Goal: Transaction & Acquisition: Purchase product/service

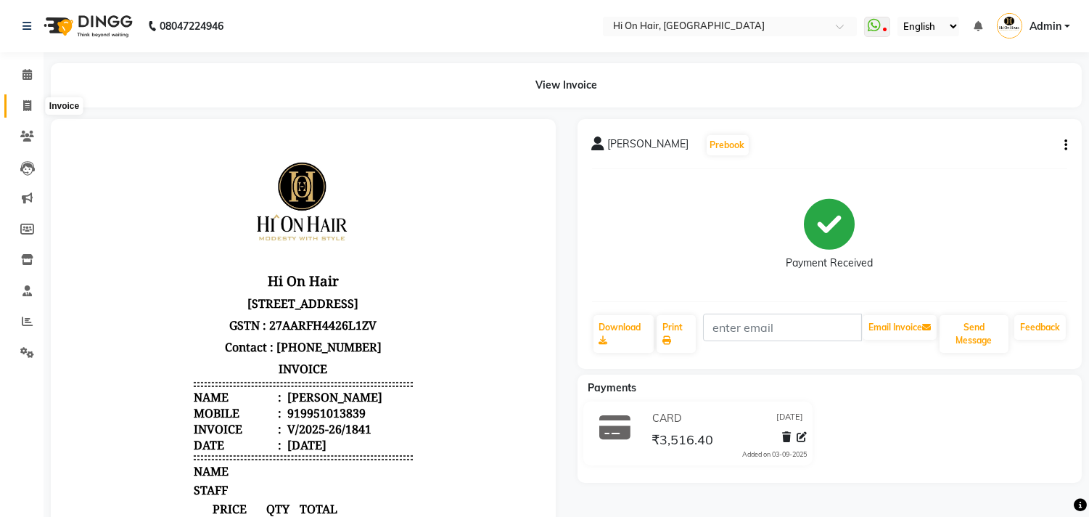
click at [30, 103] on icon at bounding box center [27, 105] width 8 height 11
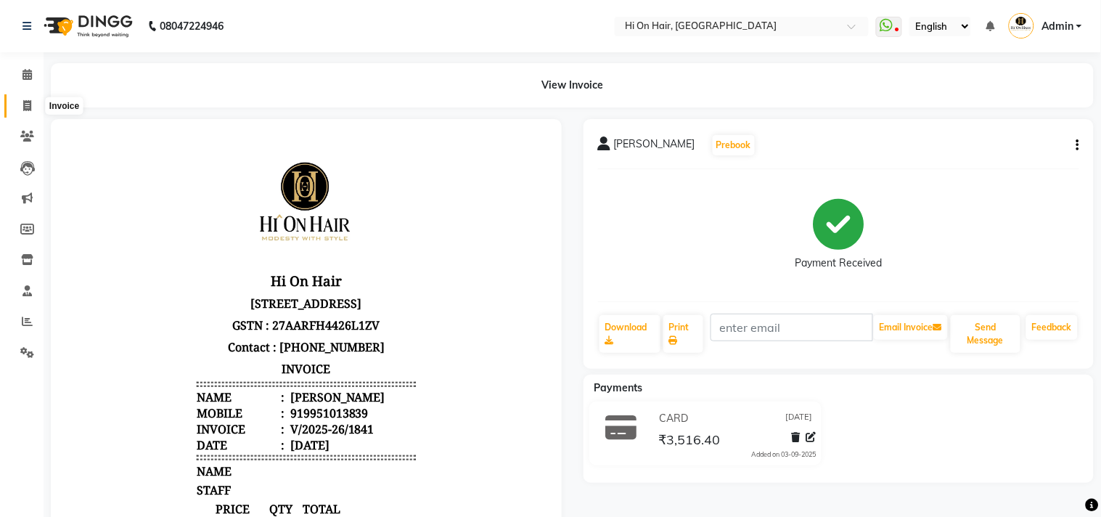
select select "535"
select select "service"
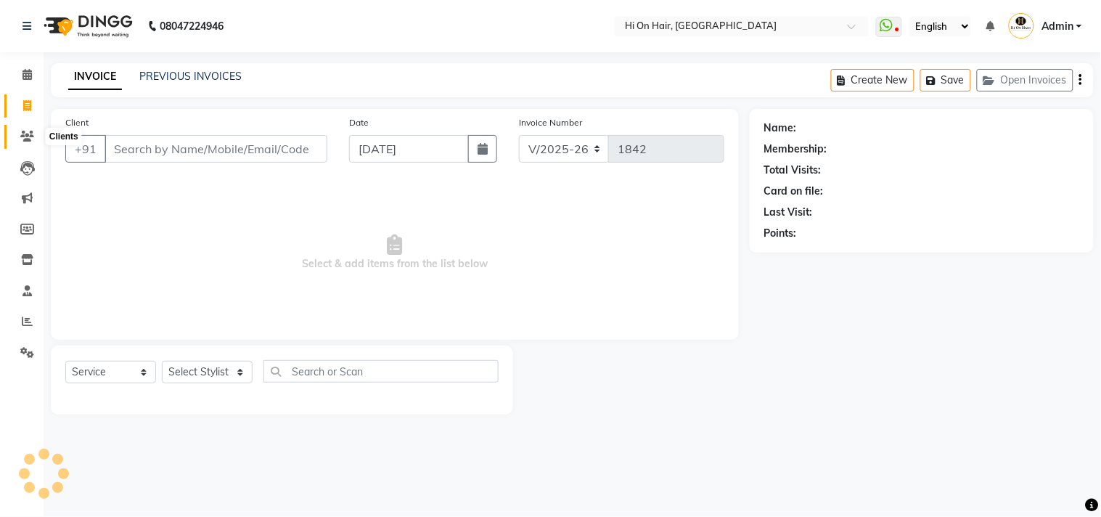
click at [27, 143] on span at bounding box center [27, 136] width 25 height 17
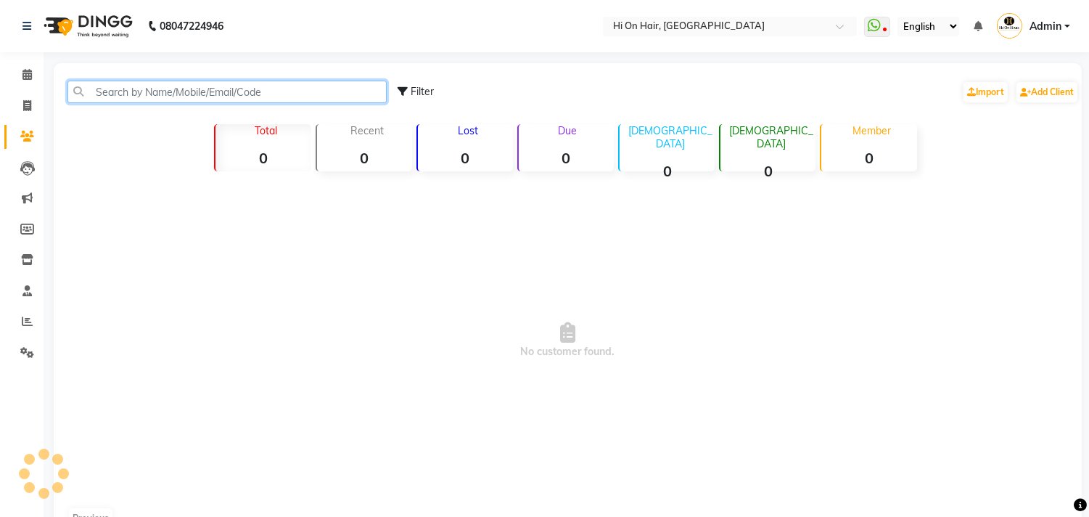
click at [105, 88] on input "text" at bounding box center [226, 92] width 319 height 22
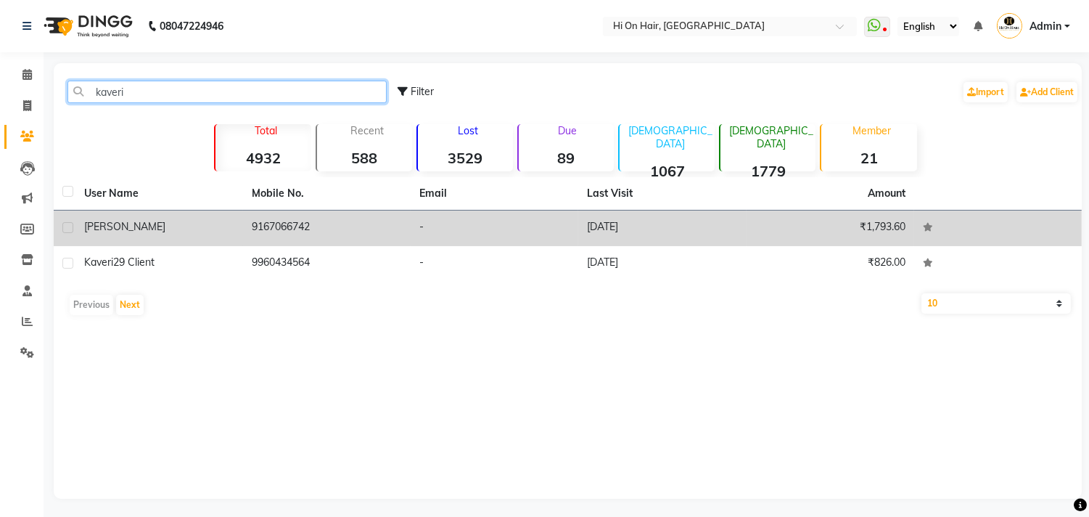
type input "kaveri"
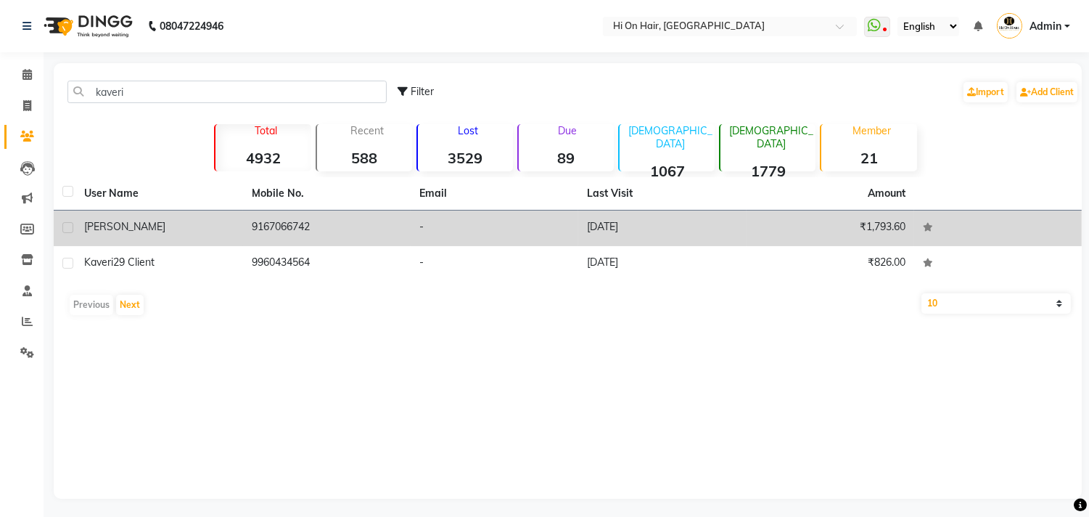
click at [313, 223] on td "9167066742" at bounding box center [327, 228] width 168 height 36
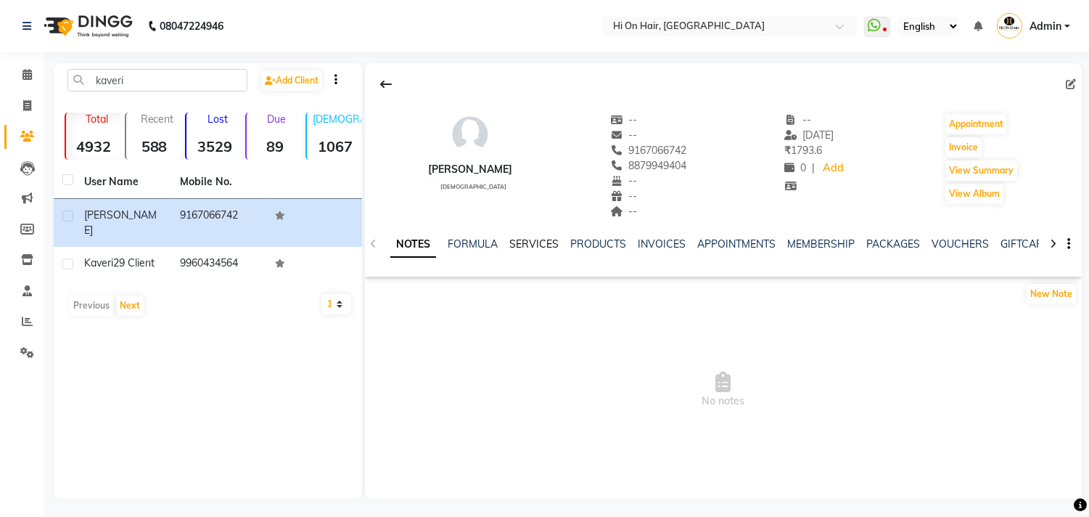
click at [536, 244] on link "SERVICES" at bounding box center [533, 243] width 49 height 13
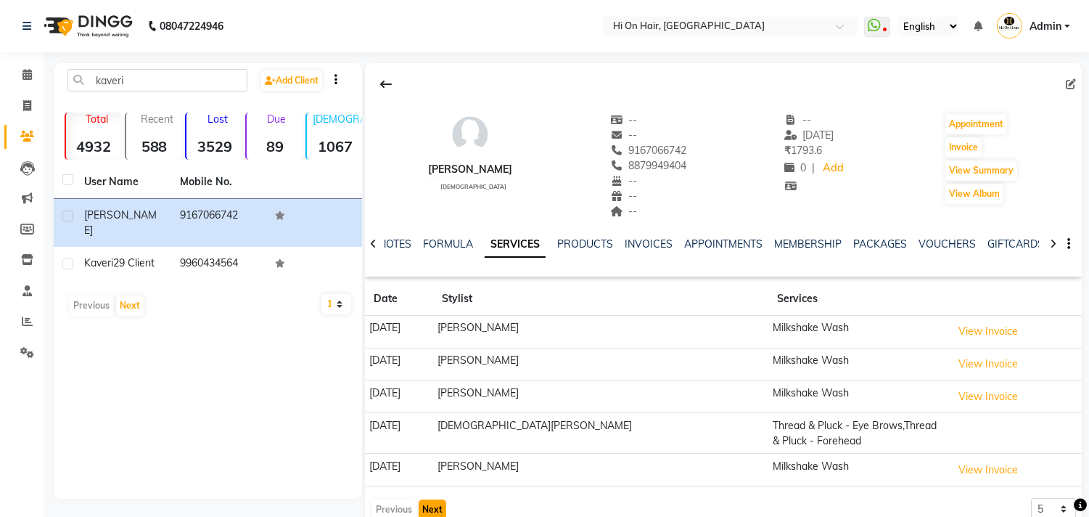
click at [428, 508] on button "Next" at bounding box center [433, 509] width 28 height 20
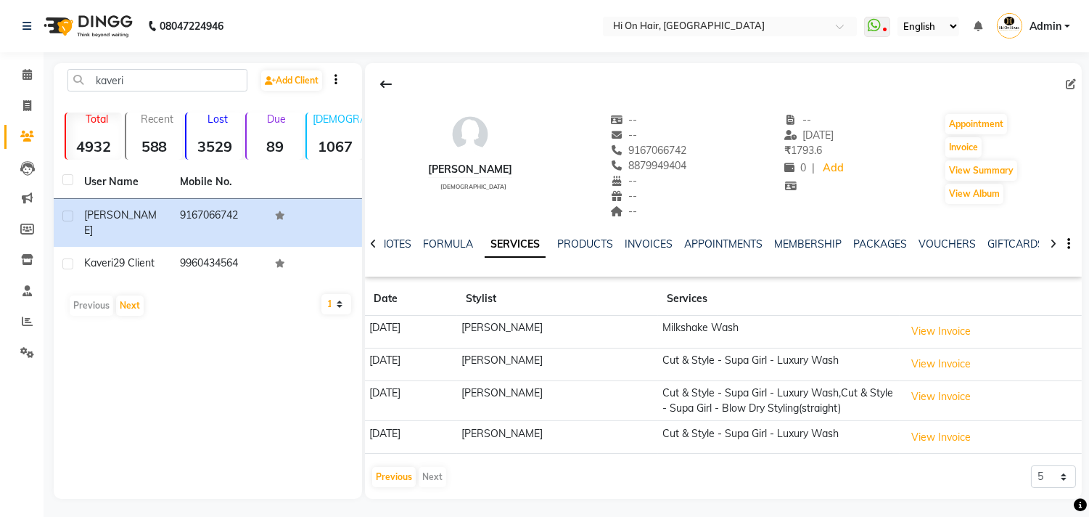
scroll to position [3, 0]
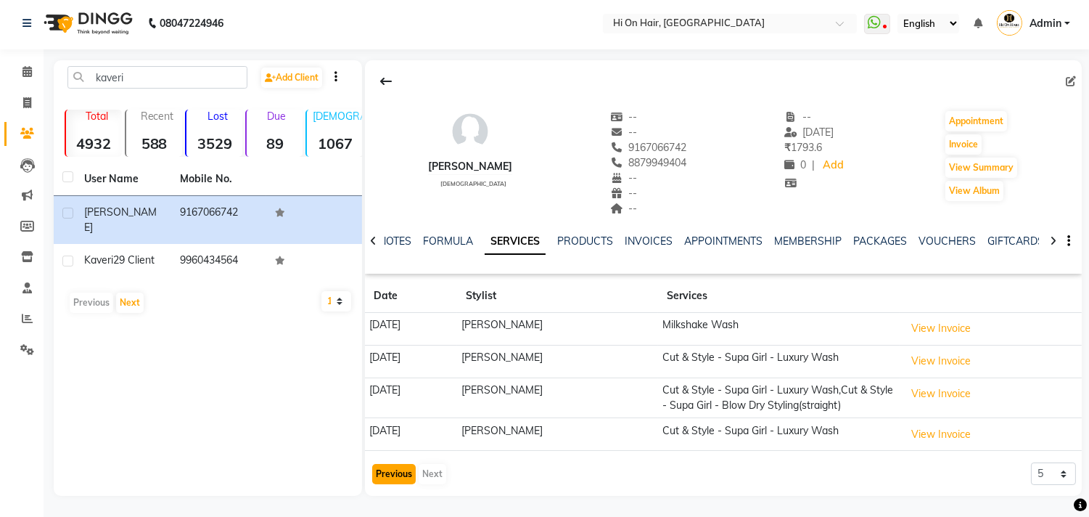
click at [398, 475] on button "Previous" at bounding box center [394, 474] width 44 height 20
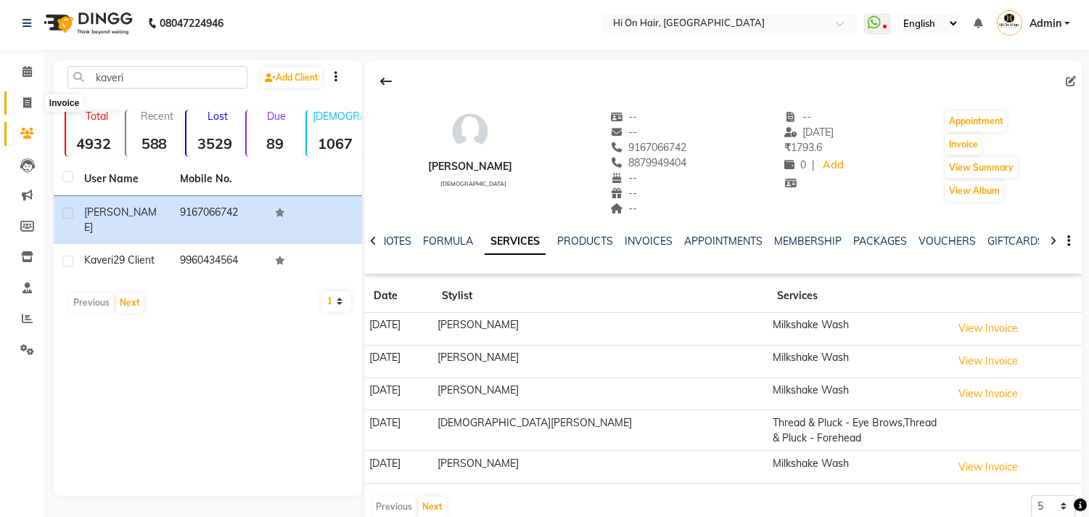
click at [20, 102] on span at bounding box center [27, 103] width 25 height 17
select select "service"
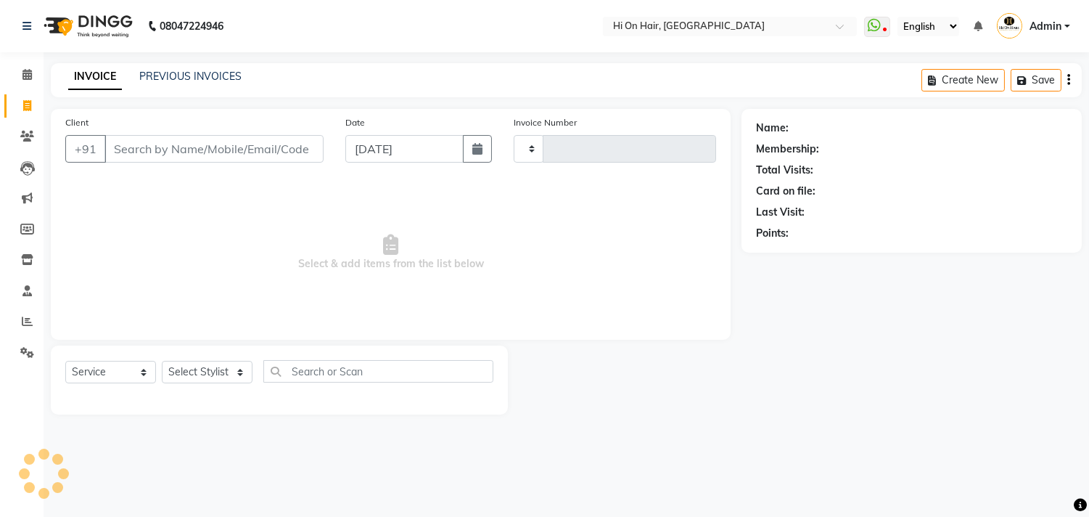
type input "1842"
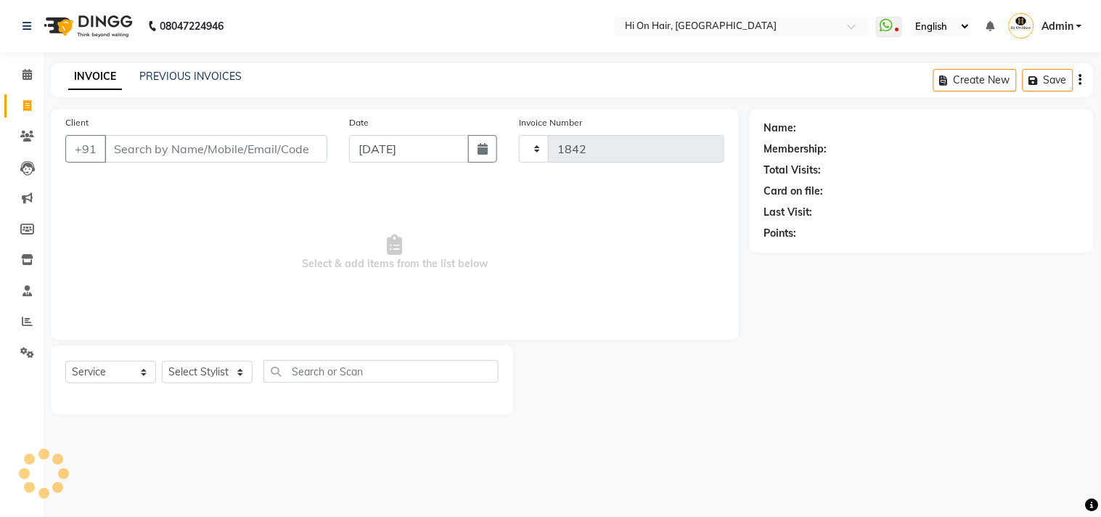
select select "535"
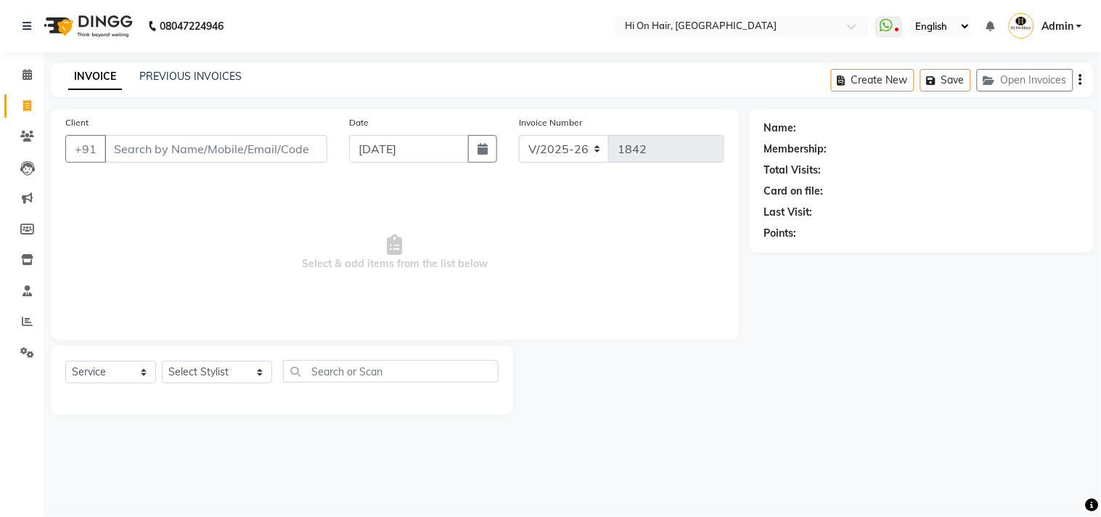
click at [140, 58] on div "08047224946 Select Location × Hi On Hair, Palm Beach Galleria WhatsApp Status ✕…" at bounding box center [550, 258] width 1101 height 517
click at [155, 77] on link "PREVIOUS INVOICES" at bounding box center [190, 76] width 102 height 13
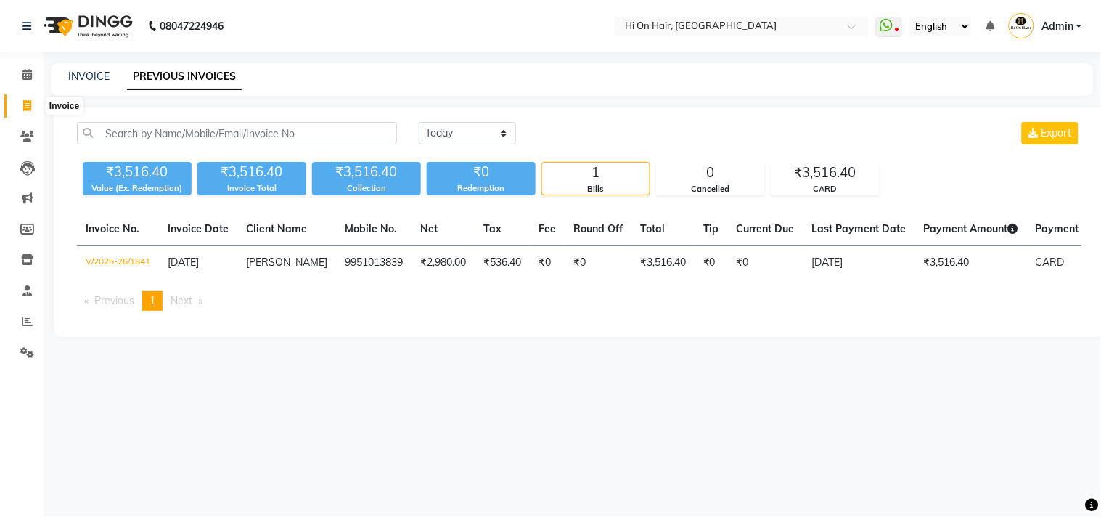
click at [20, 104] on span at bounding box center [27, 106] width 25 height 17
select select "service"
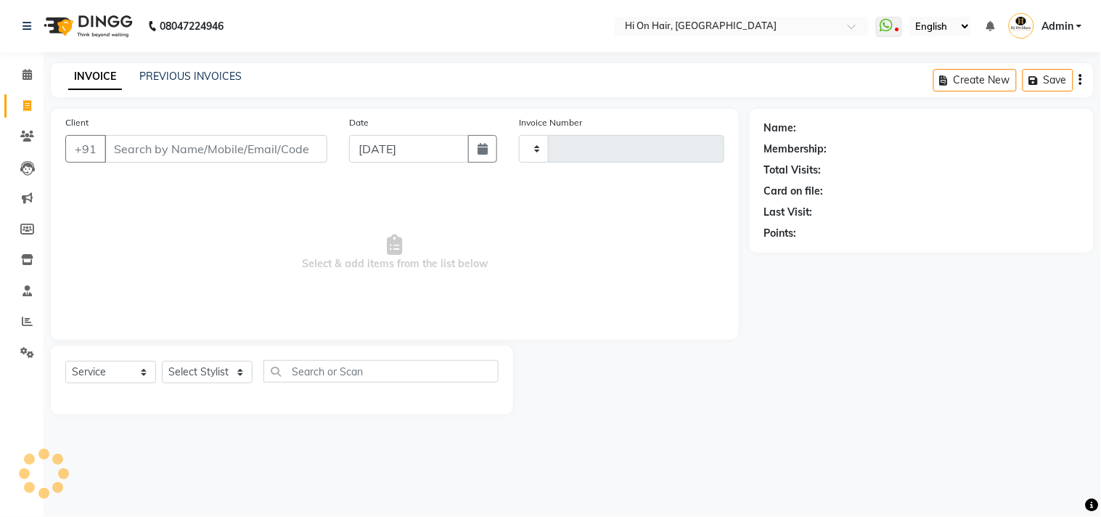
type input "1842"
select select "535"
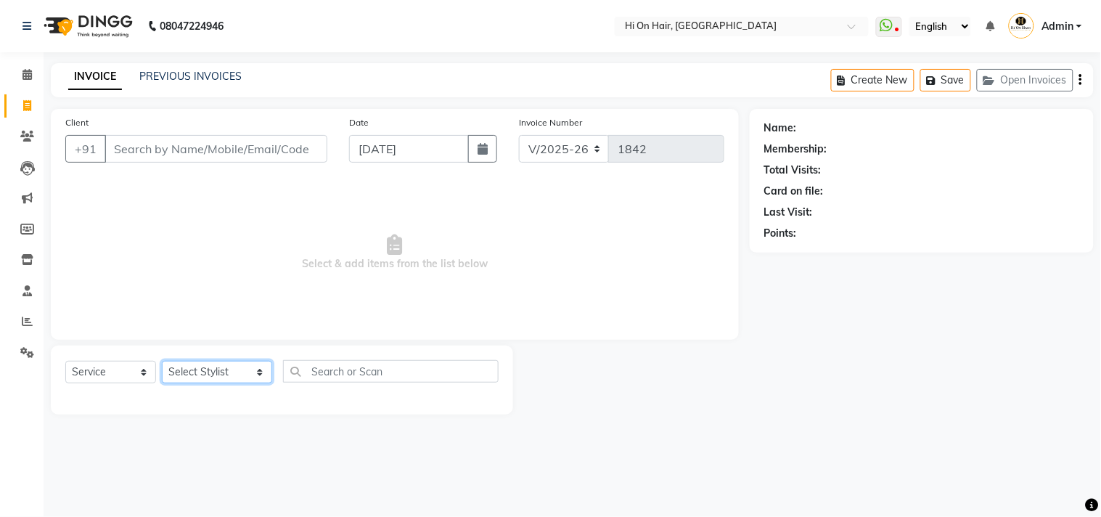
click at [204, 372] on select "Select Stylist Alim Kaldane Anwar Laskar Hi On Hair MAKYOPHI Pankaj Thakur Poon…" at bounding box center [217, 372] width 110 height 22
click at [336, 241] on span "Select & add items from the list below" at bounding box center [394, 252] width 659 height 145
click at [176, 140] on input "Client" at bounding box center [215, 149] width 223 height 28
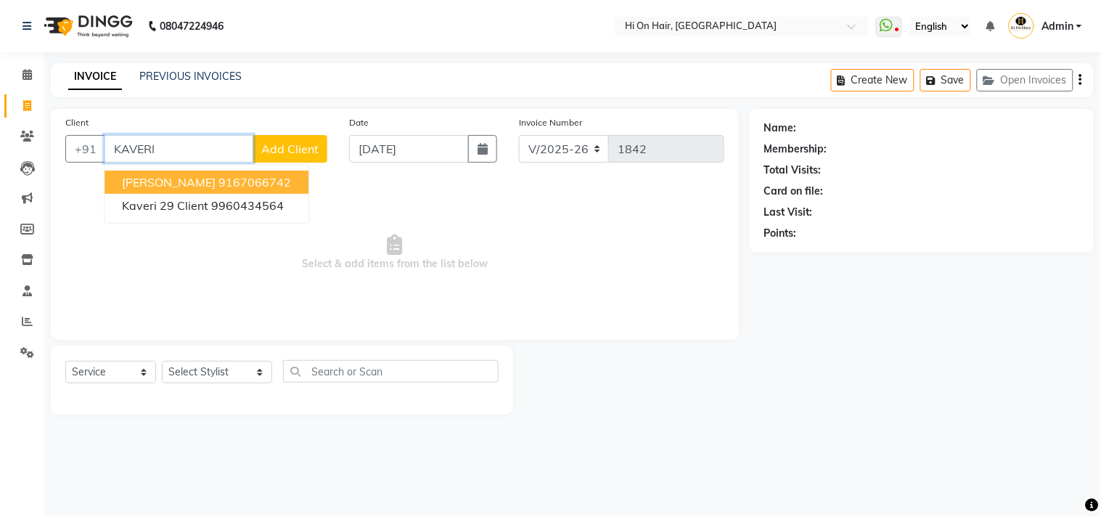
click at [172, 184] on span "[PERSON_NAME]" at bounding box center [169, 182] width 94 height 15
type input "9167066742"
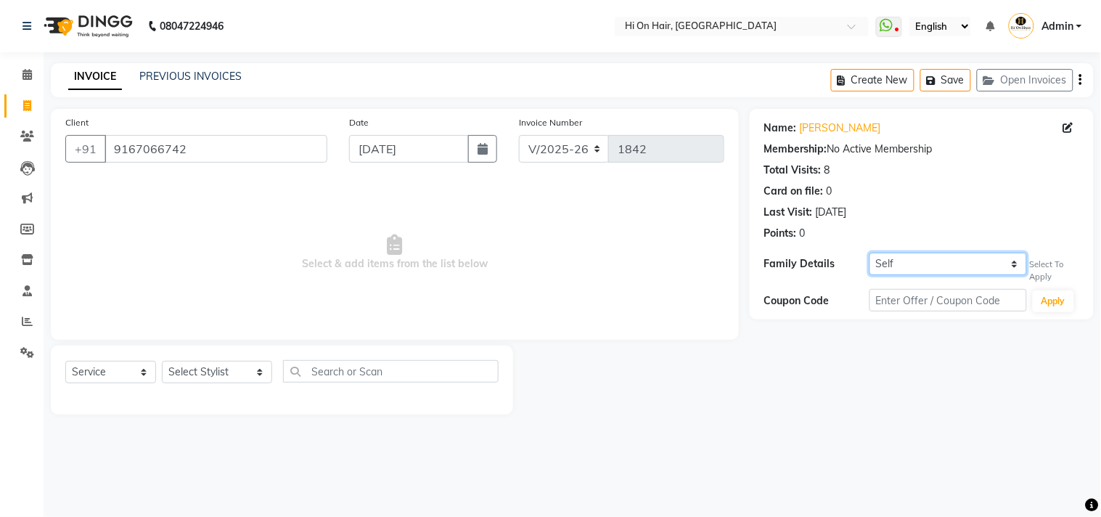
click at [1004, 266] on select "Self Salonsurf ventures LTD" at bounding box center [947, 264] width 157 height 22
select select "2962481"
click at [869, 253] on select "Self Salonsurf ventures LTD" at bounding box center [947, 264] width 157 height 22
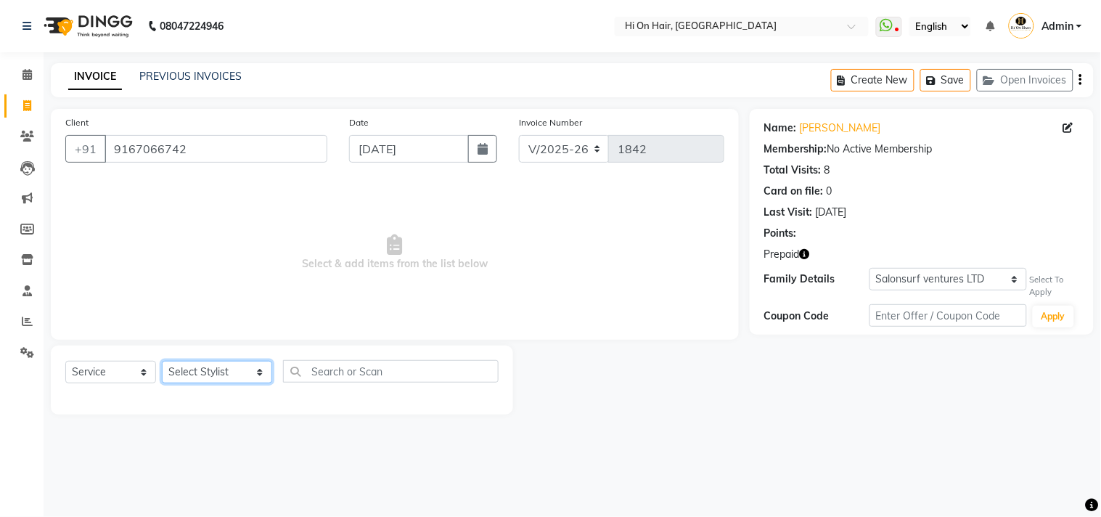
click at [232, 378] on select "Select Stylist Alim Kaldane Anwar Laskar Hi On Hair MAKYOPHI Pankaj Thakur Poon…" at bounding box center [217, 372] width 110 height 22
select select "29610"
click at [162, 361] on select "Select Stylist Alim Kaldane Anwar Laskar Hi On Hair MAKYOPHI Pankaj Thakur Poon…" at bounding box center [217, 372] width 110 height 22
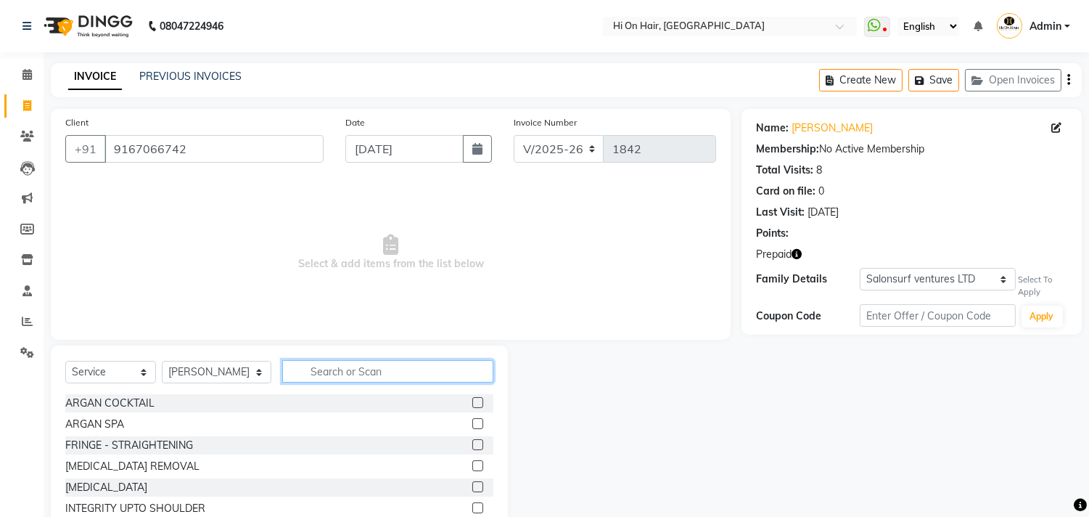
click at [342, 367] on input "text" at bounding box center [387, 371] width 211 height 22
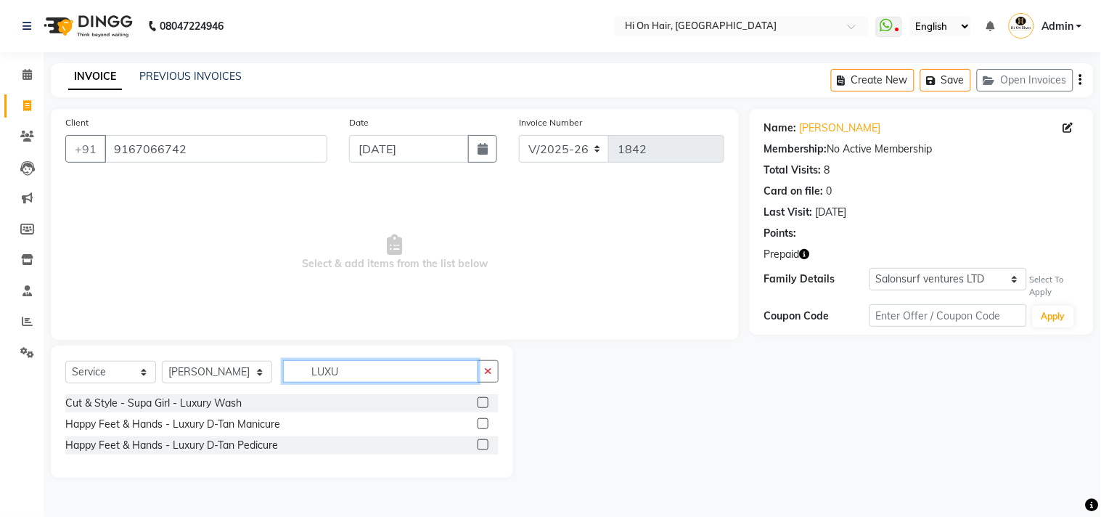
type input "LUXU"
click at [482, 403] on label at bounding box center [482, 402] width 11 height 11
click at [482, 403] on input "checkbox" at bounding box center [481, 402] width 9 height 9
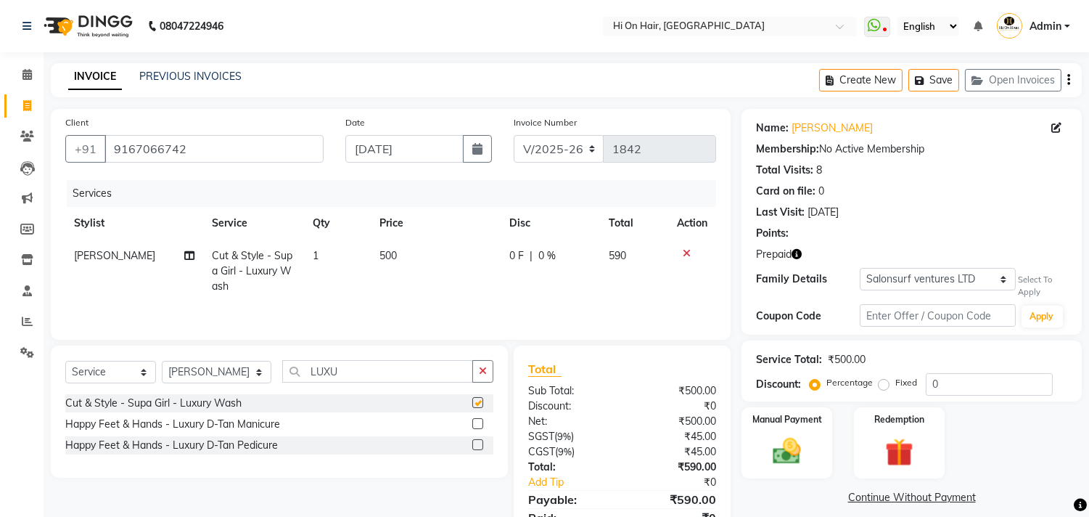
checkbox input "false"
click at [548, 295] on td "0 F | 0 %" at bounding box center [550, 270] width 99 height 63
select select "29610"
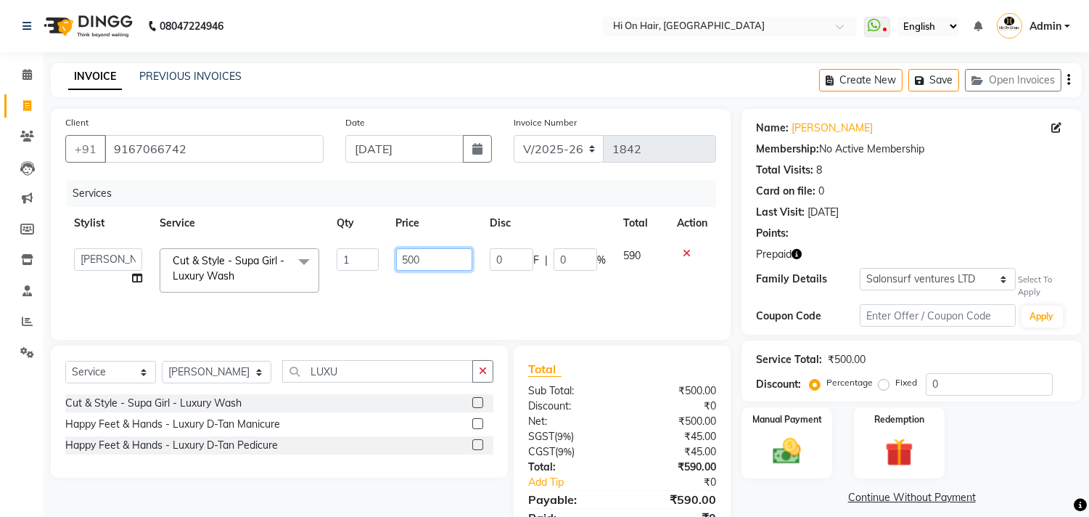
click at [438, 267] on input "500" at bounding box center [434, 259] width 76 height 22
type input "590"
click at [457, 285] on td "590" at bounding box center [434, 270] width 94 height 62
select select "29610"
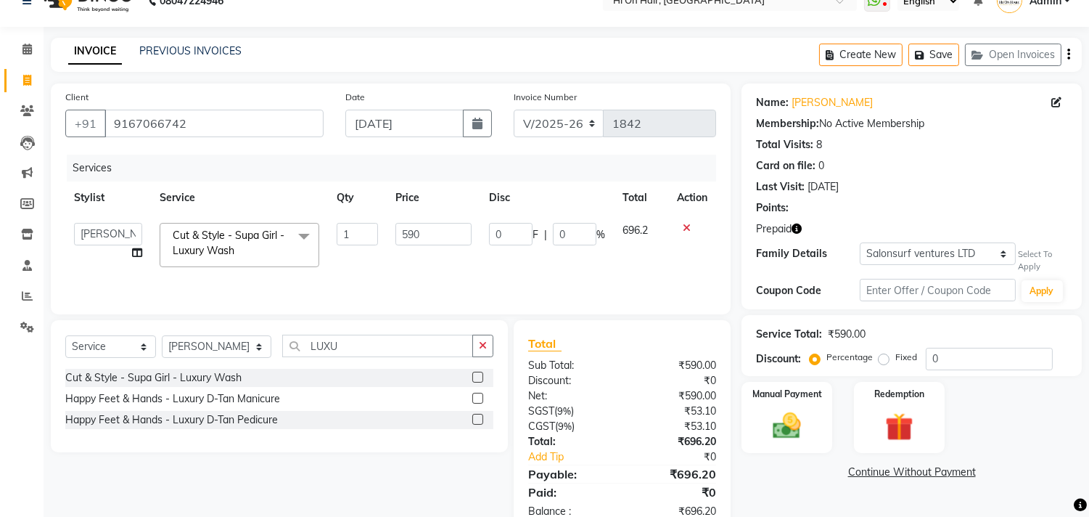
scroll to position [63, 0]
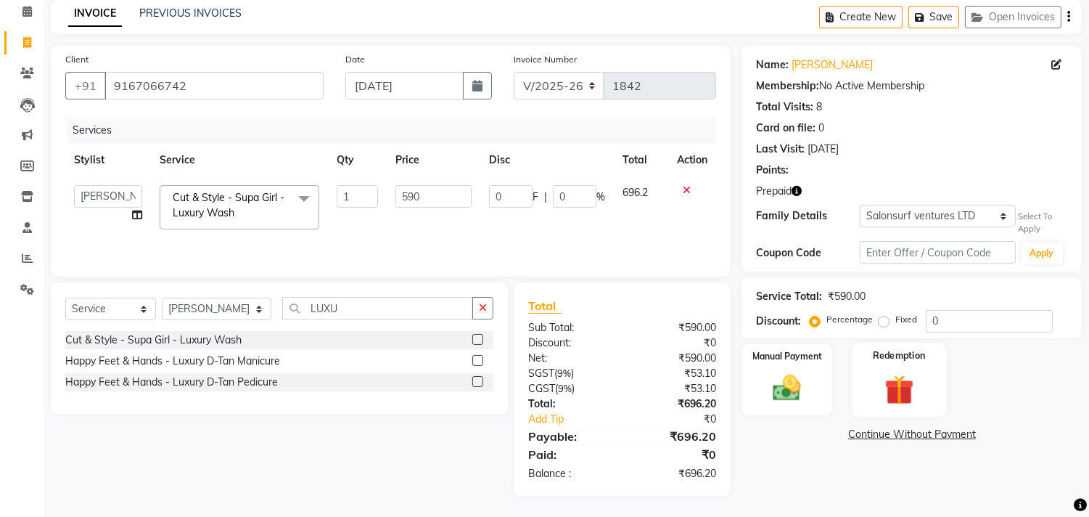
click at [885, 374] on img at bounding box center [899, 389] width 48 height 36
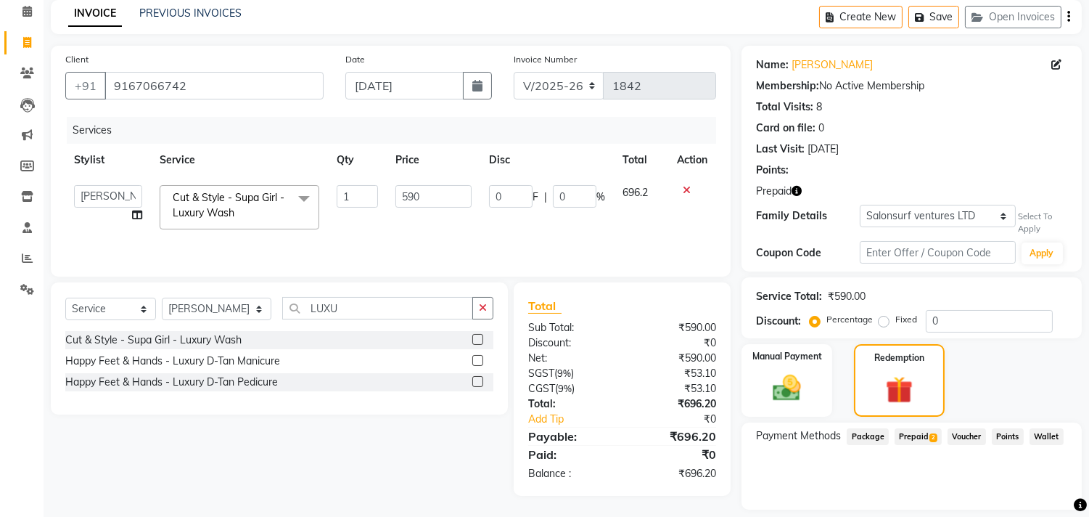
click at [923, 434] on span "Prepaid 2" at bounding box center [918, 436] width 47 height 17
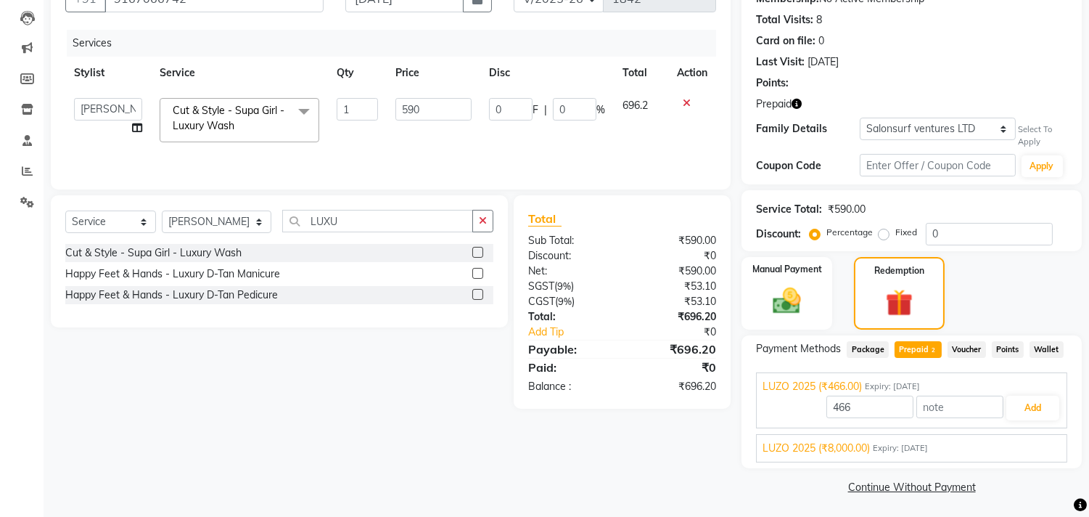
scroll to position [152, 0]
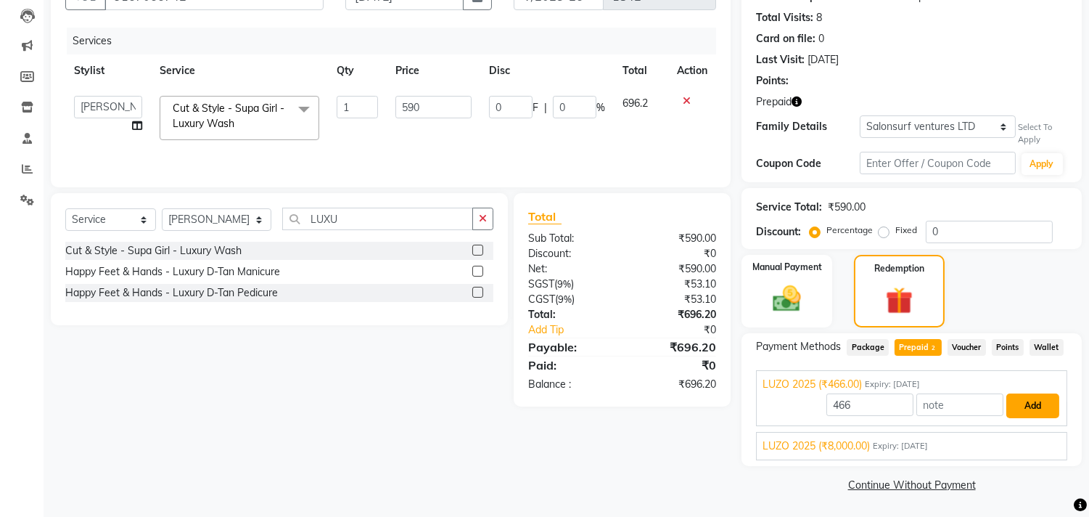
click at [1025, 405] on button "Add" at bounding box center [1032, 405] width 53 height 25
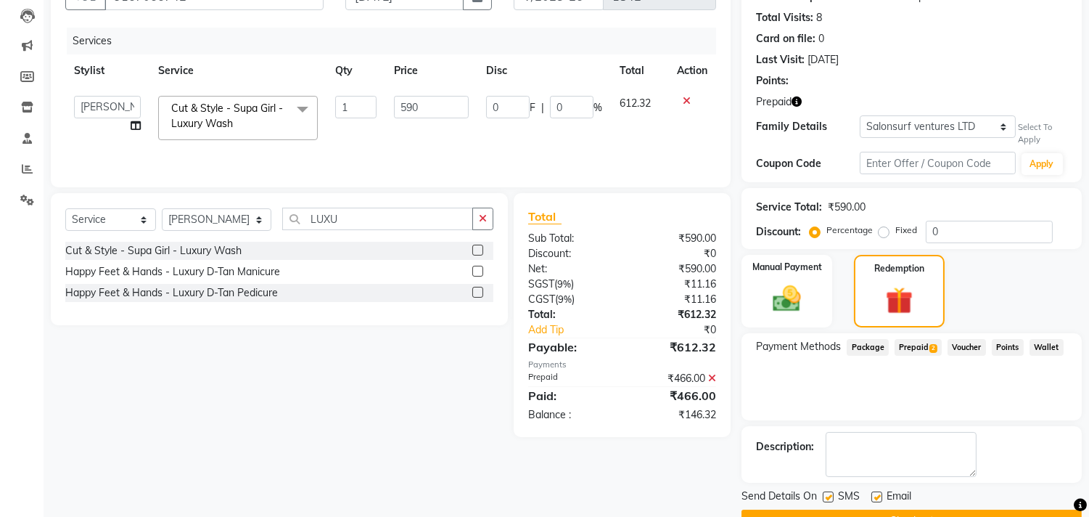
click at [712, 374] on icon at bounding box center [712, 378] width 8 height 10
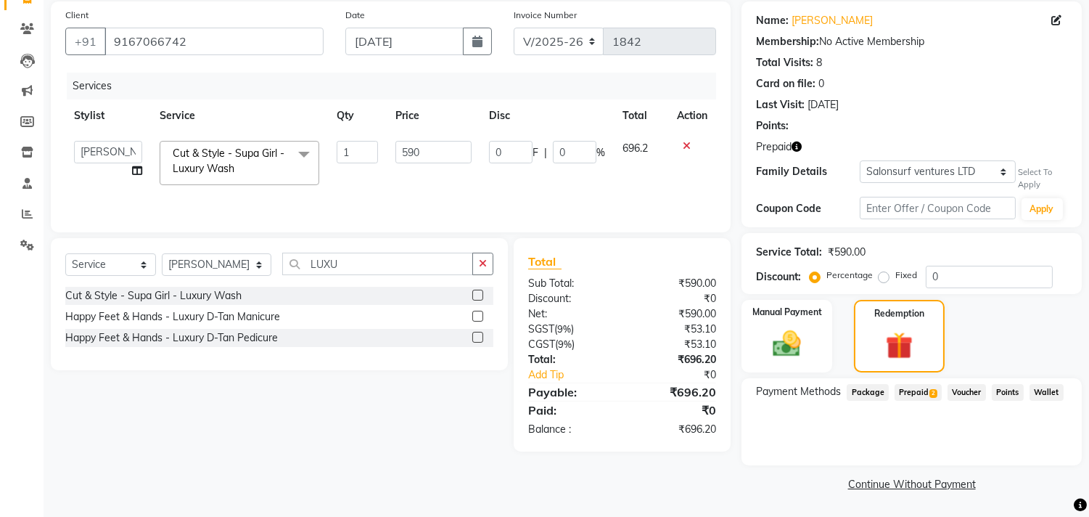
scroll to position [106, 0]
click at [927, 395] on span "Prepaid 2" at bounding box center [918, 393] width 47 height 17
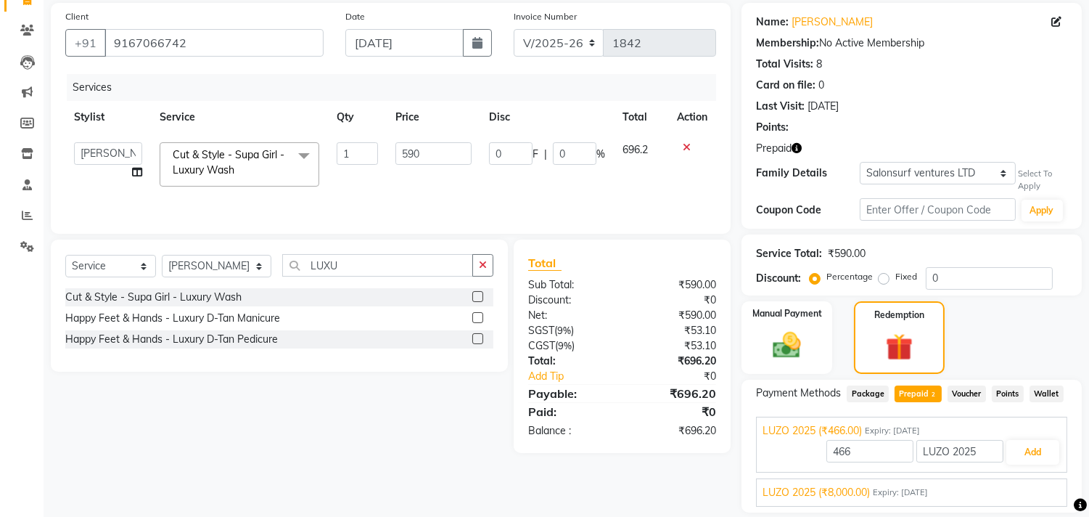
scroll to position [152, 0]
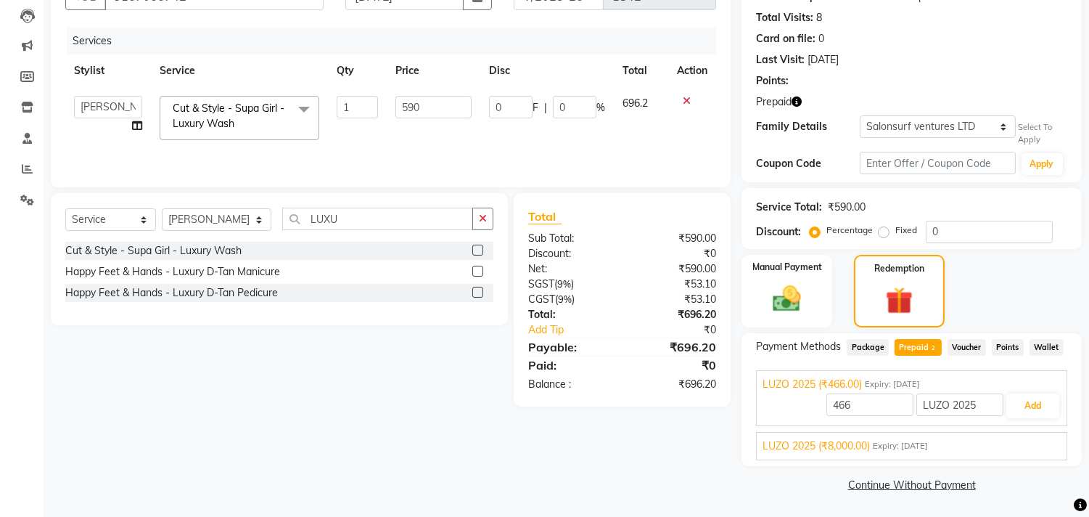
click at [847, 450] on span "LUZO 2025 (₹8,000.00)" at bounding box center [816, 445] width 107 height 15
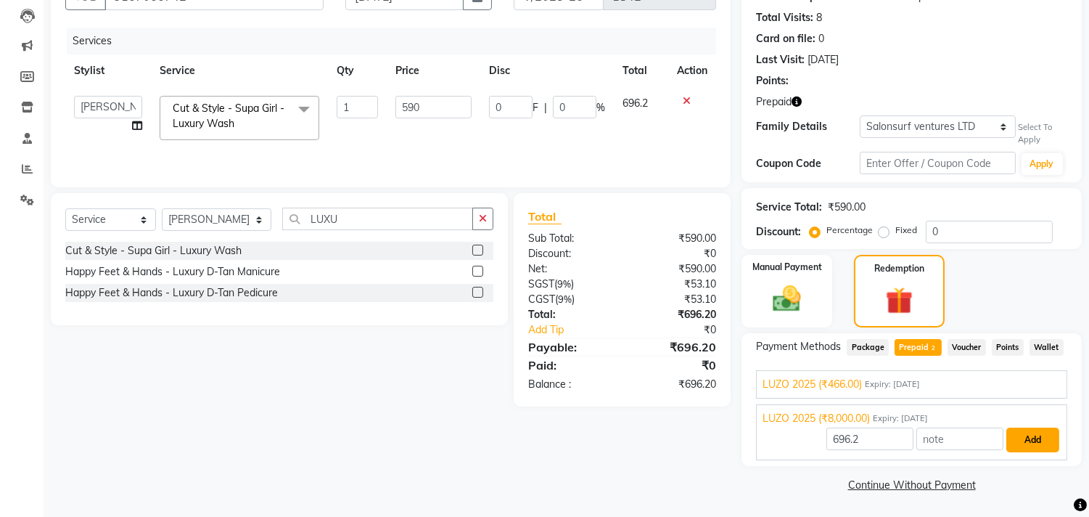
click at [1038, 440] on button "Add" at bounding box center [1032, 439] width 53 height 25
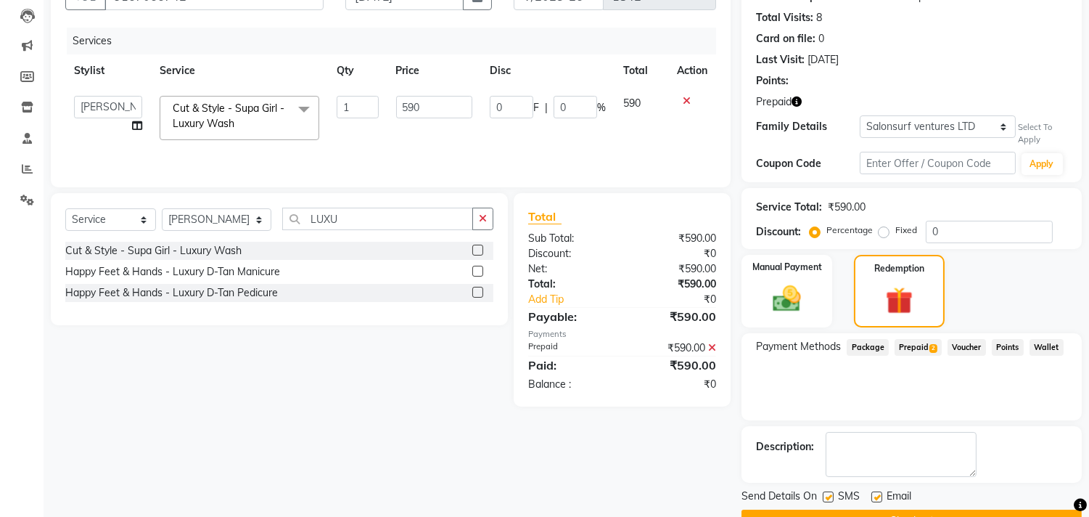
click at [713, 345] on icon at bounding box center [712, 348] width 8 height 10
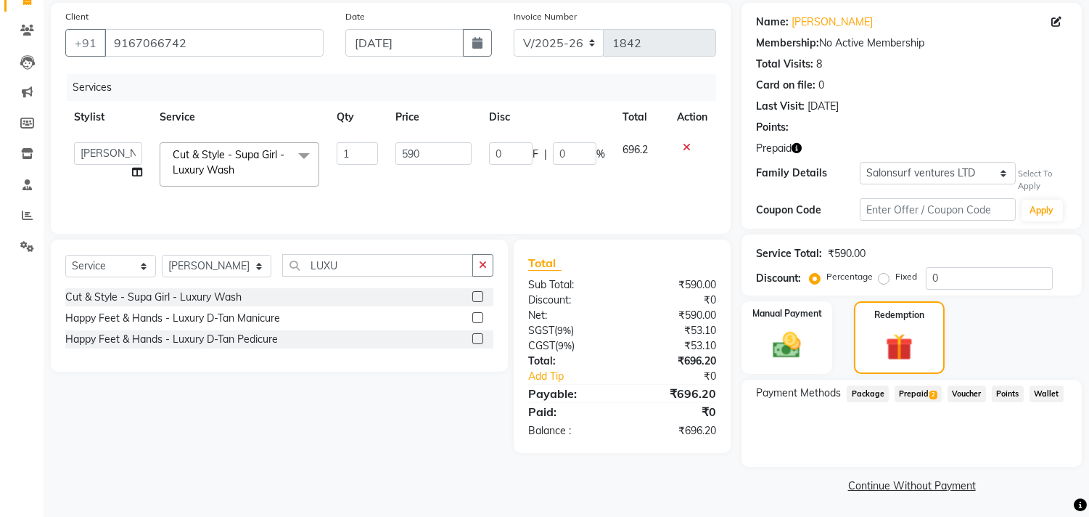
click at [925, 390] on span "Prepaid 2" at bounding box center [918, 393] width 47 height 17
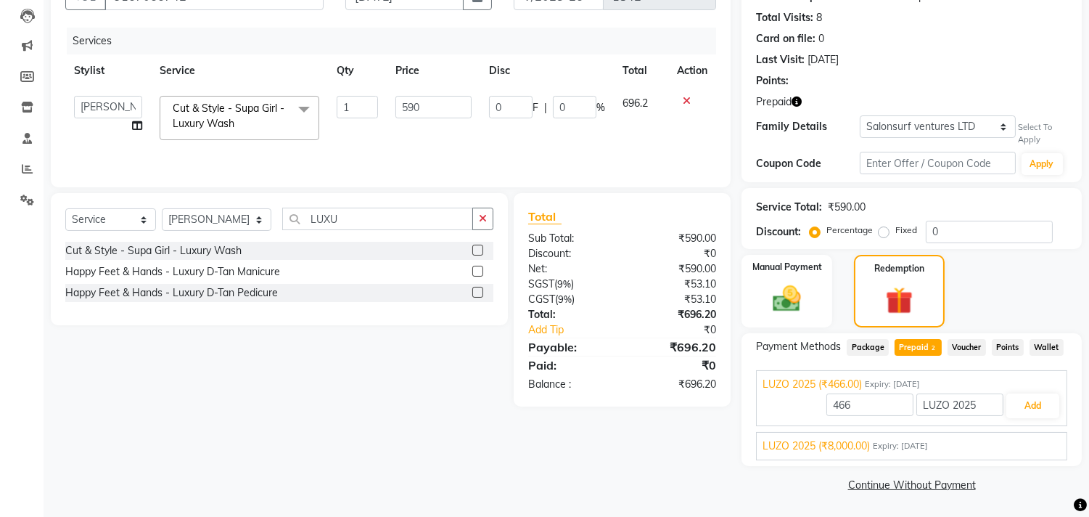
click at [819, 445] on span "LUZO 2025 (₹8,000.00)" at bounding box center [816, 445] width 107 height 15
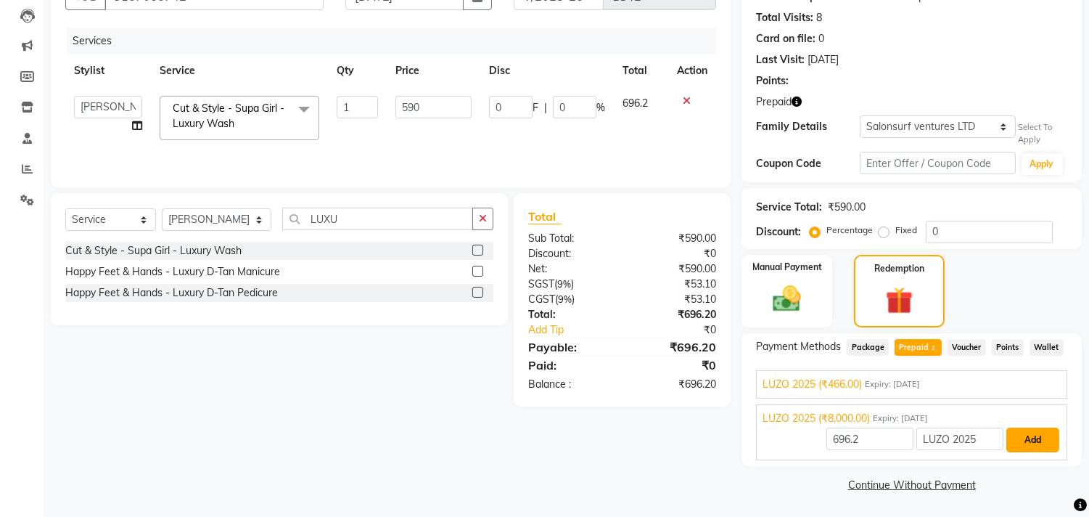
click at [1046, 438] on button "Add" at bounding box center [1032, 439] width 53 height 25
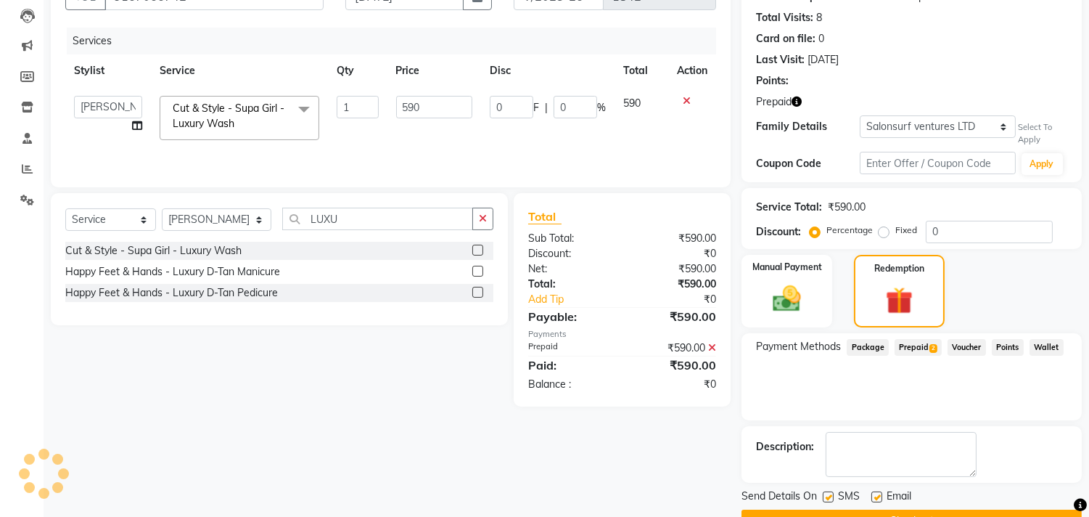
scroll to position [189, 0]
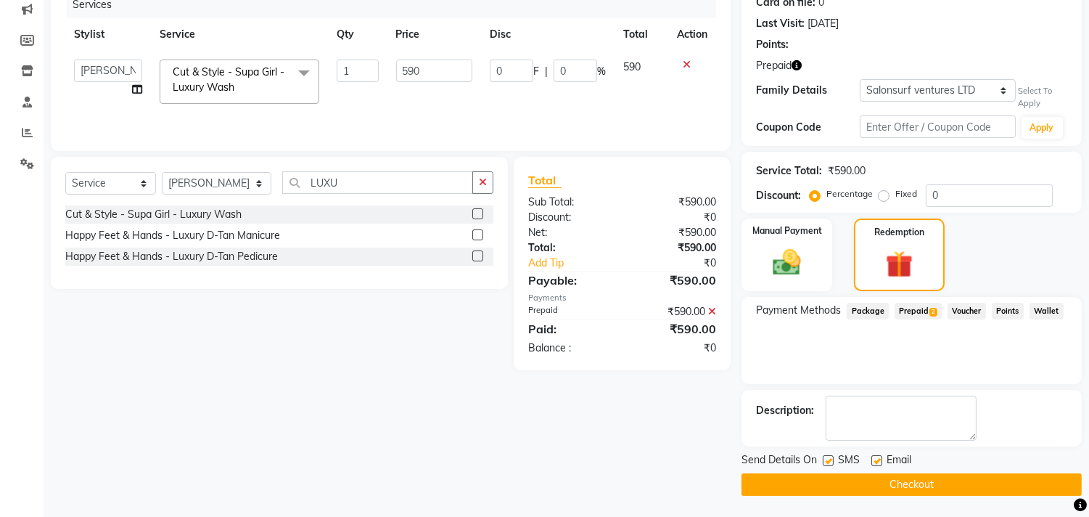
click at [874, 459] on label at bounding box center [877, 460] width 11 height 11
click at [874, 459] on input "checkbox" at bounding box center [876, 460] width 9 height 9
checkbox input "false"
click at [826, 459] on label at bounding box center [828, 460] width 11 height 11
click at [826, 459] on input "checkbox" at bounding box center [827, 460] width 9 height 9
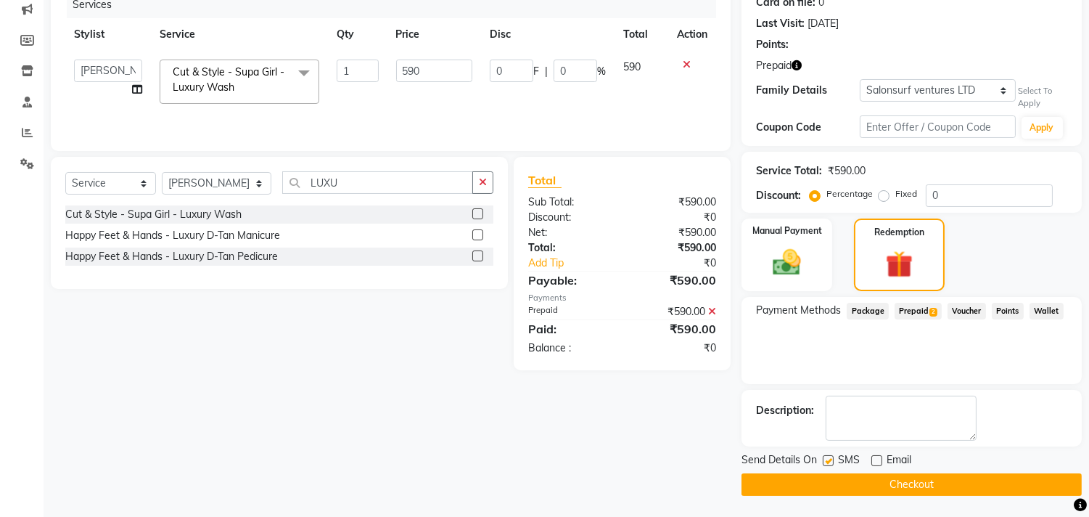
checkbox input "false"
click at [883, 491] on button "Checkout" at bounding box center [912, 484] width 340 height 22
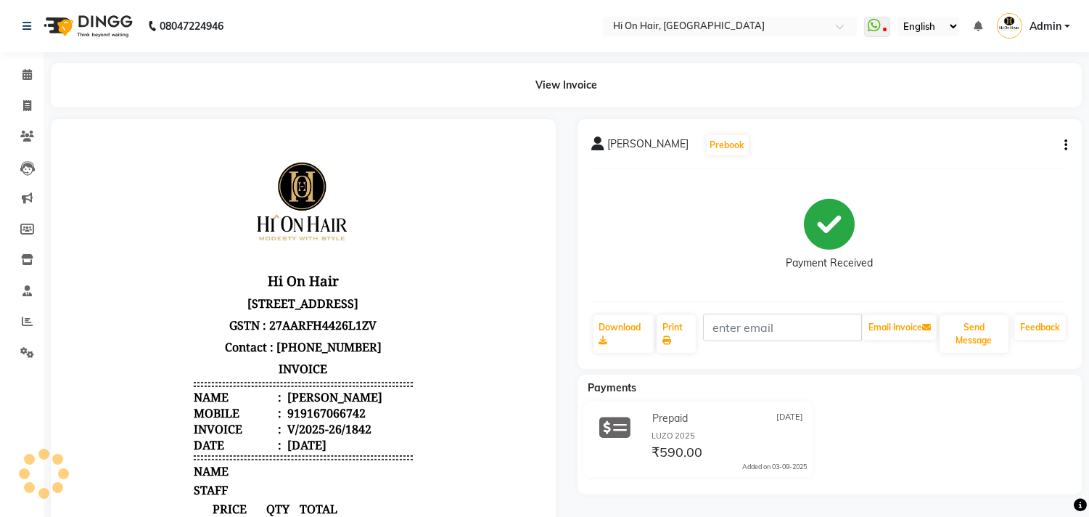
click at [430, 457] on body "Hi On Hair Shop no: 18, Ground Floor, Plot no: 17, Palm Beach Galleria Mall, Ph…" at bounding box center [303, 425] width 464 height 573
click at [329, 313] on p "Shop no: 18, Ground Floor, Plot no: 17, Palm Beach Galleria Mall, Phase 2, Sect…" at bounding box center [303, 303] width 219 height 22
drag, startPoint x: 38, startPoint y: 98, endPoint x: 27, endPoint y: 103, distance: 12.0
click at [35, 99] on span at bounding box center [27, 106] width 25 height 17
select select "service"
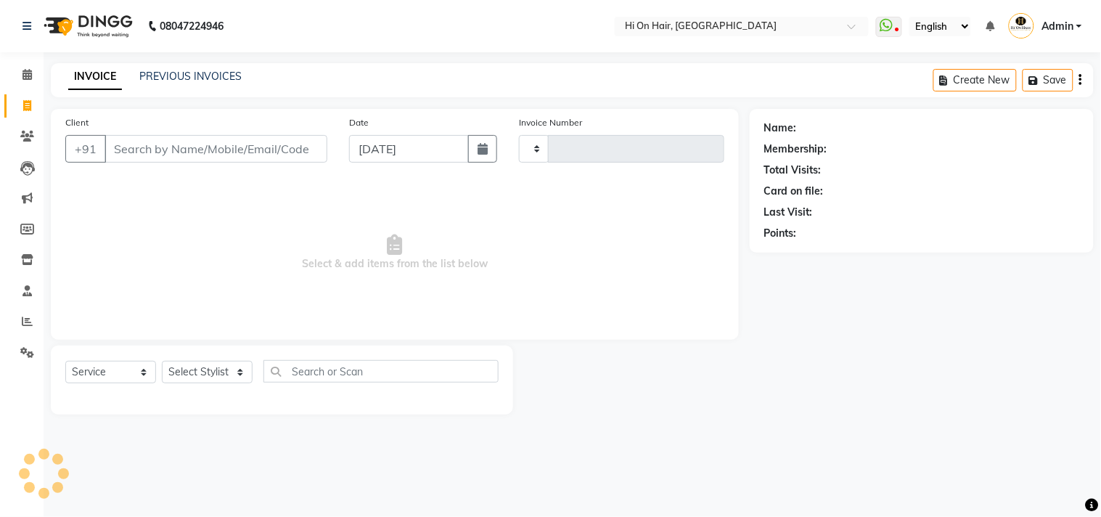
type input "1843"
click at [23, 105] on icon at bounding box center [27, 105] width 8 height 11
select select "535"
select select "service"
click at [200, 75] on link "PREVIOUS INVOICES" at bounding box center [190, 76] width 102 height 13
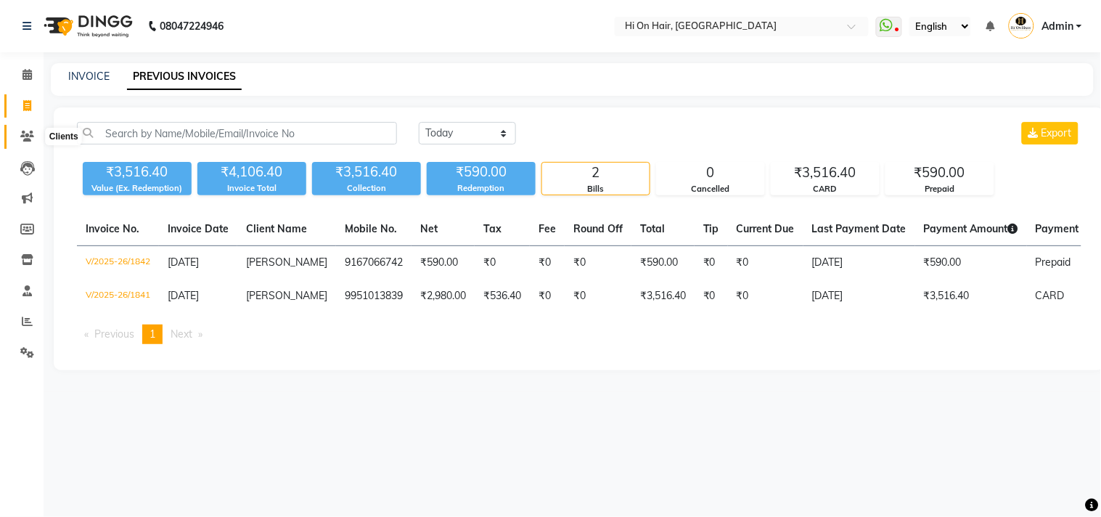
click at [20, 139] on icon at bounding box center [27, 136] width 14 height 11
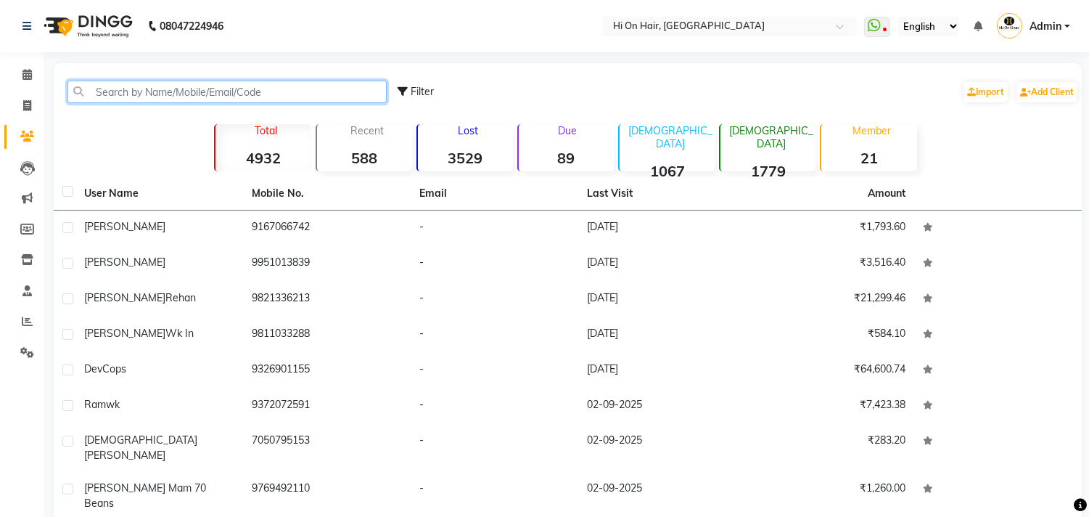
click at [149, 99] on input "text" at bounding box center [226, 92] width 319 height 22
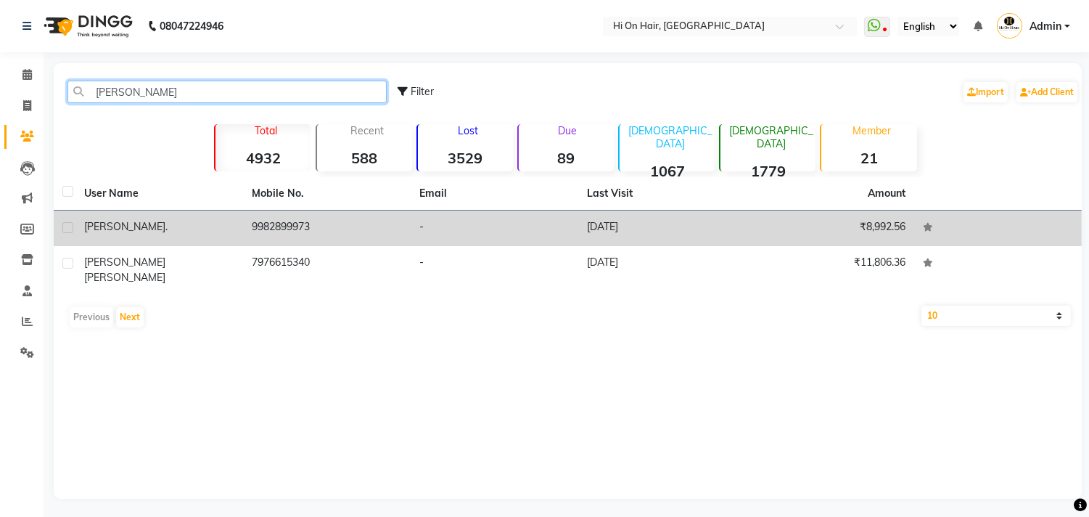
type input "HARSHID"
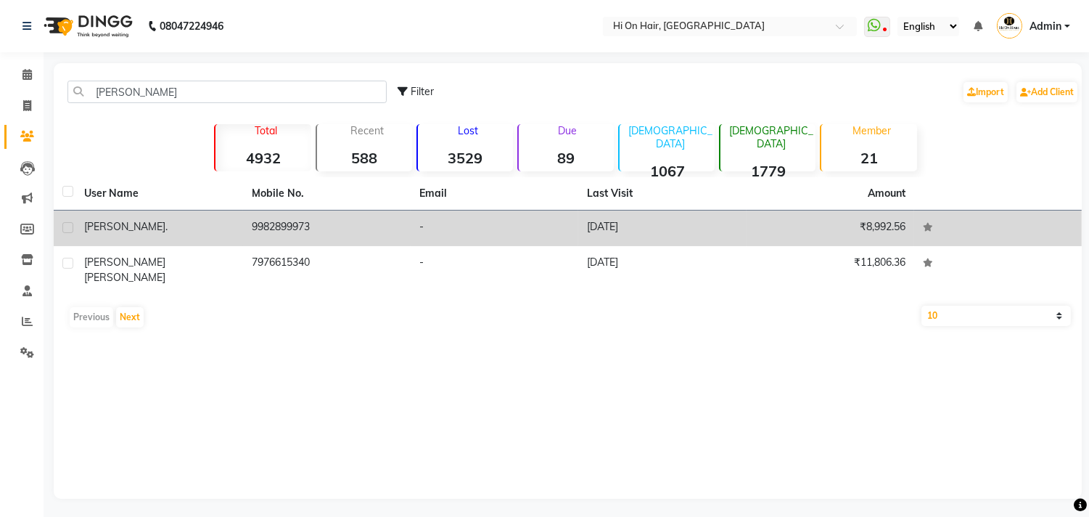
click at [255, 232] on td "9982899973" at bounding box center [327, 228] width 168 height 36
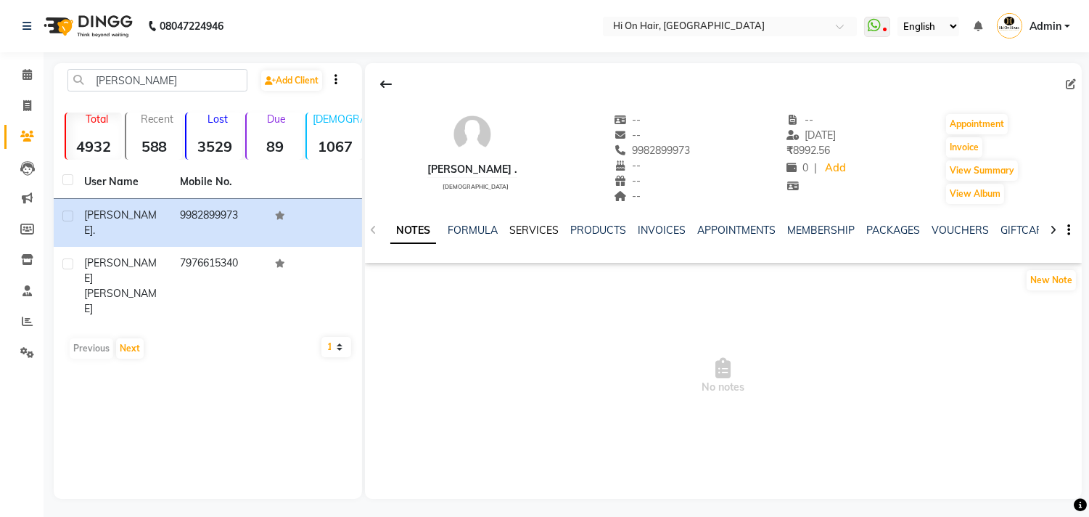
click at [531, 226] on link "SERVICES" at bounding box center [533, 230] width 49 height 13
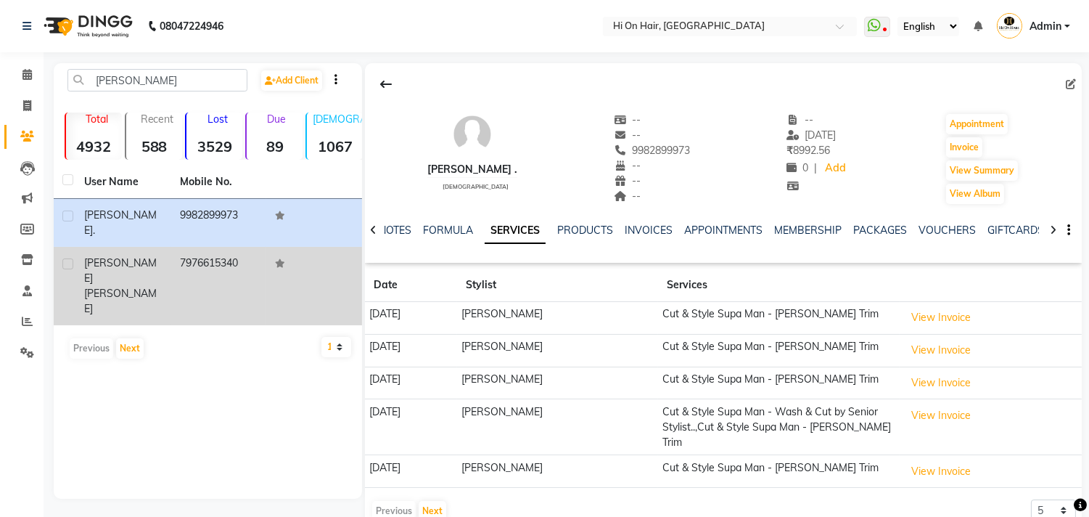
click at [126, 261] on div "Harshid Zeeshan" at bounding box center [123, 285] width 78 height 61
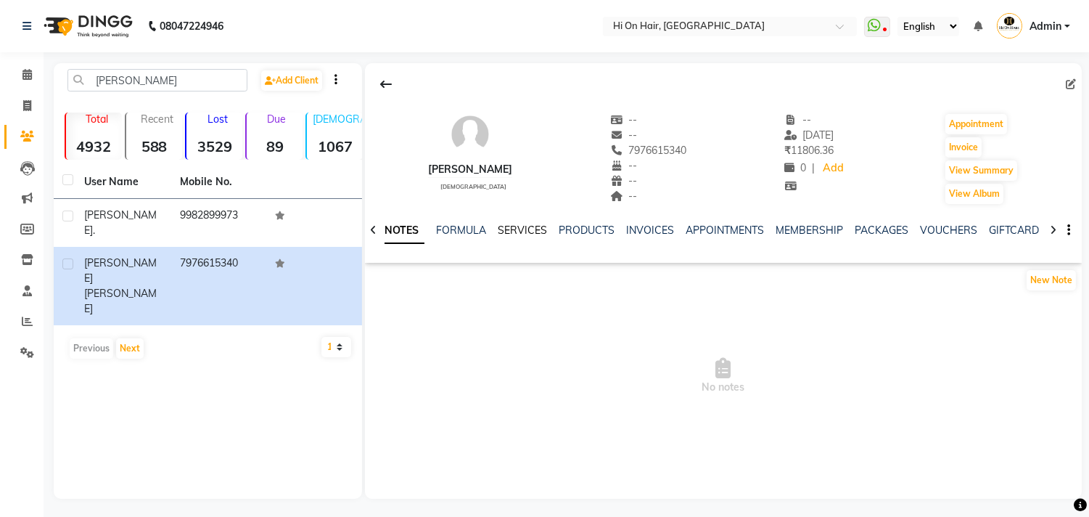
click at [510, 230] on link "SERVICES" at bounding box center [522, 230] width 49 height 13
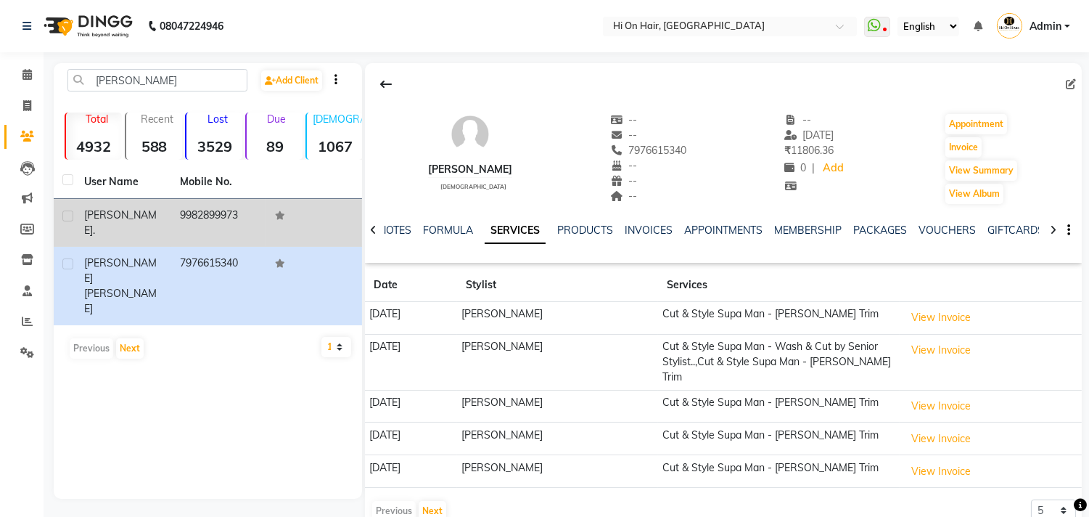
click at [179, 216] on td "9982899973" at bounding box center [219, 223] width 96 height 48
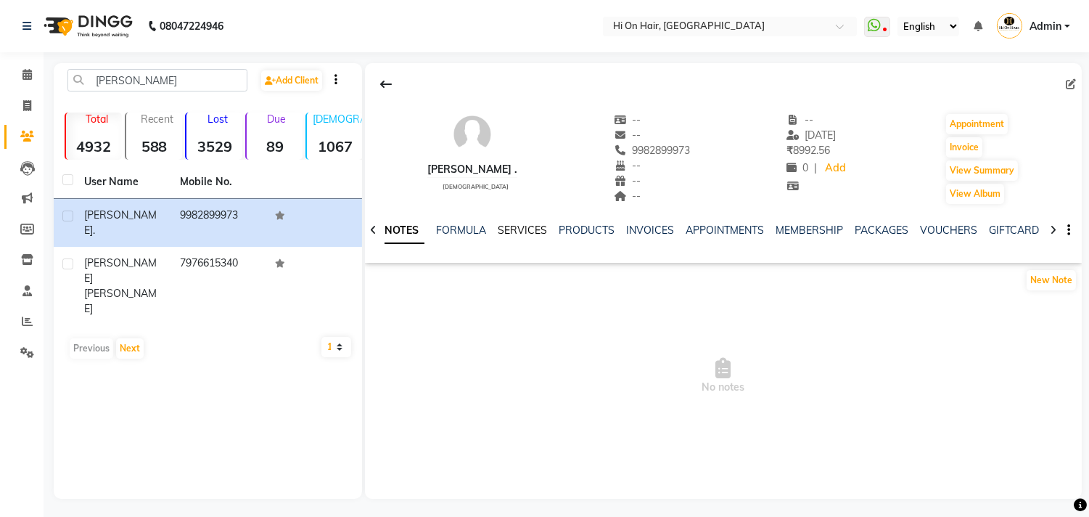
click at [528, 229] on link "SERVICES" at bounding box center [522, 230] width 49 height 13
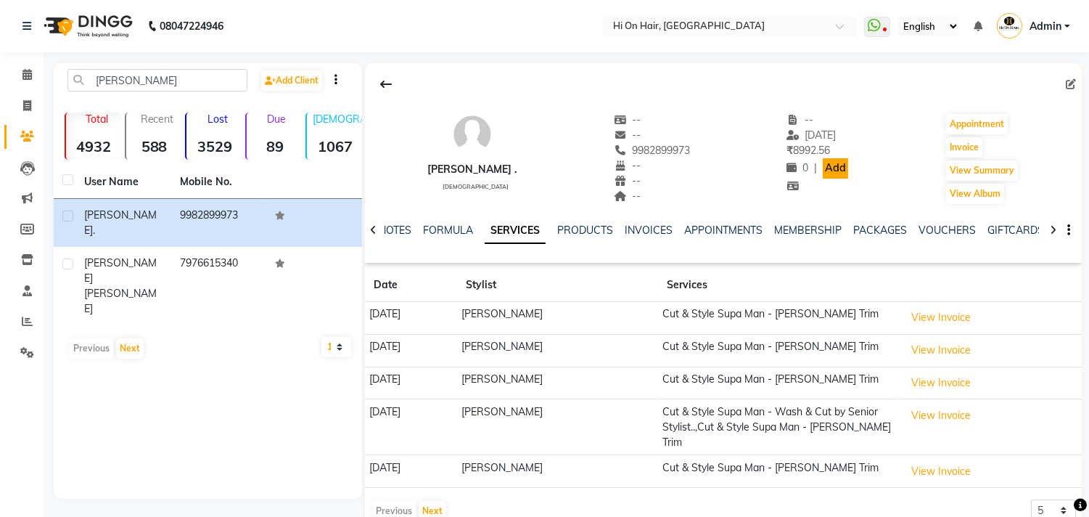
click at [823, 171] on link "Add" at bounding box center [835, 168] width 25 height 20
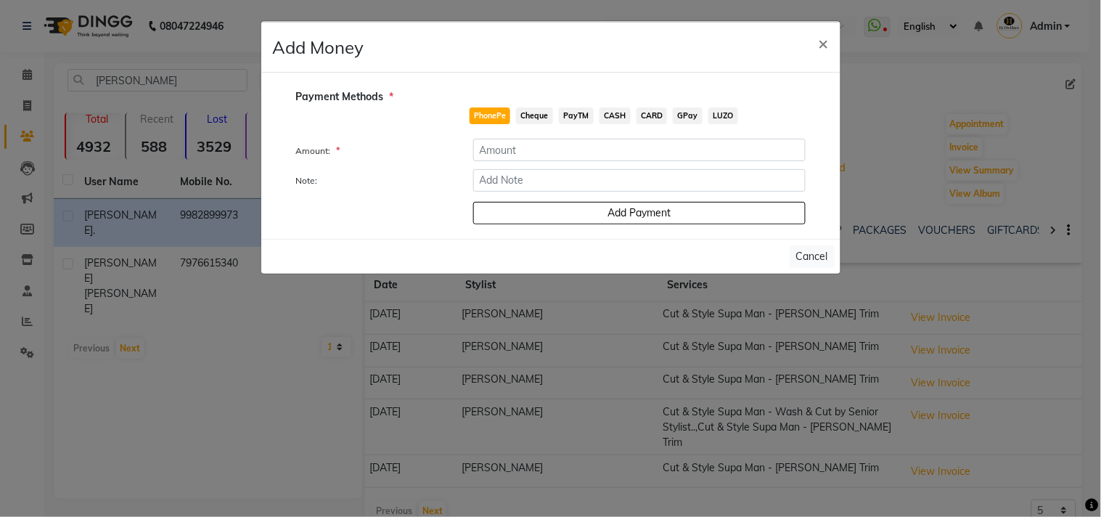
click at [610, 115] on span "CASH" at bounding box center [614, 115] width 31 height 17
click at [590, 146] on input "number" at bounding box center [639, 150] width 332 height 22
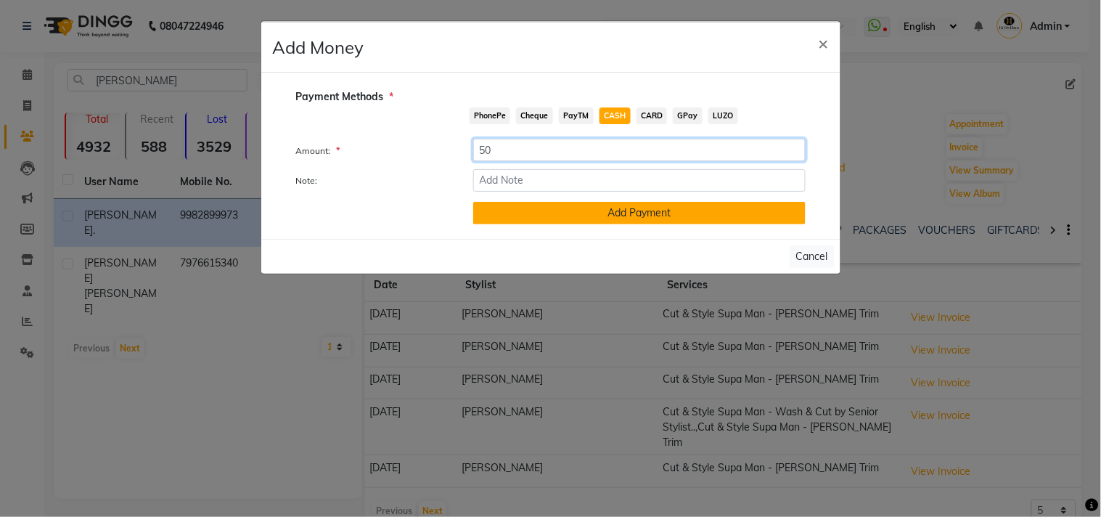
type input "50"
click at [519, 208] on button "Add Payment" at bounding box center [639, 213] width 332 height 22
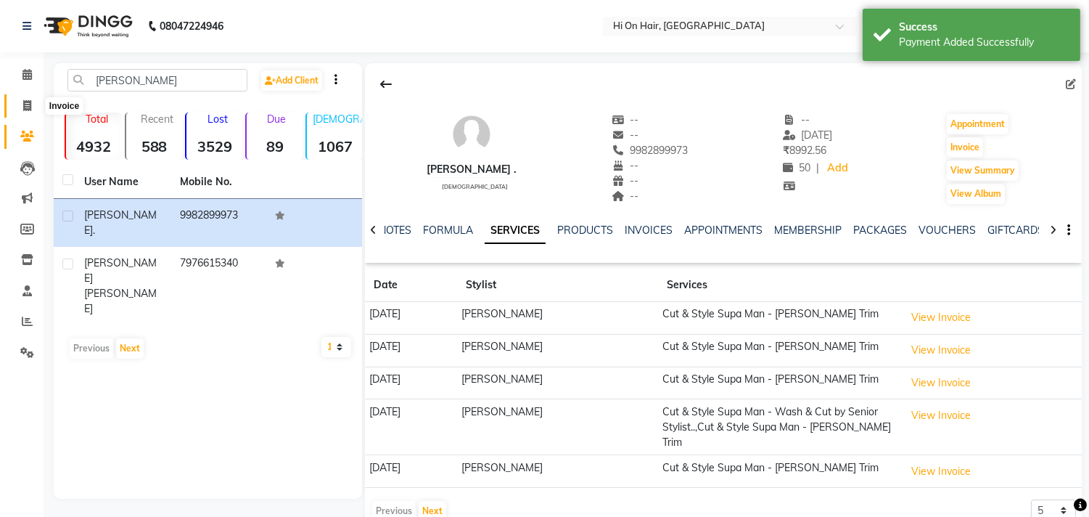
click at [19, 98] on span at bounding box center [27, 106] width 25 height 17
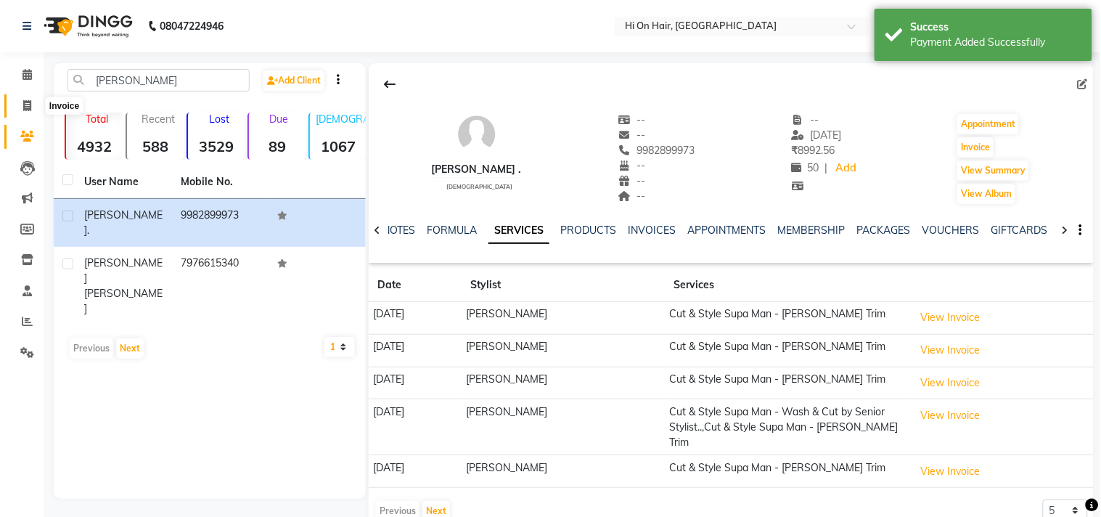
select select "535"
select select "service"
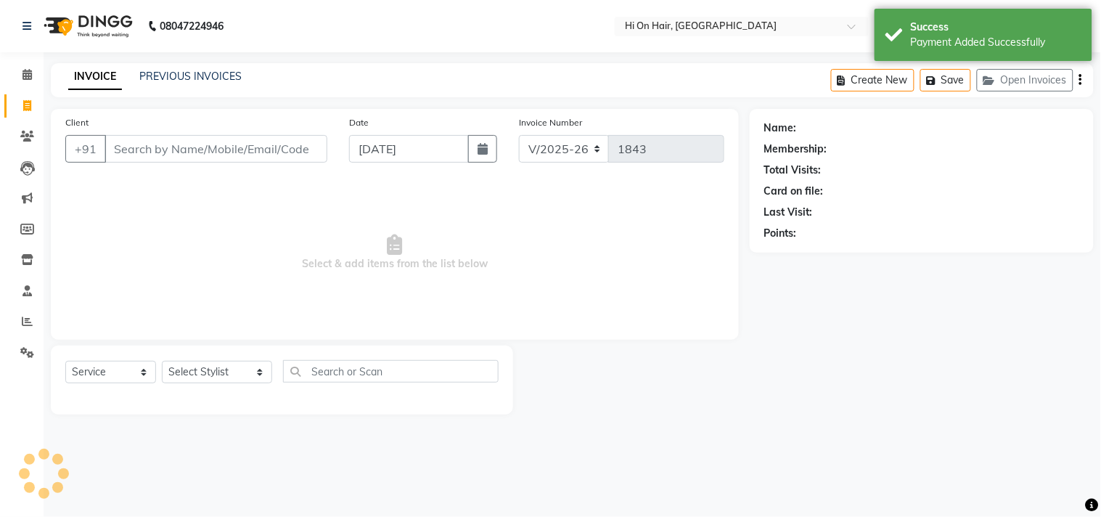
click at [132, 150] on input "Client" at bounding box center [215, 149] width 223 height 28
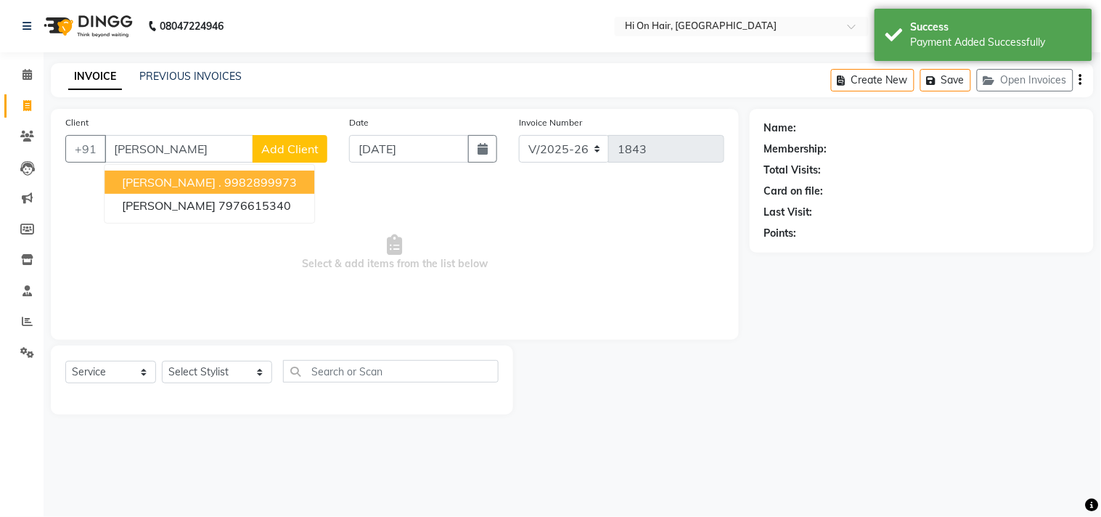
click at [224, 177] on ngb-highlight "9982899973" at bounding box center [260, 182] width 73 height 15
type input "9982899973"
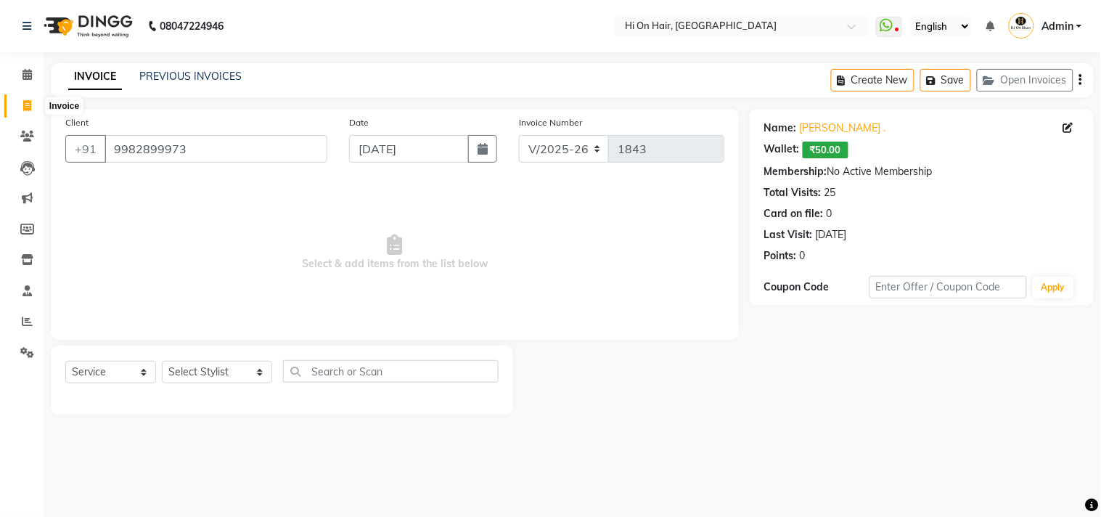
click at [18, 103] on span at bounding box center [27, 106] width 25 height 17
select select "service"
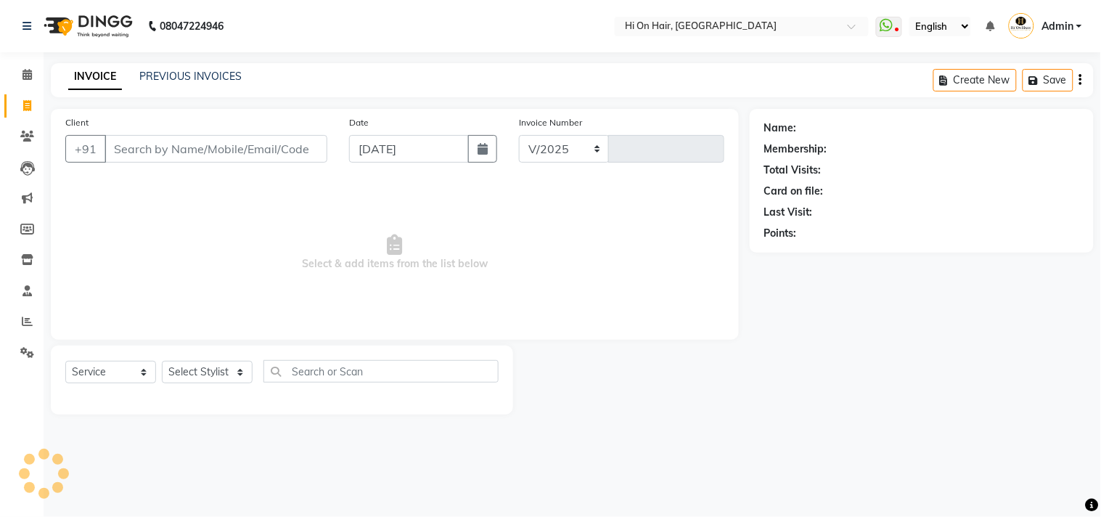
select select "535"
type input "1843"
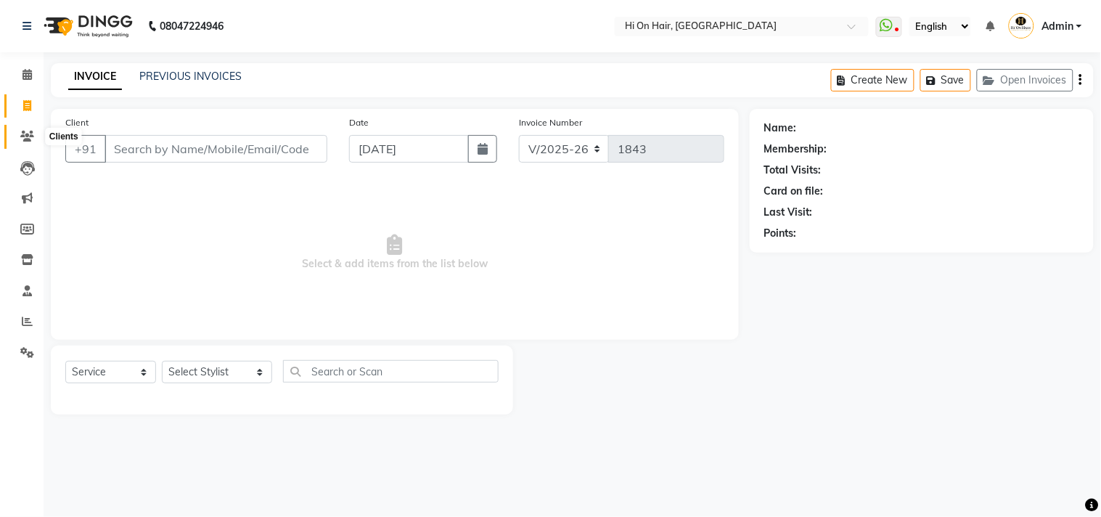
click at [22, 128] on span at bounding box center [27, 136] width 25 height 17
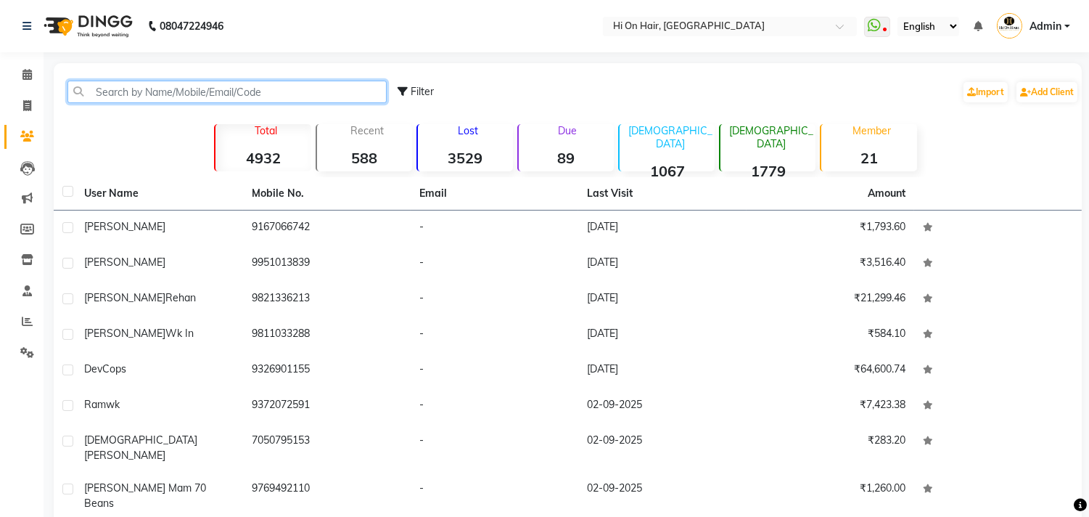
click at [122, 89] on input "text" at bounding box center [226, 92] width 319 height 22
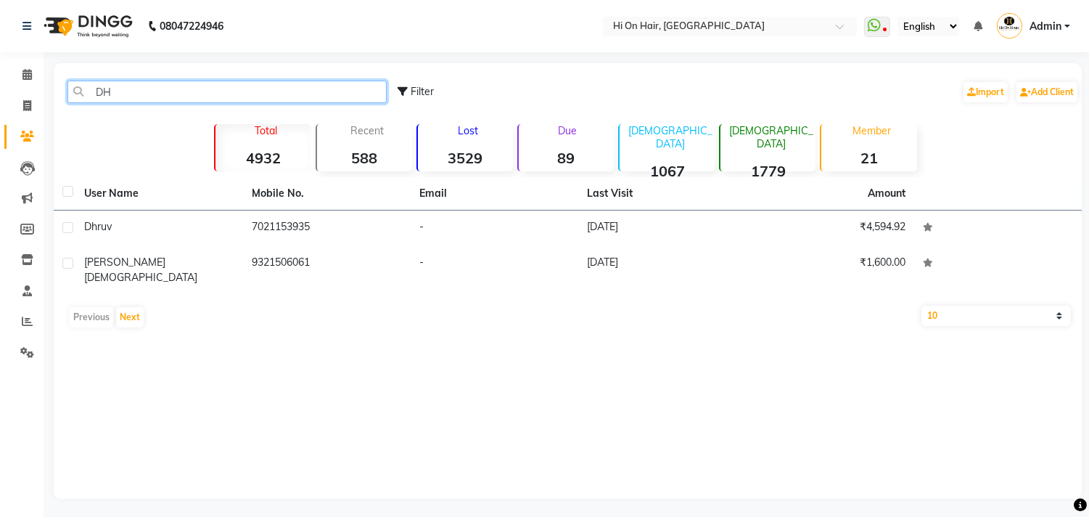
type input "D"
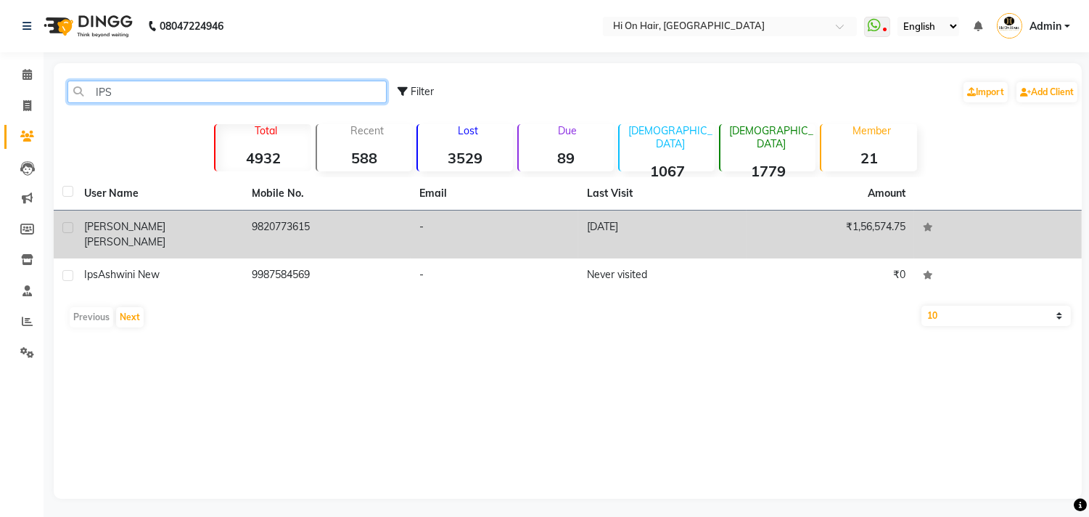
type input "IPS"
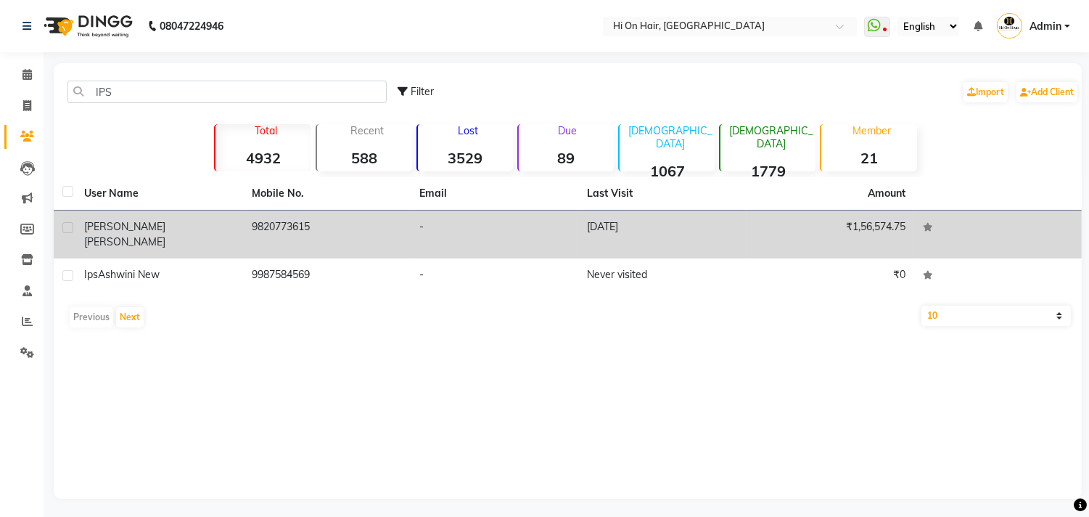
click at [251, 218] on td "9820773615" at bounding box center [327, 234] width 168 height 48
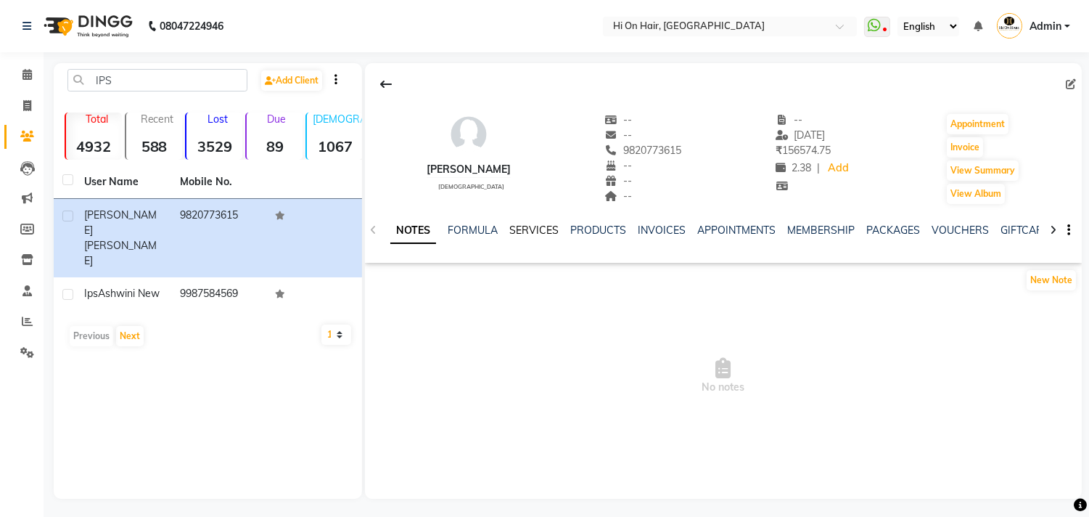
click at [535, 229] on link "SERVICES" at bounding box center [533, 230] width 49 height 13
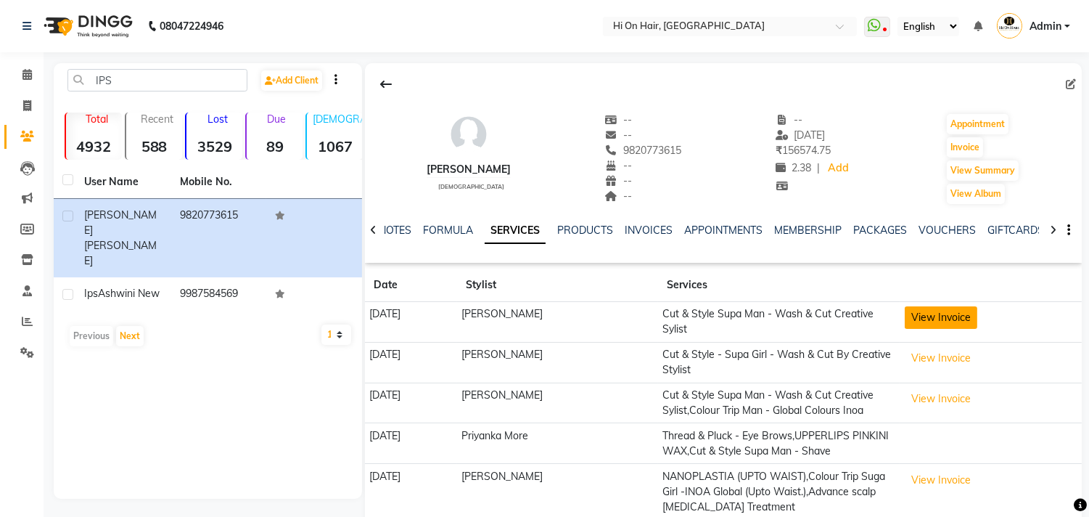
click at [961, 325] on button "View Invoice" at bounding box center [941, 317] width 73 height 22
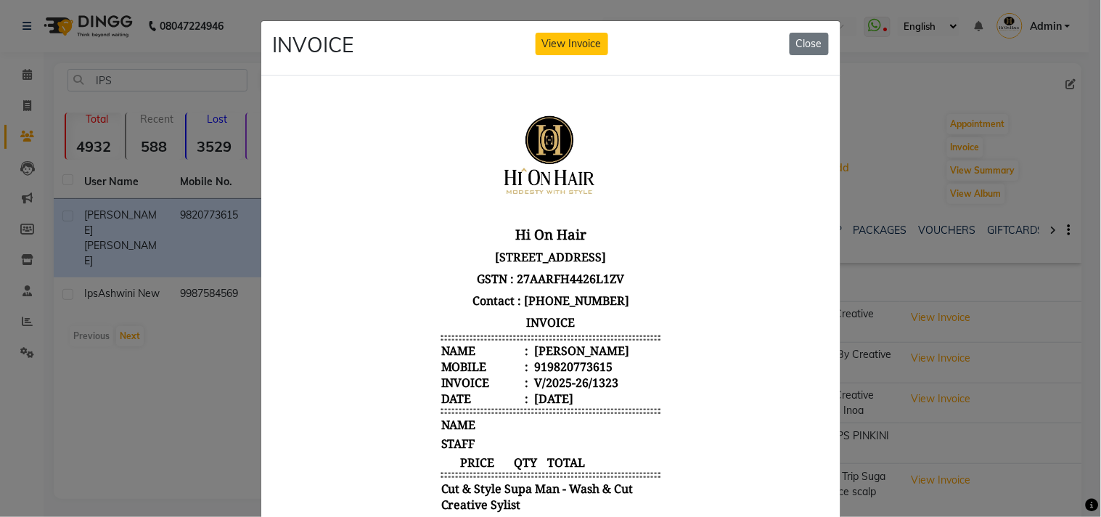
drag, startPoint x: 1086, startPoint y: 220, endPoint x: 1100, endPoint y: 350, distance: 131.3
click at [1088, 350] on ngb-modal-window "INVOICE View Invoice Close" at bounding box center [550, 258] width 1101 height 517
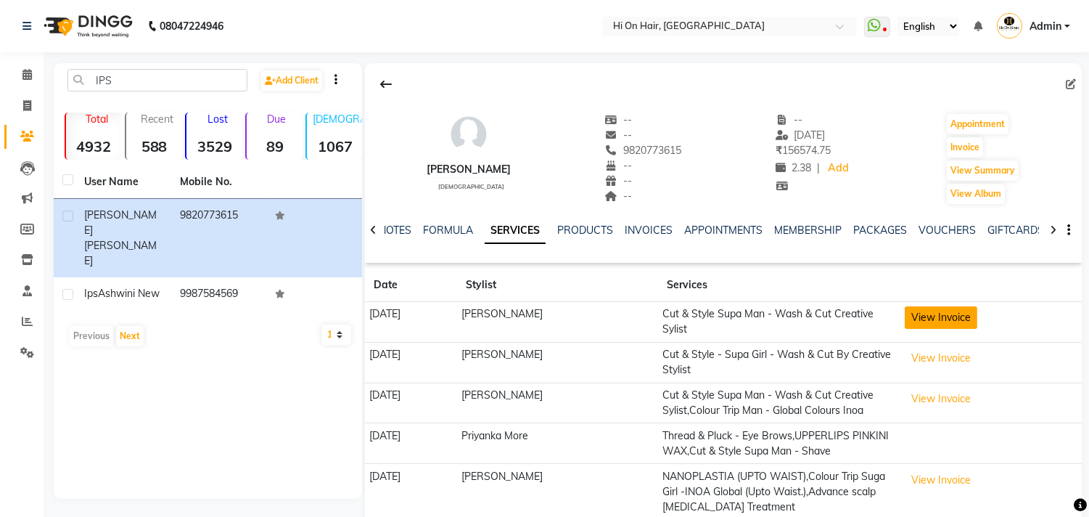
click at [938, 322] on button "View Invoice" at bounding box center [941, 317] width 73 height 22
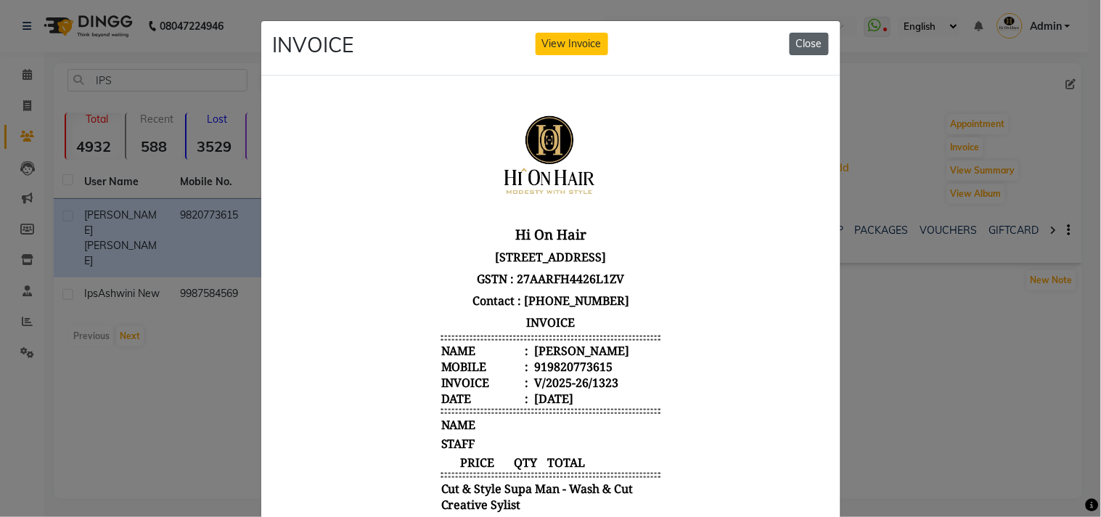
click at [797, 40] on button "Close" at bounding box center [809, 44] width 39 height 22
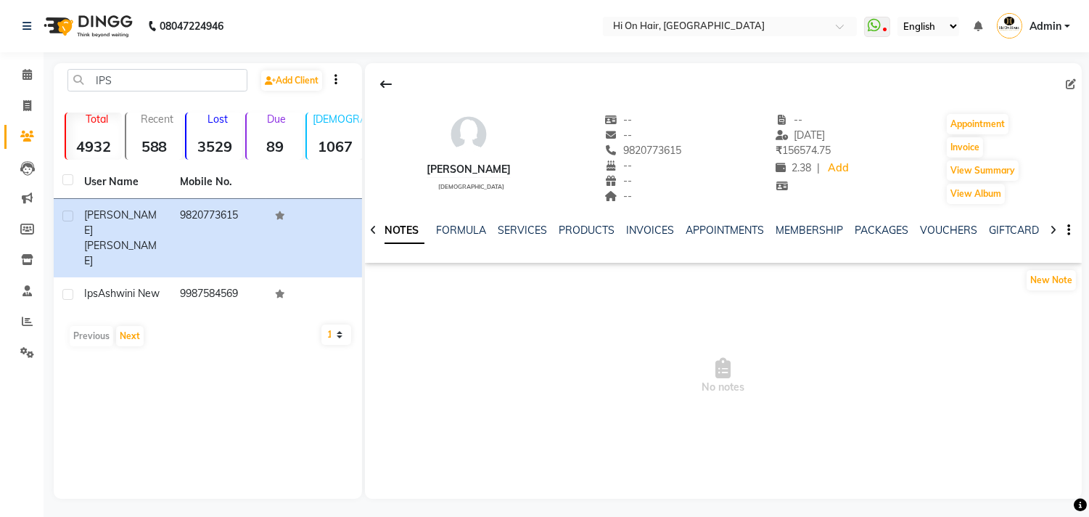
click at [22, 92] on li "Invoice" at bounding box center [22, 106] width 44 height 31
click at [23, 107] on icon at bounding box center [27, 105] width 8 height 11
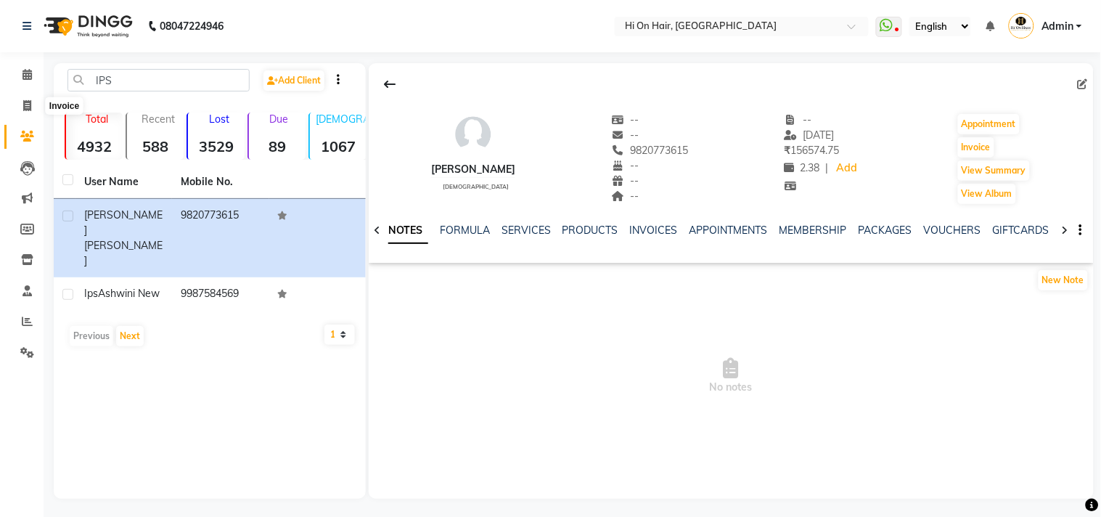
select select "535"
select select "service"
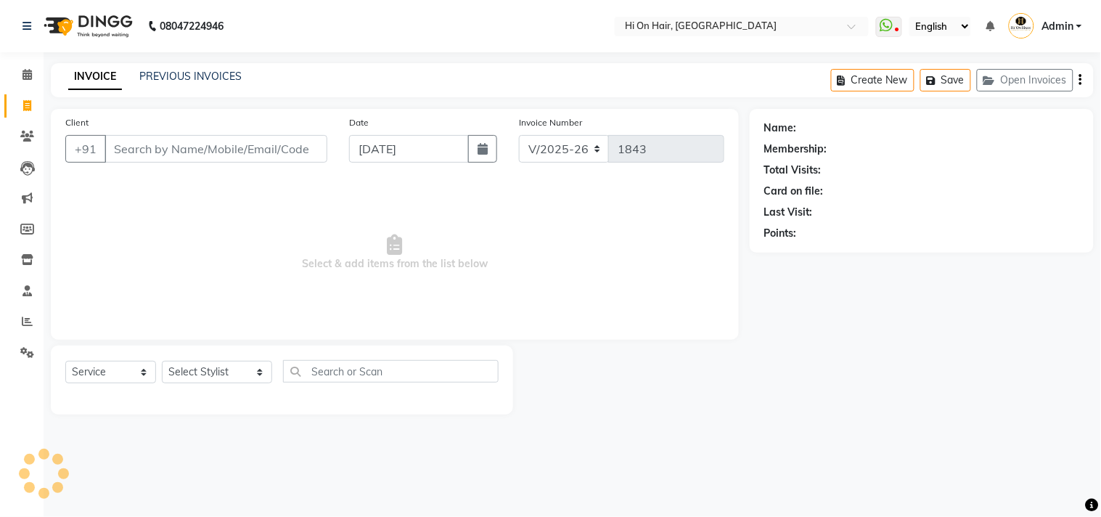
drag, startPoint x: 126, startPoint y: 149, endPoint x: 164, endPoint y: 232, distance: 91.6
click at [126, 149] on input "Client" at bounding box center [215, 149] width 223 height 28
click at [231, 379] on select "Select Stylist Alim Kaldane Anwar Laskar Hi On Hair MAKYOPHI Pankaj Thakur Poon…" at bounding box center [217, 372] width 110 height 22
select select "20990"
click at [162, 361] on select "Select Stylist Alim Kaldane Anwar Laskar Hi On Hair MAKYOPHI Pankaj Thakur Poon…" at bounding box center [217, 372] width 110 height 22
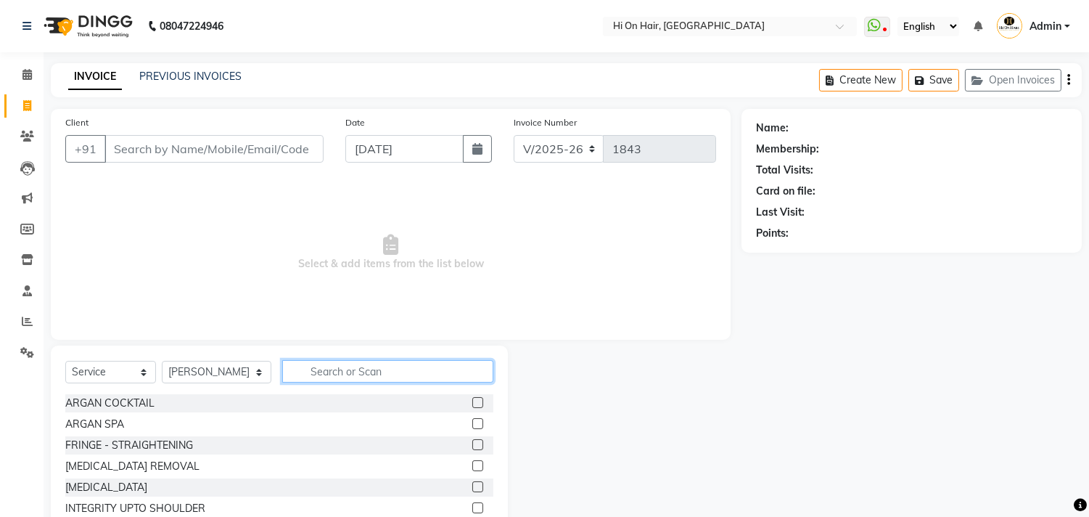
click at [308, 366] on input "text" at bounding box center [387, 371] width 211 height 22
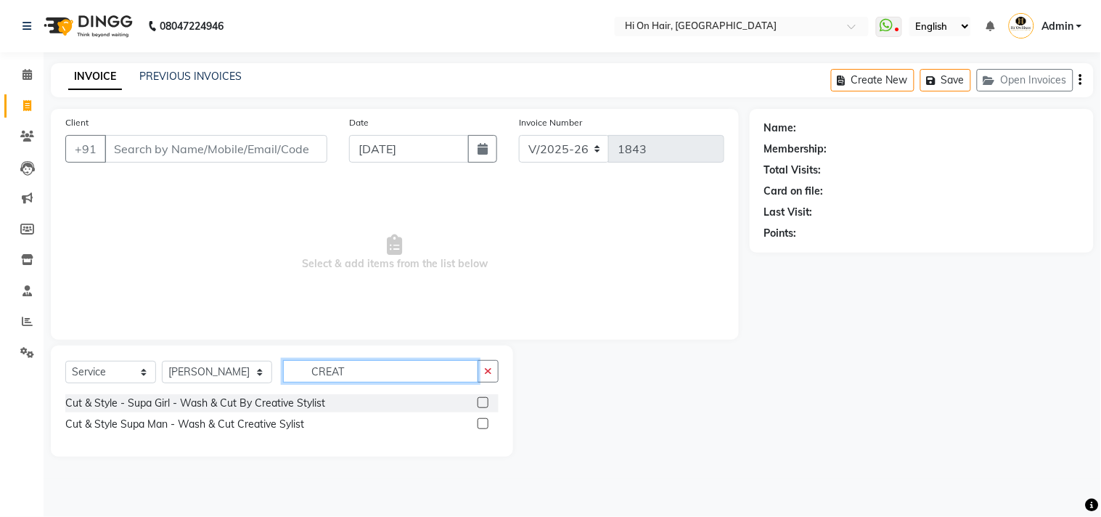
type input "CREAT"
click at [483, 422] on label at bounding box center [482, 423] width 11 height 11
click at [483, 422] on input "checkbox" at bounding box center [481, 423] width 9 height 9
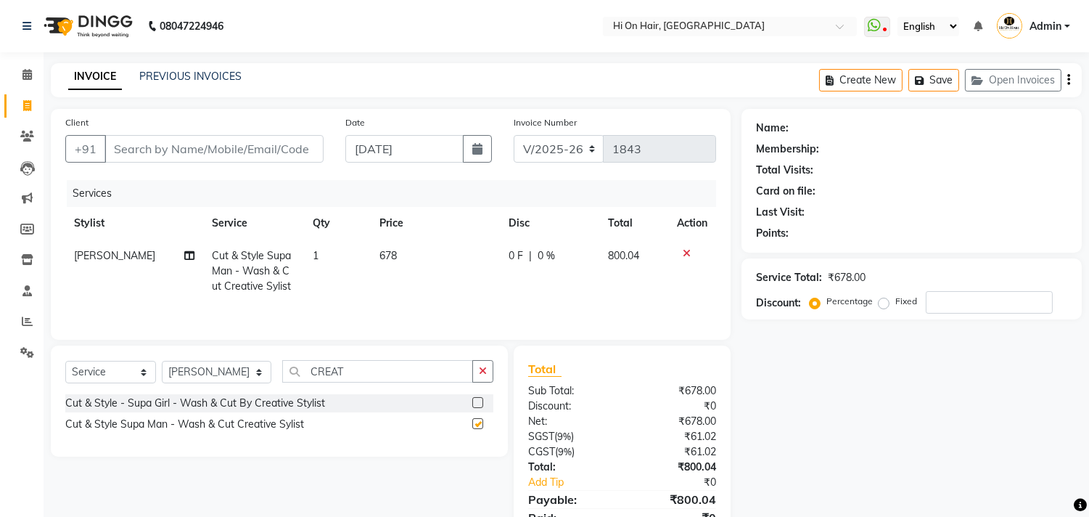
checkbox input "false"
click at [938, 299] on input "number" at bounding box center [989, 302] width 127 height 22
type input "20"
click at [142, 141] on input "Client" at bounding box center [213, 149] width 219 height 28
click at [173, 142] on input "Client" at bounding box center [213, 149] width 219 height 28
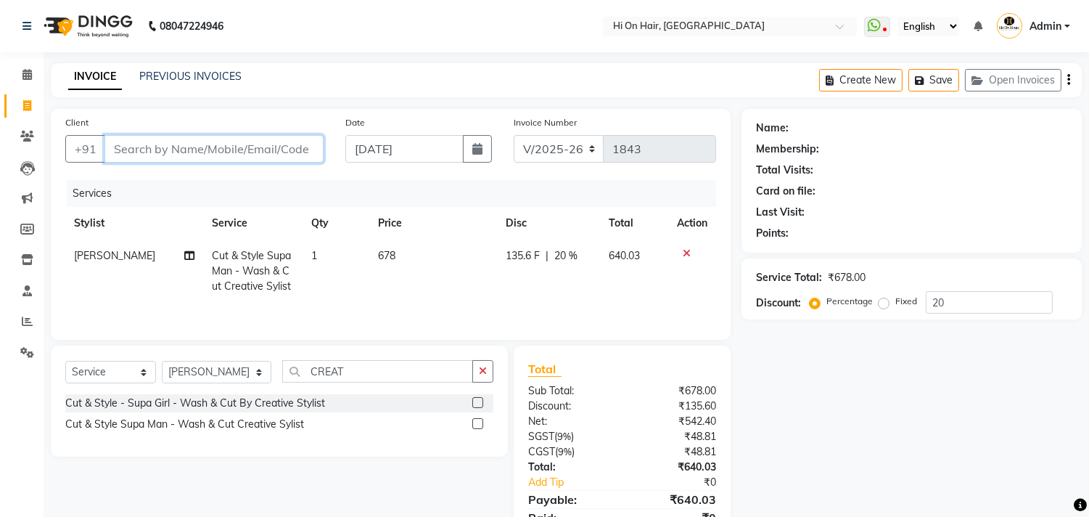
type input "I"
type input "0"
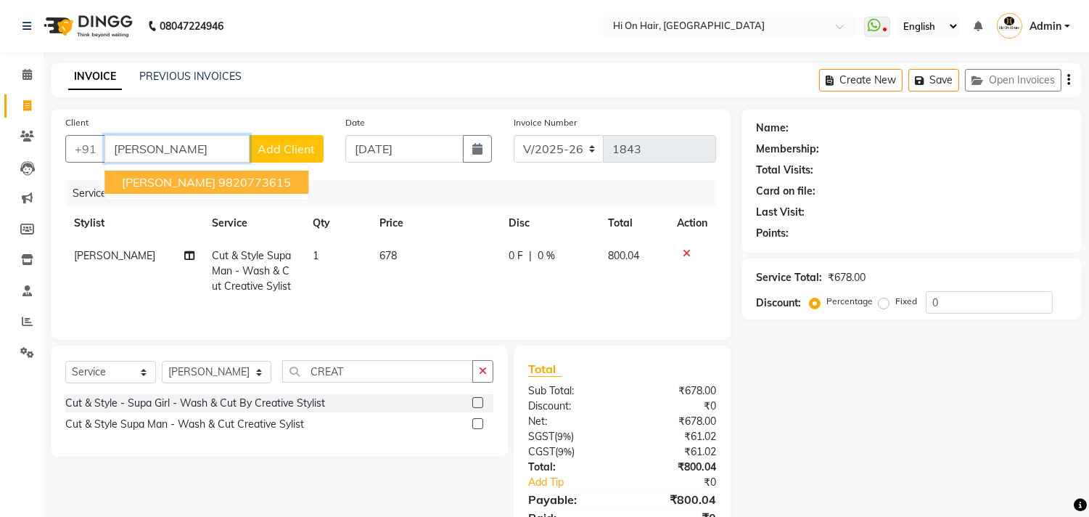
click at [128, 176] on span "ipsita sarangi" at bounding box center [169, 182] width 94 height 15
type input "9820773615"
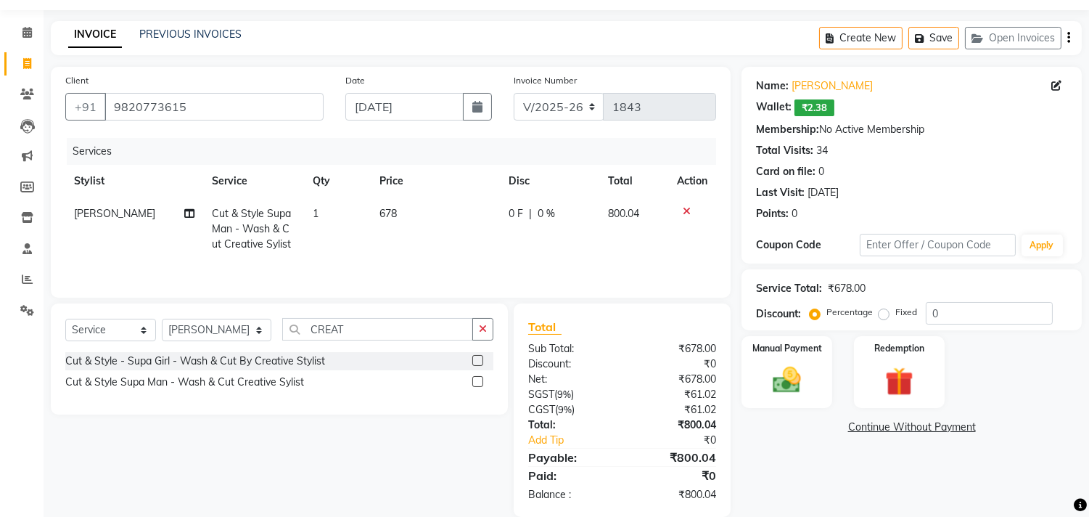
scroll to position [65, 0]
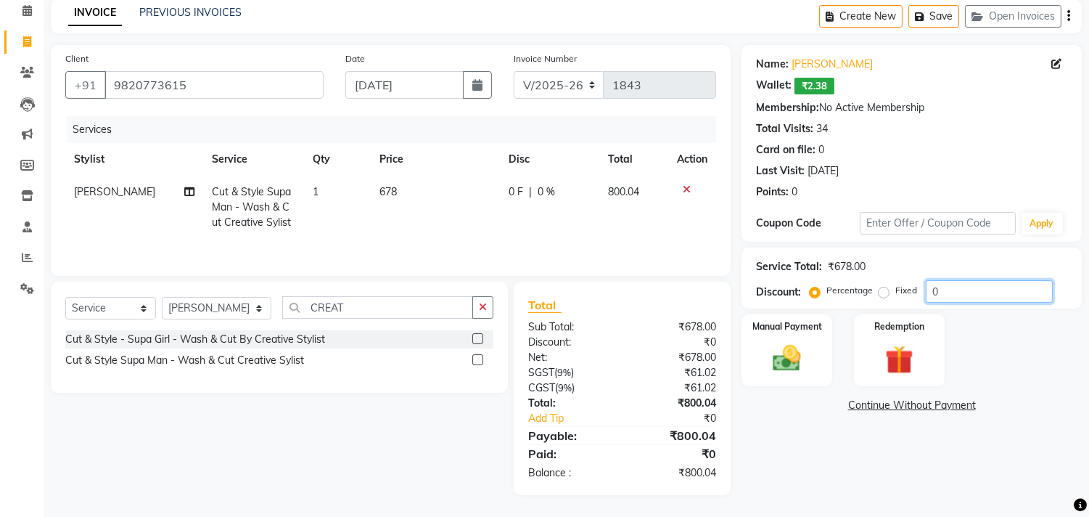
click at [932, 287] on input "0" at bounding box center [989, 291] width 127 height 22
type input "20"
click at [782, 350] on img at bounding box center [787, 359] width 48 height 34
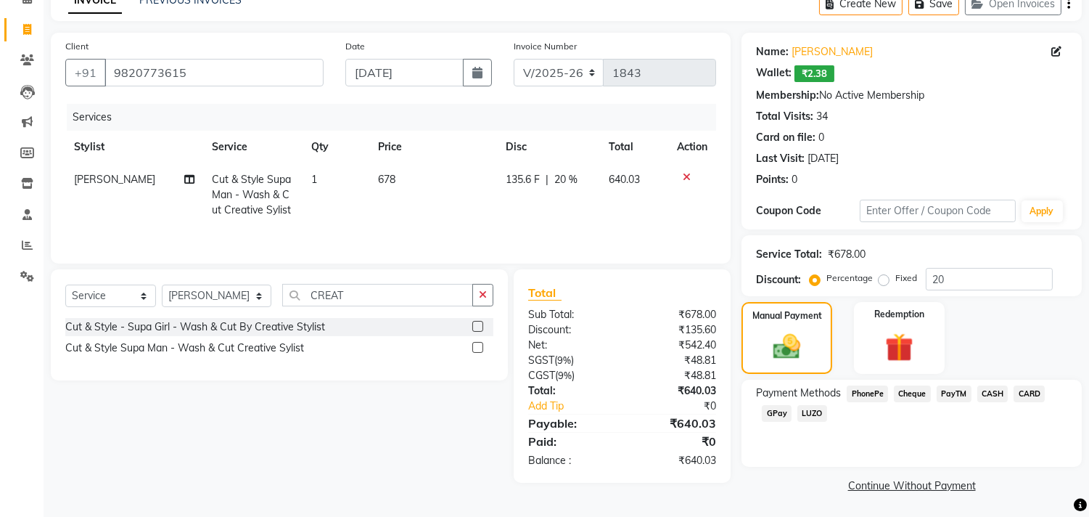
click at [775, 408] on span "GPay" at bounding box center [777, 413] width 30 height 17
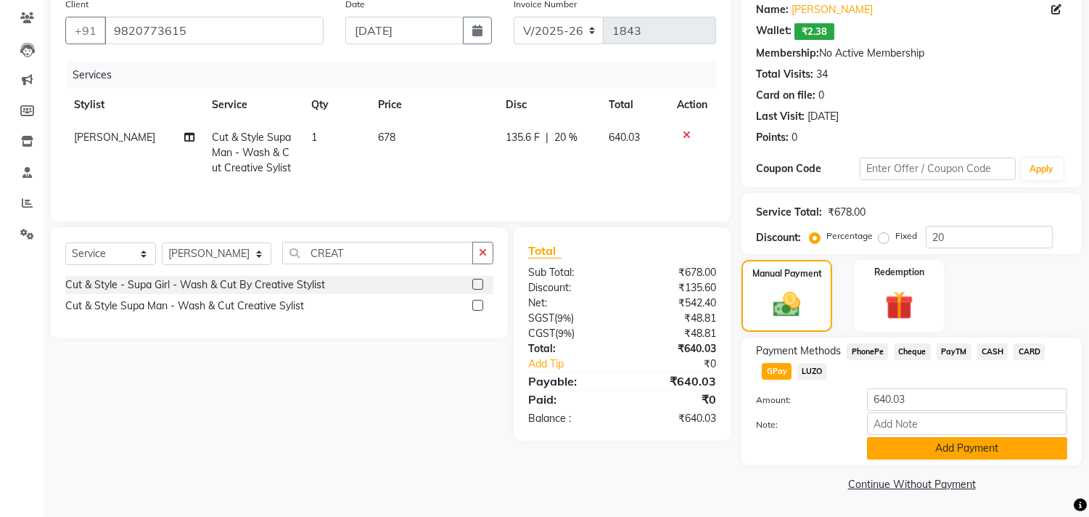
click at [877, 443] on button "Add Payment" at bounding box center [967, 448] width 200 height 22
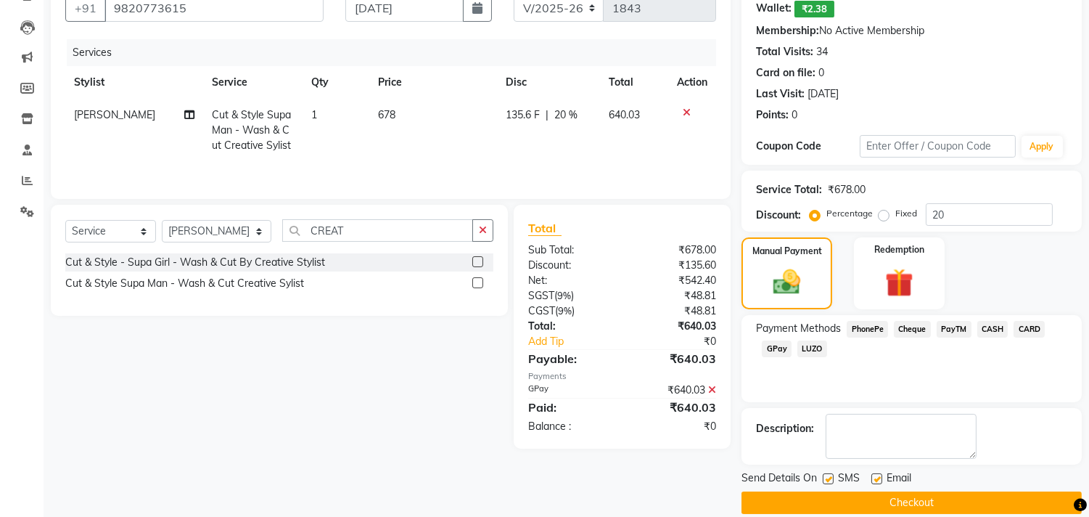
scroll to position [158, 0]
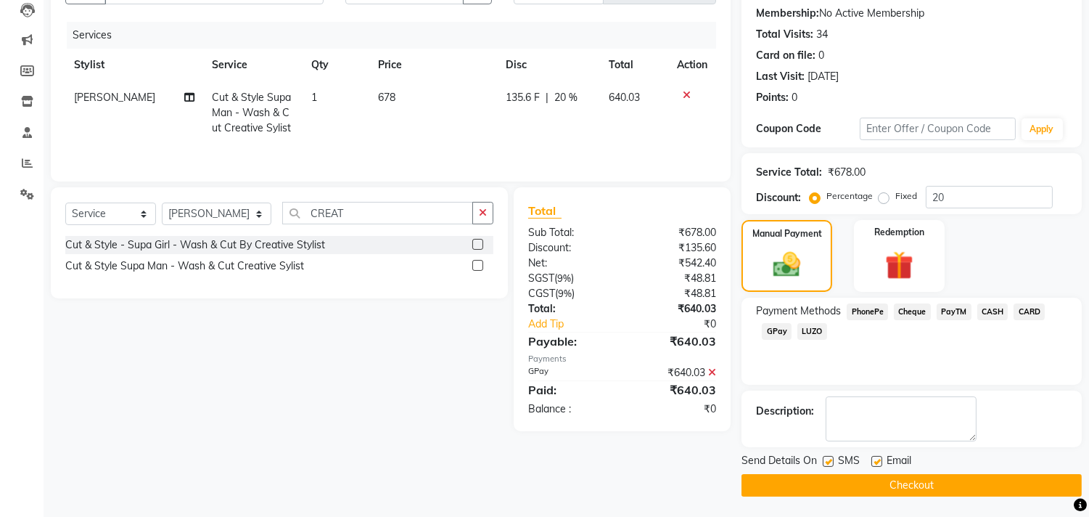
click at [879, 462] on label at bounding box center [877, 461] width 11 height 11
click at [879, 462] on input "checkbox" at bounding box center [876, 461] width 9 height 9
checkbox input "false"
click at [877, 483] on button "Checkout" at bounding box center [912, 485] width 340 height 22
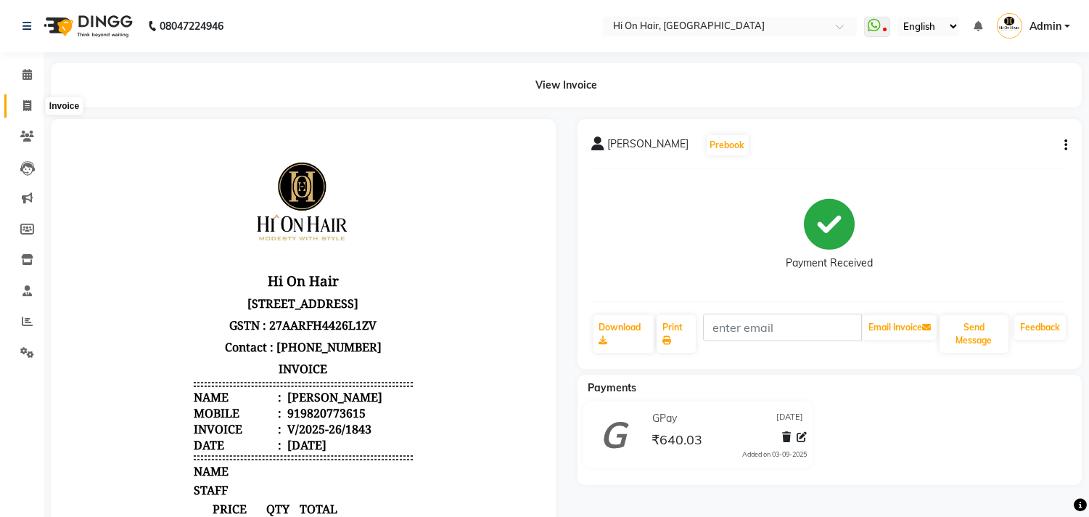
click at [20, 104] on span at bounding box center [27, 106] width 25 height 17
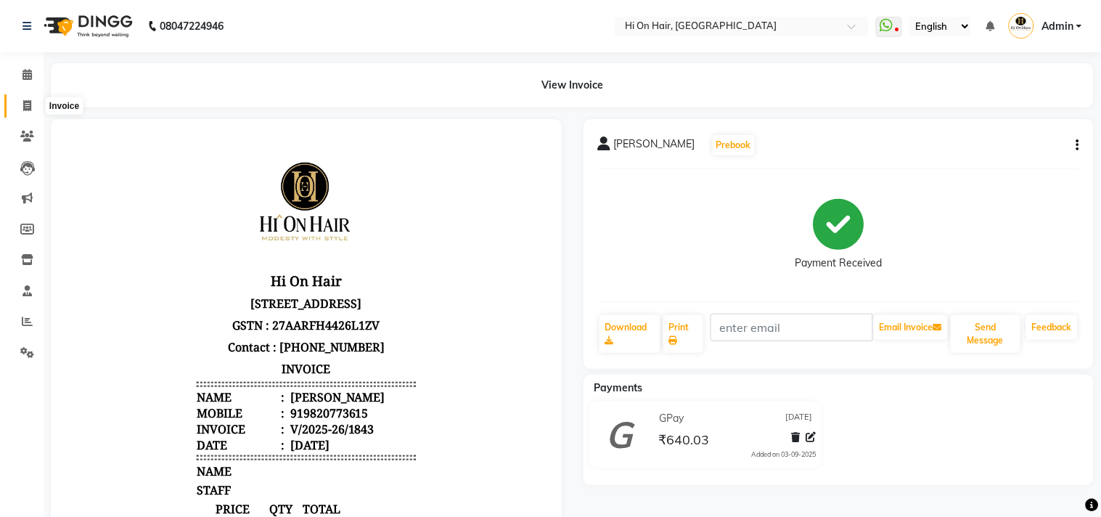
select select "535"
select select "service"
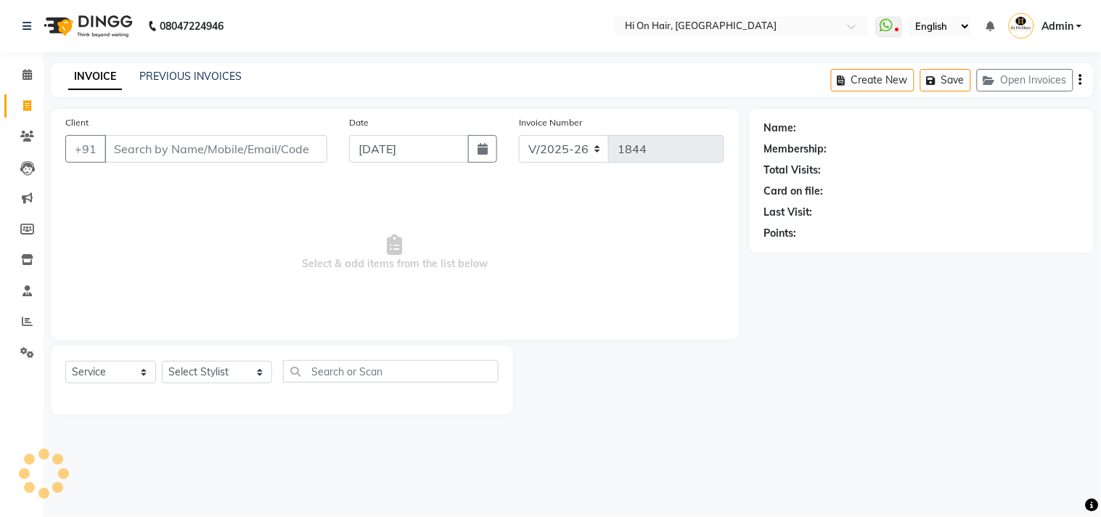
drag, startPoint x: 187, startPoint y: 150, endPoint x: 236, endPoint y: 298, distance: 155.1
click at [187, 150] on input "Client" at bounding box center [215, 149] width 223 height 28
click at [218, 382] on select "Select Stylist Alim Kaldane Anwar Laskar Hi On Hair MAKYOPHI Pankaj Thakur Poon…" at bounding box center [217, 372] width 110 height 22
select select "6883"
click at [162, 361] on select "Select Stylist Alim Kaldane Anwar Laskar Hi On Hair MAKYOPHI Pankaj Thakur Poon…" at bounding box center [217, 372] width 110 height 22
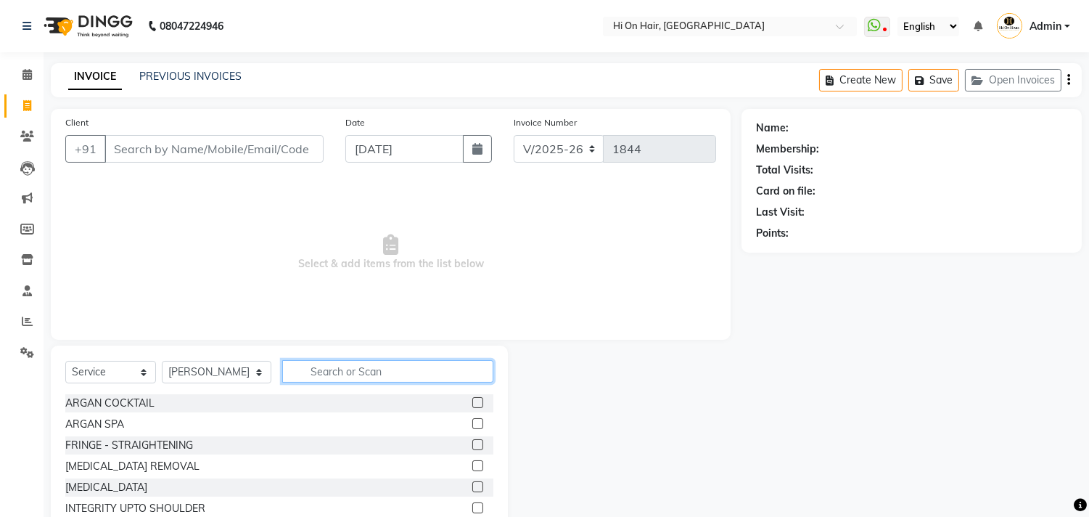
click at [317, 379] on input "text" at bounding box center [387, 371] width 211 height 22
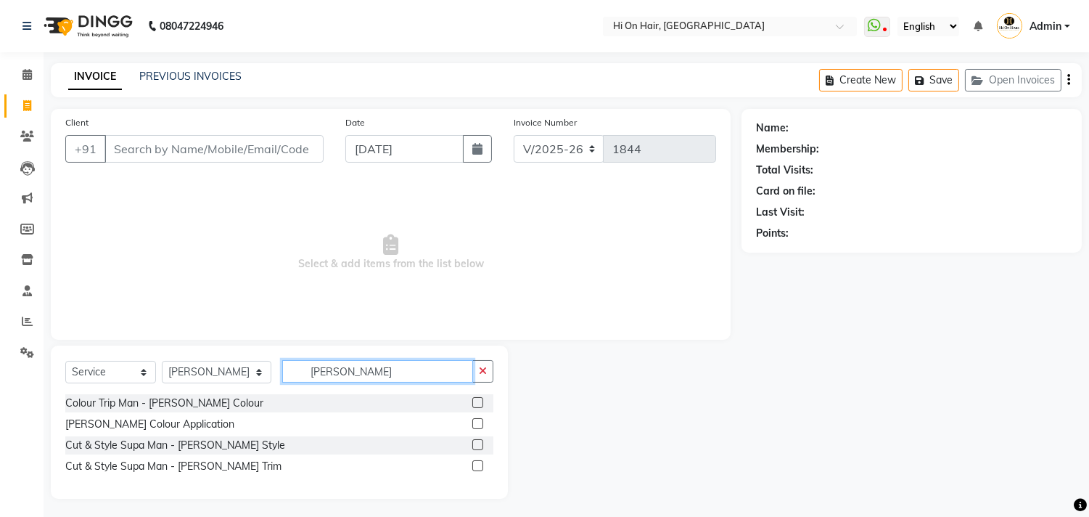
type input "bEARD"
click at [475, 445] on label at bounding box center [477, 444] width 11 height 11
click at [475, 445] on input "checkbox" at bounding box center [476, 444] width 9 height 9
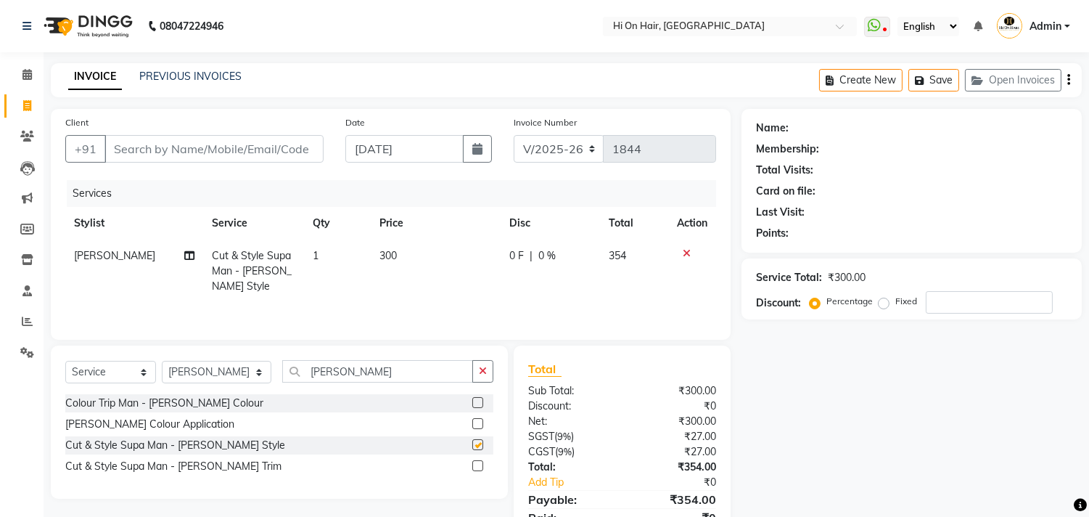
checkbox input "false"
click at [496, 278] on td "300" at bounding box center [436, 270] width 130 height 63
select select "6883"
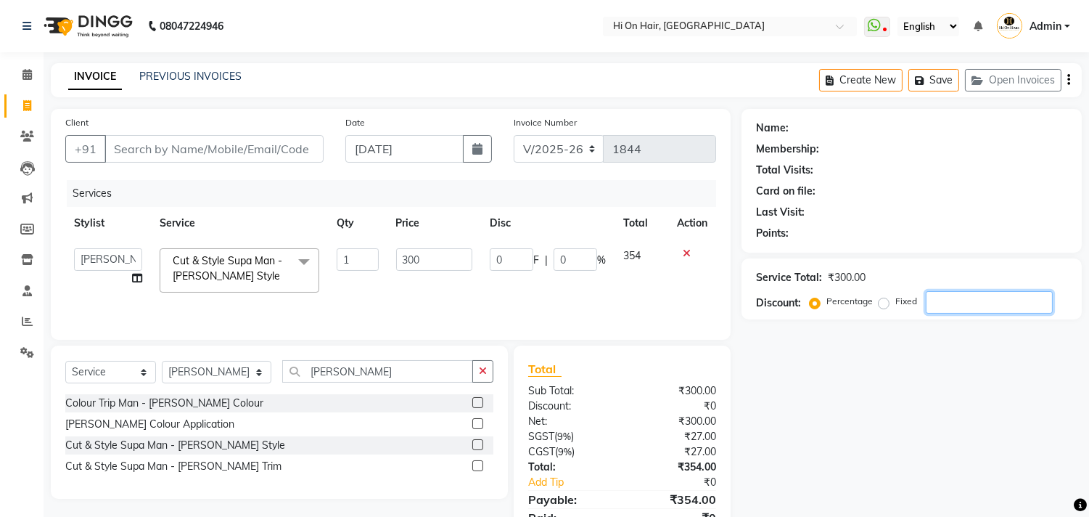
click at [961, 305] on input "number" at bounding box center [989, 302] width 127 height 22
type input "2"
type input "6"
type input "2"
type input "20"
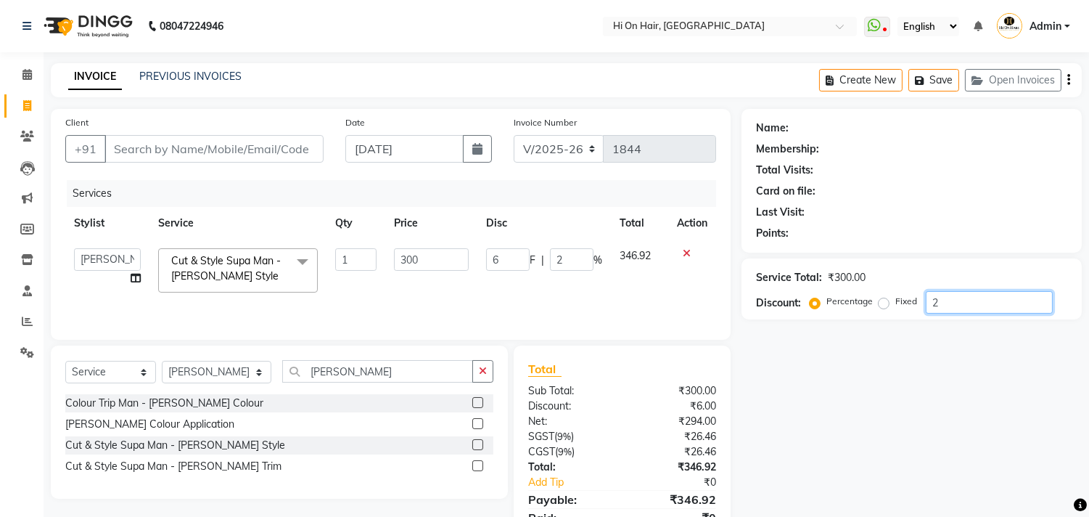
type input "60"
type input "20"
click at [917, 177] on div "Total Visits:" at bounding box center [911, 170] width 311 height 15
click at [201, 122] on div "Client +91" at bounding box center [194, 145] width 280 height 60
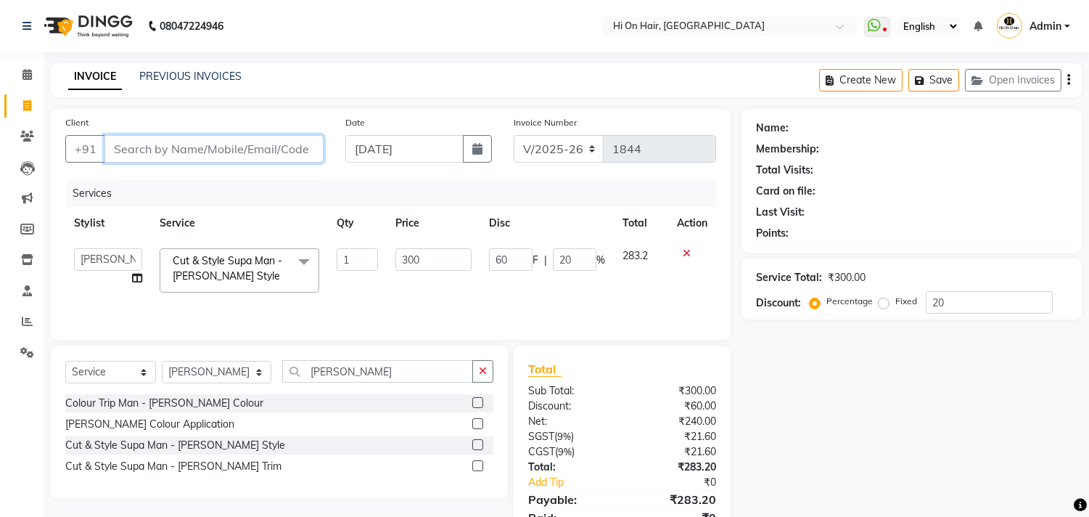
click at [128, 157] on input "Client" at bounding box center [213, 149] width 219 height 28
click at [233, 160] on input "Client" at bounding box center [213, 149] width 219 height 28
click at [197, 154] on input "Client" at bounding box center [213, 149] width 219 height 28
type input "8"
type input "0"
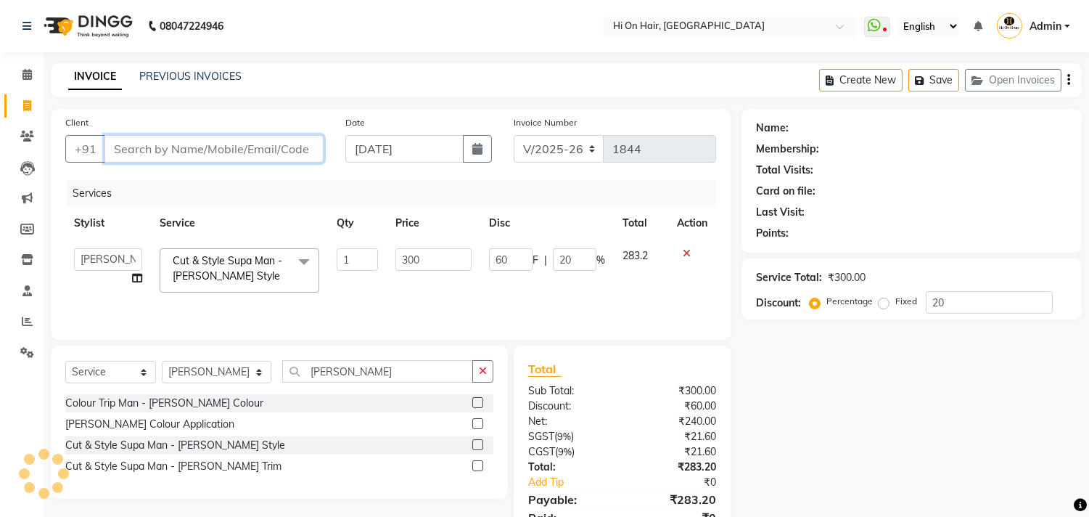
type input "0"
type input "8377851100"
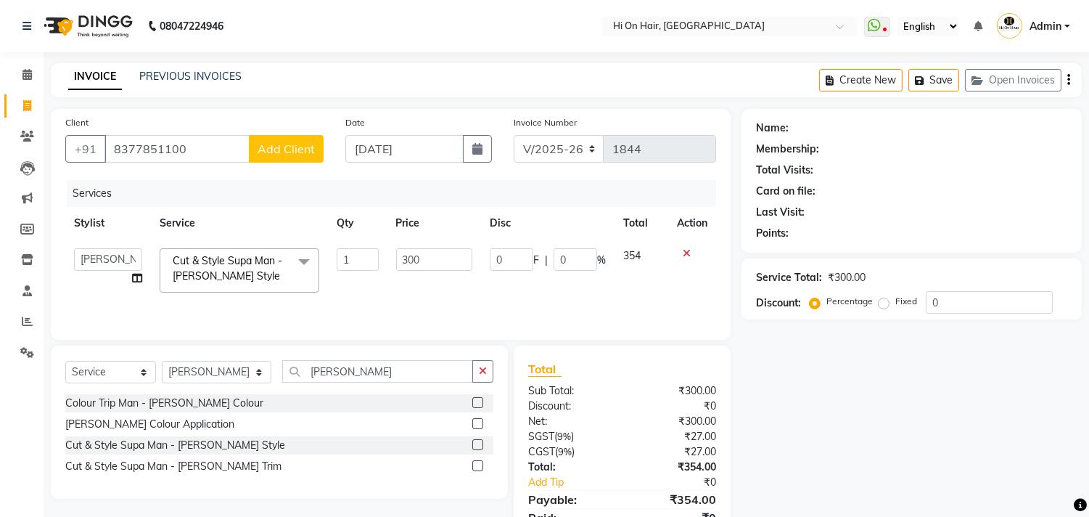
click at [268, 144] on span "Add Client" at bounding box center [286, 149] width 57 height 15
select select "22"
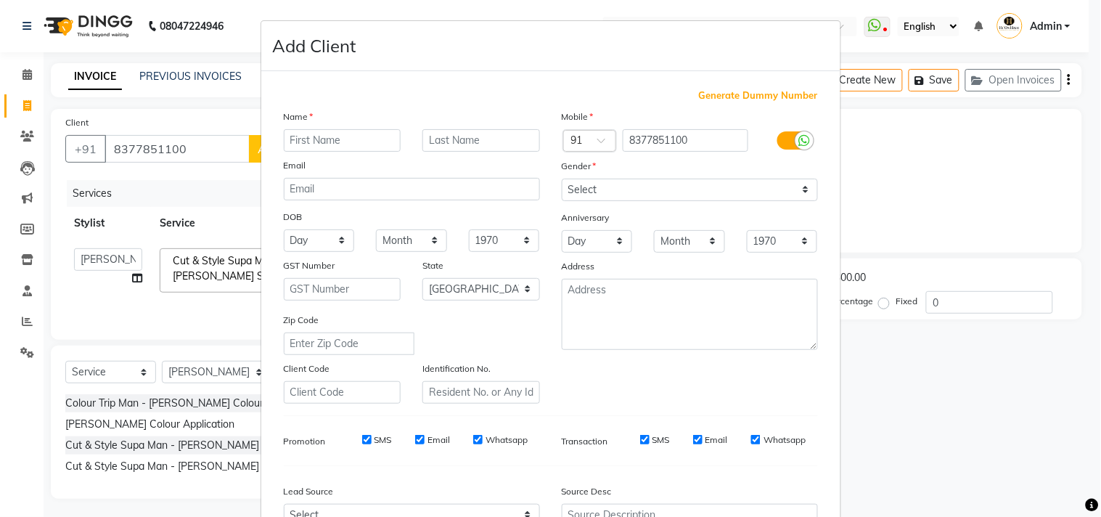
click at [316, 142] on input "text" at bounding box center [343, 140] width 118 height 22
type input "ABHISHEK WK"
click at [582, 186] on select "Select Male Female Other Prefer Not To Say" at bounding box center [690, 190] width 256 height 22
select select "male"
click at [562, 179] on select "Select Male Female Other Prefer Not To Say" at bounding box center [690, 190] width 256 height 22
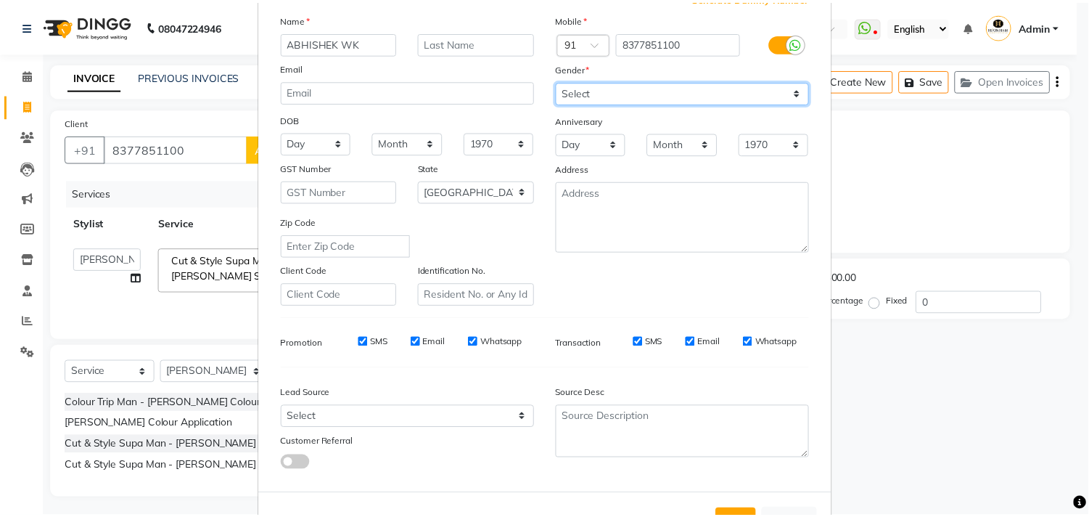
scroll to position [154, 0]
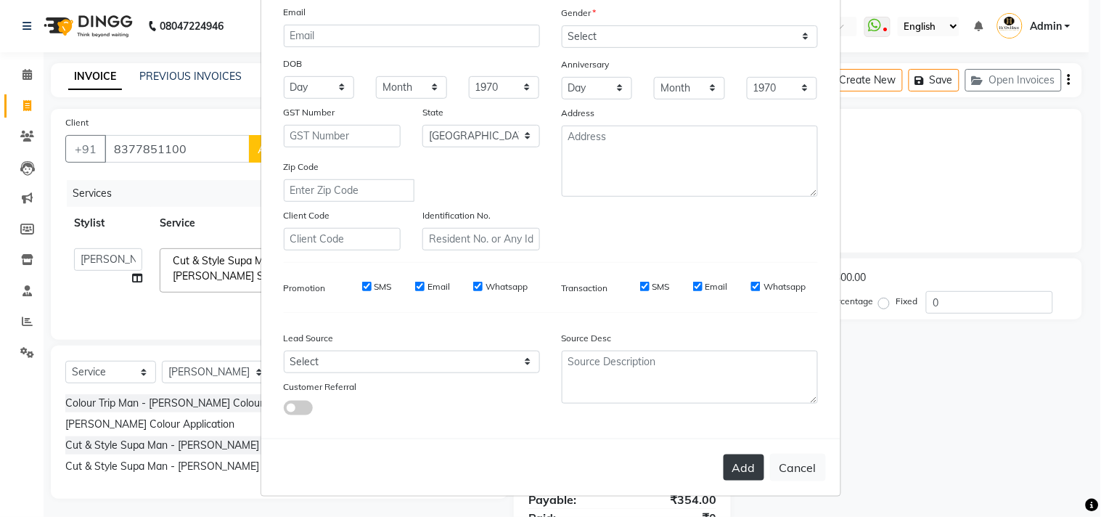
click at [730, 467] on button "Add" at bounding box center [743, 467] width 41 height 26
select select
select select "null"
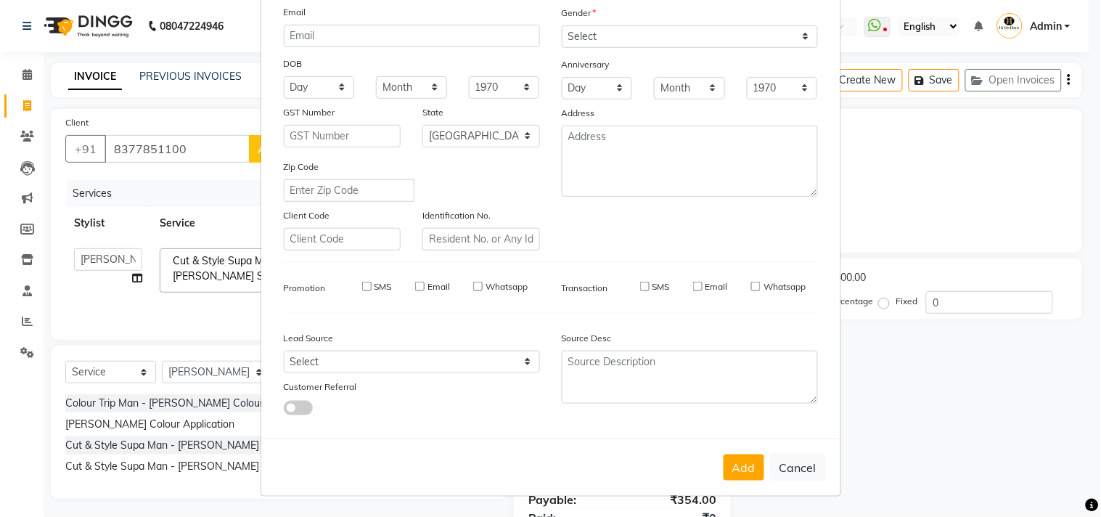
select select
checkbox input "false"
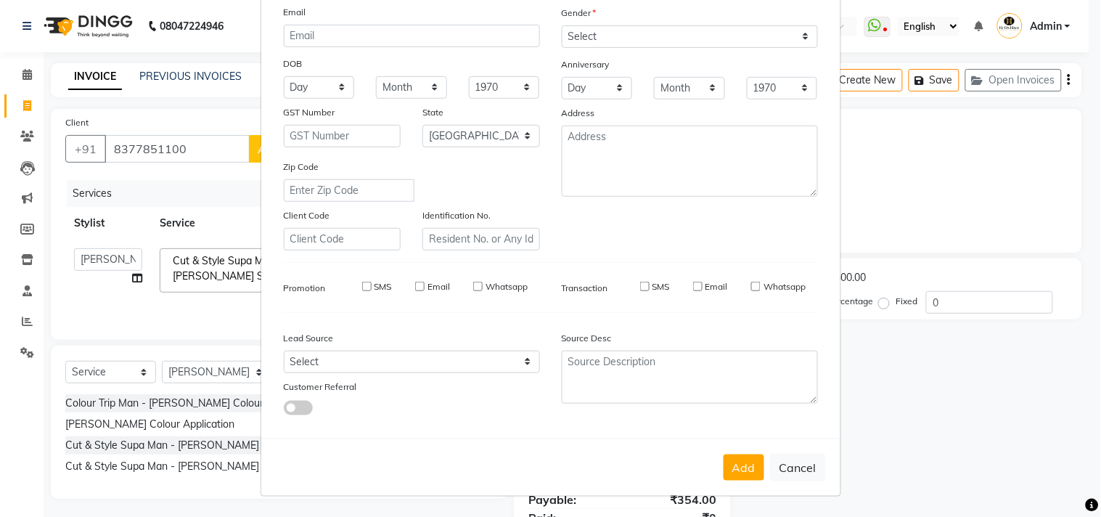
checkbox input "false"
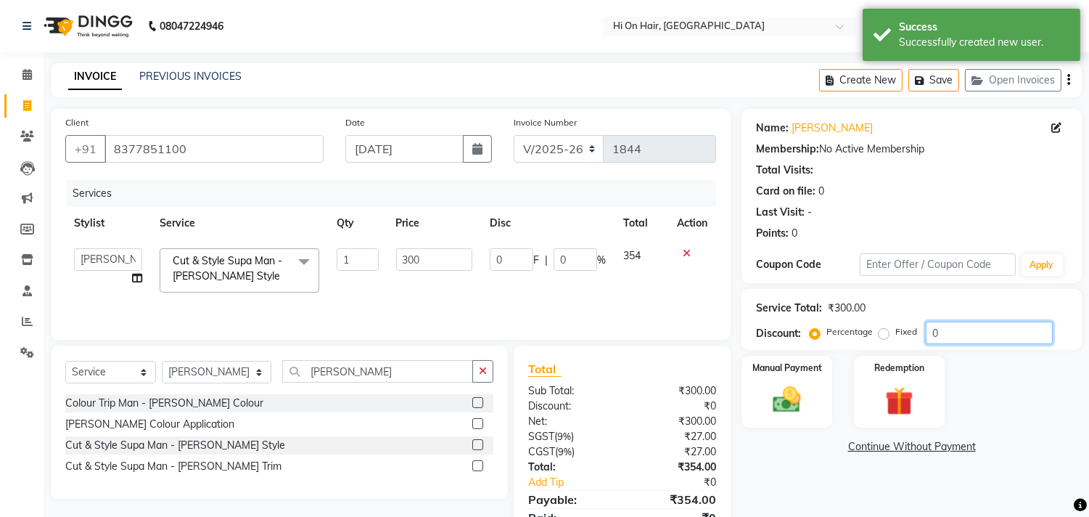
click at [930, 337] on input "0" at bounding box center [989, 332] width 127 height 22
type input "20"
type input "60"
type input "20"
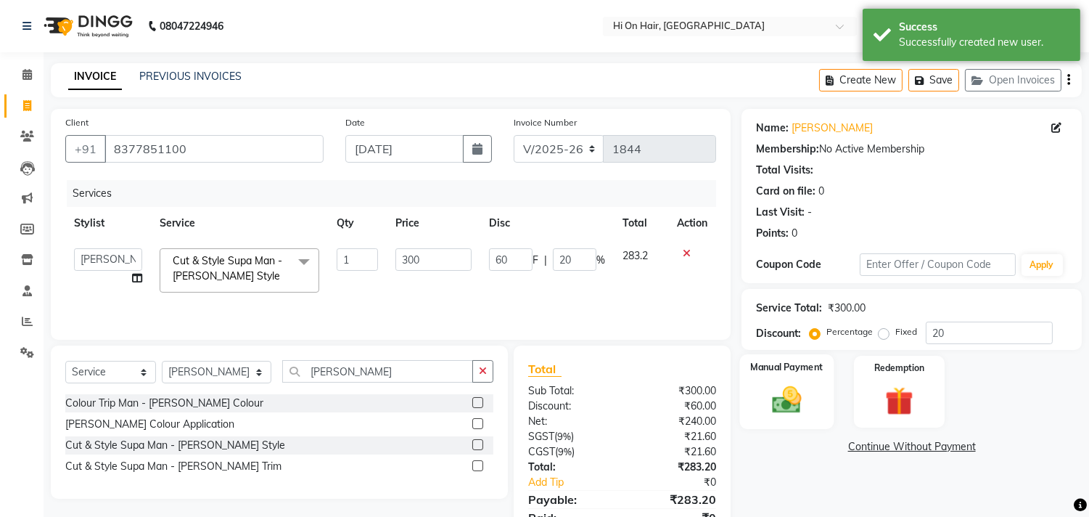
click at [777, 409] on img at bounding box center [787, 400] width 48 height 34
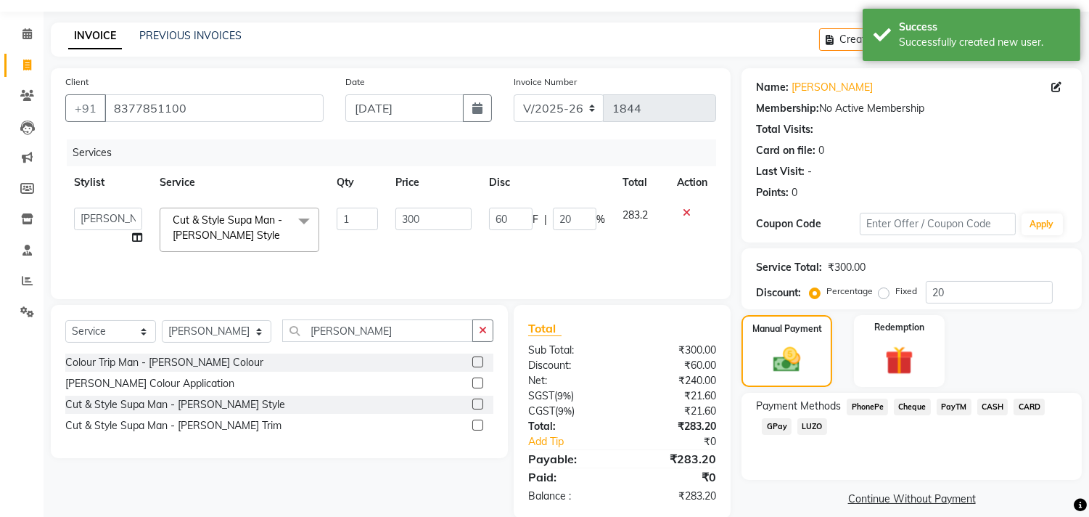
scroll to position [63, 0]
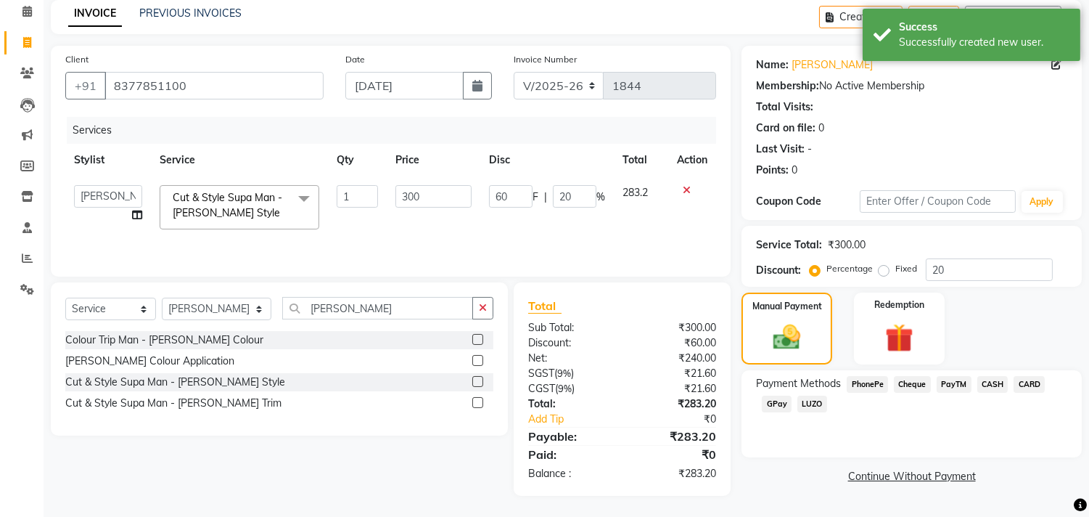
click at [771, 397] on span "GPay" at bounding box center [777, 403] width 30 height 17
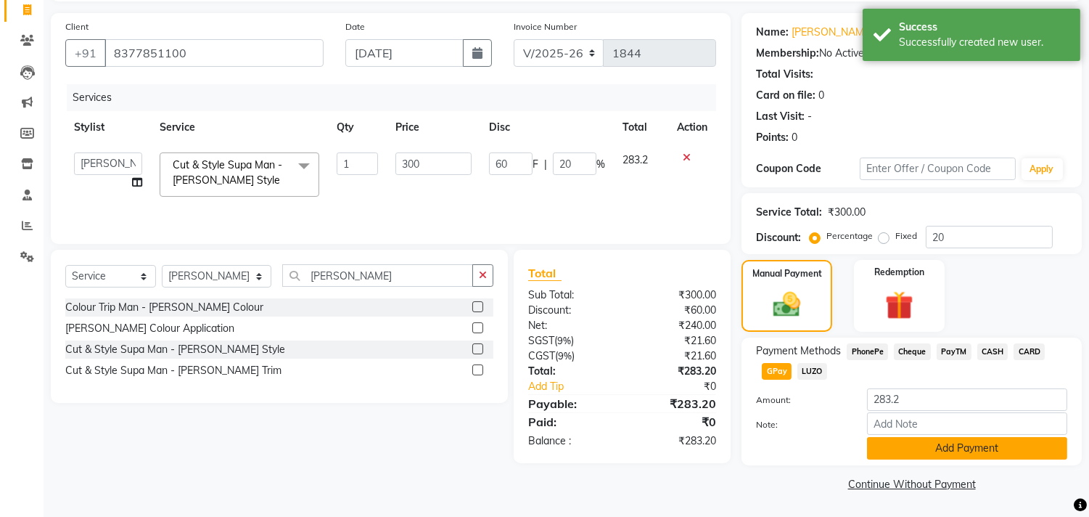
click at [902, 450] on button "Add Payment" at bounding box center [967, 448] width 200 height 22
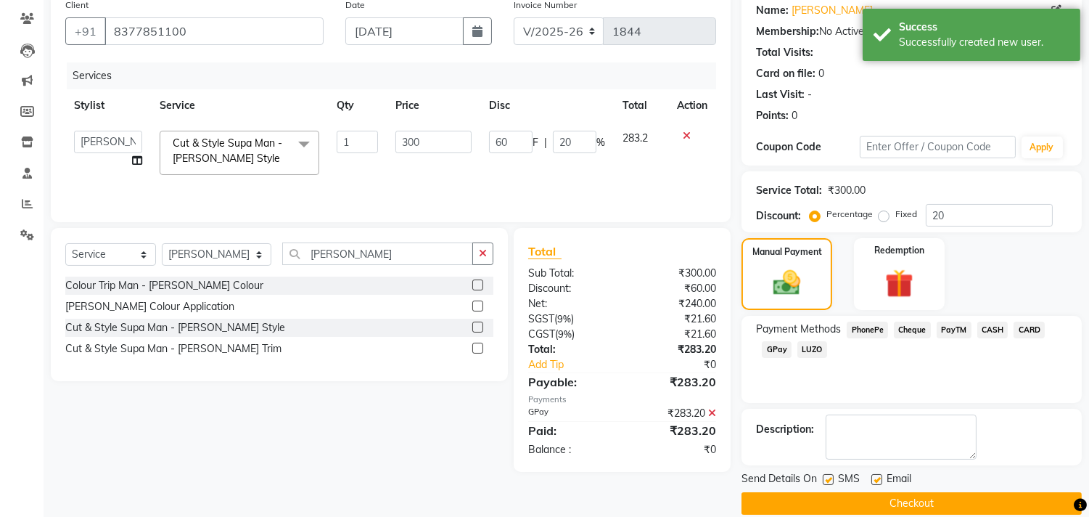
scroll to position [136, 0]
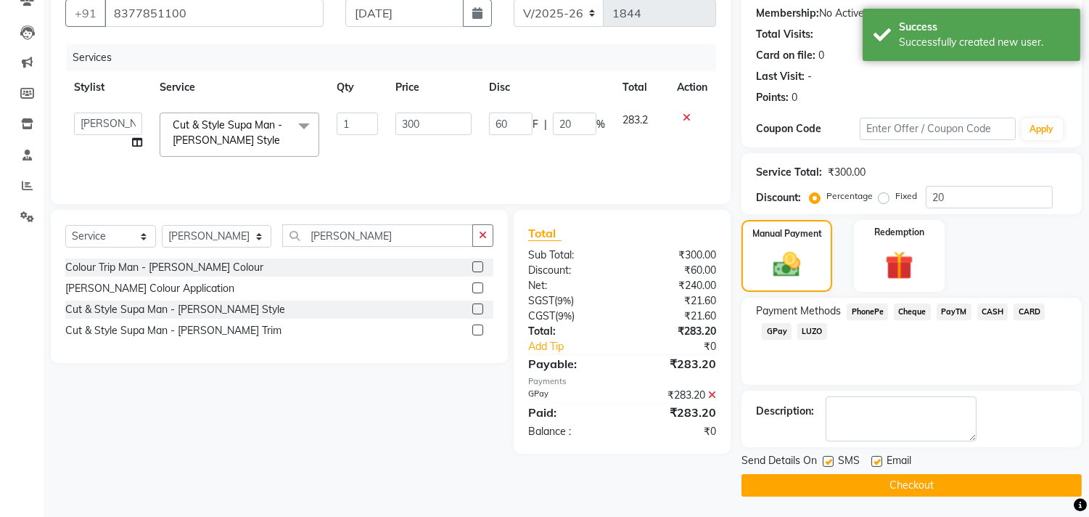
click at [879, 458] on label at bounding box center [877, 461] width 11 height 11
click at [879, 458] on input "checkbox" at bounding box center [876, 461] width 9 height 9
checkbox input "false"
click at [879, 479] on button "Checkout" at bounding box center [912, 485] width 340 height 22
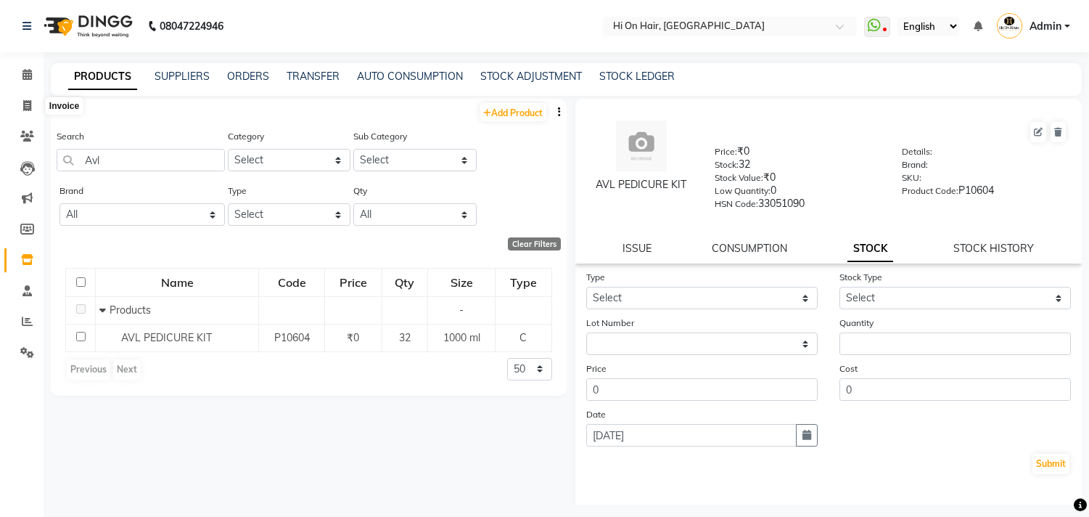
select select
click at [23, 105] on icon at bounding box center [27, 105] width 8 height 11
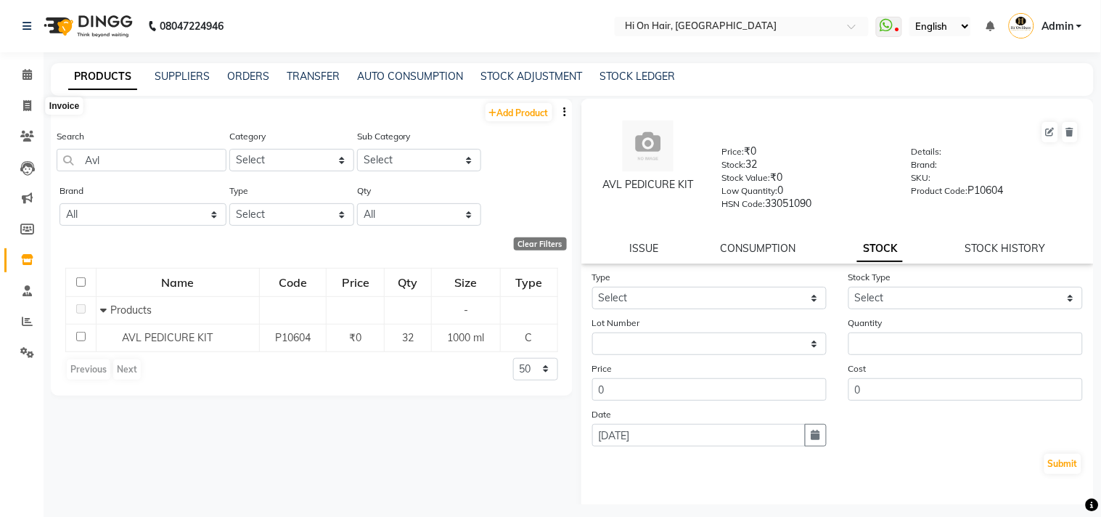
select select "535"
select select "service"
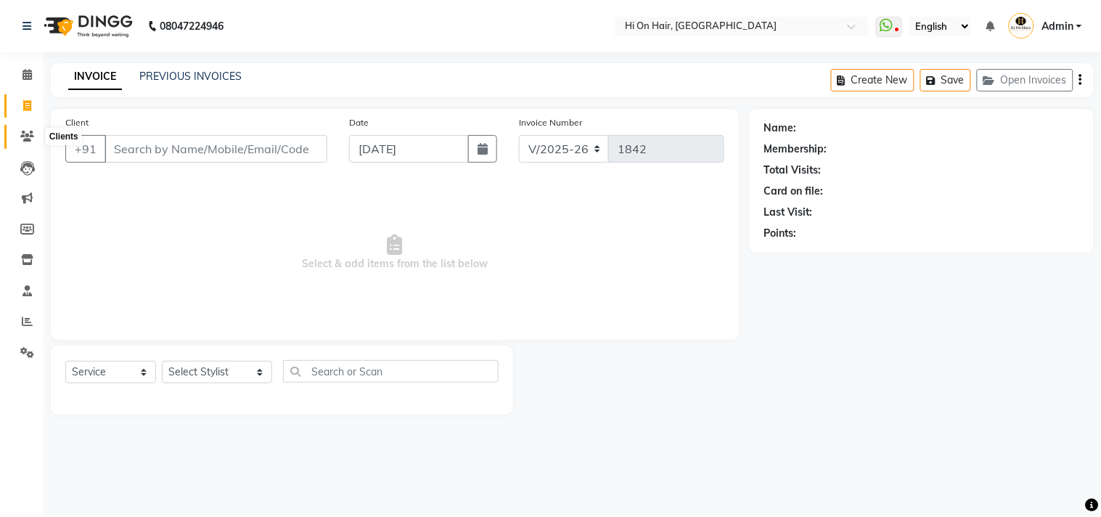
click at [24, 142] on icon at bounding box center [27, 136] width 14 height 11
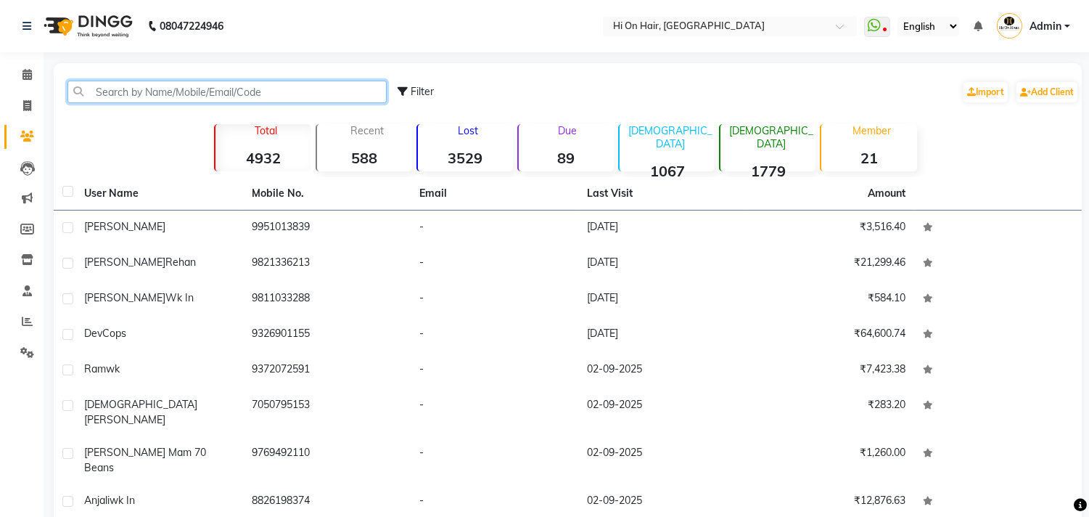
click at [135, 95] on input "text" at bounding box center [226, 92] width 319 height 22
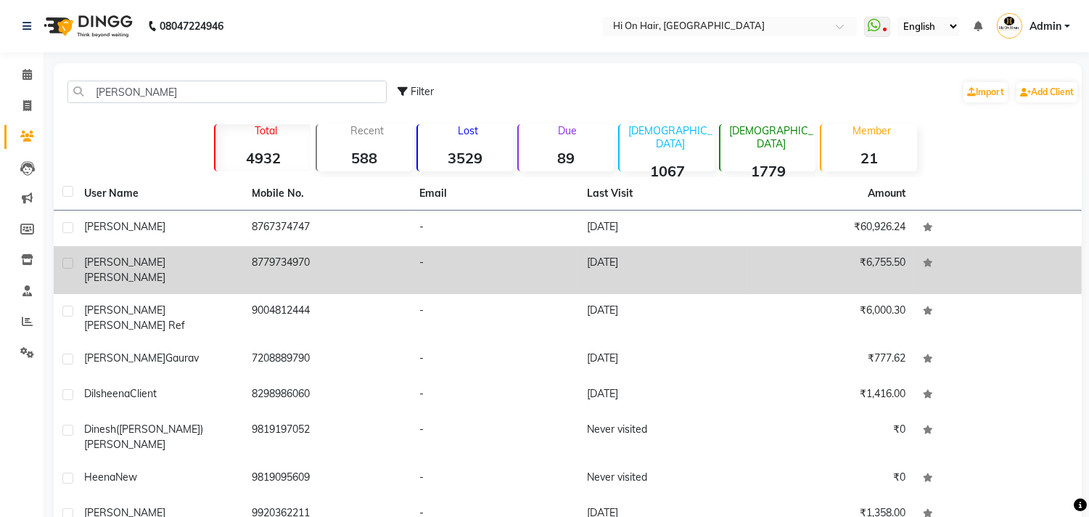
drag, startPoint x: 218, startPoint y: 228, endPoint x: 292, endPoint y: 241, distance: 75.2
click at [220, 229] on div "[PERSON_NAME]" at bounding box center [159, 226] width 150 height 15
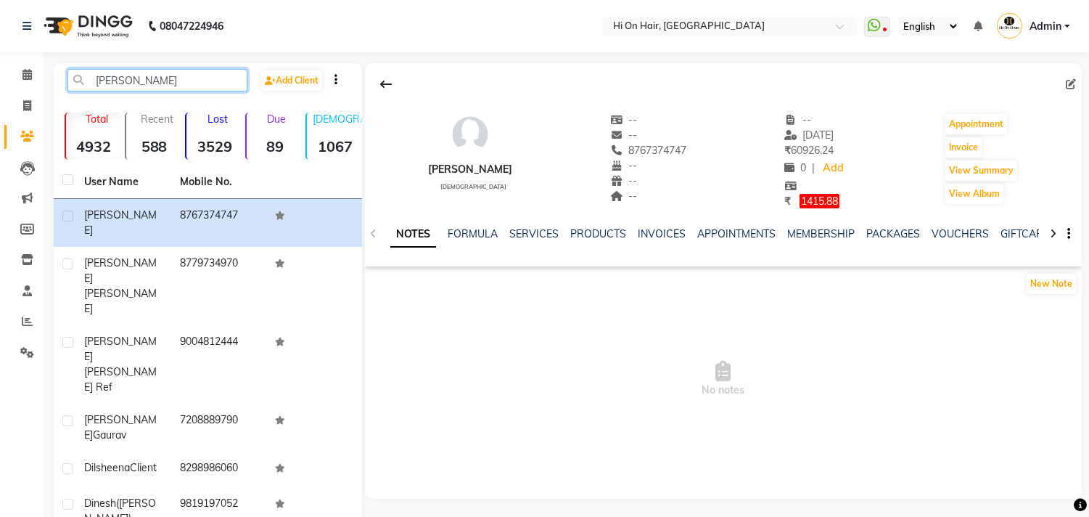
click at [107, 75] on input "[PERSON_NAME]" at bounding box center [157, 80] width 180 height 22
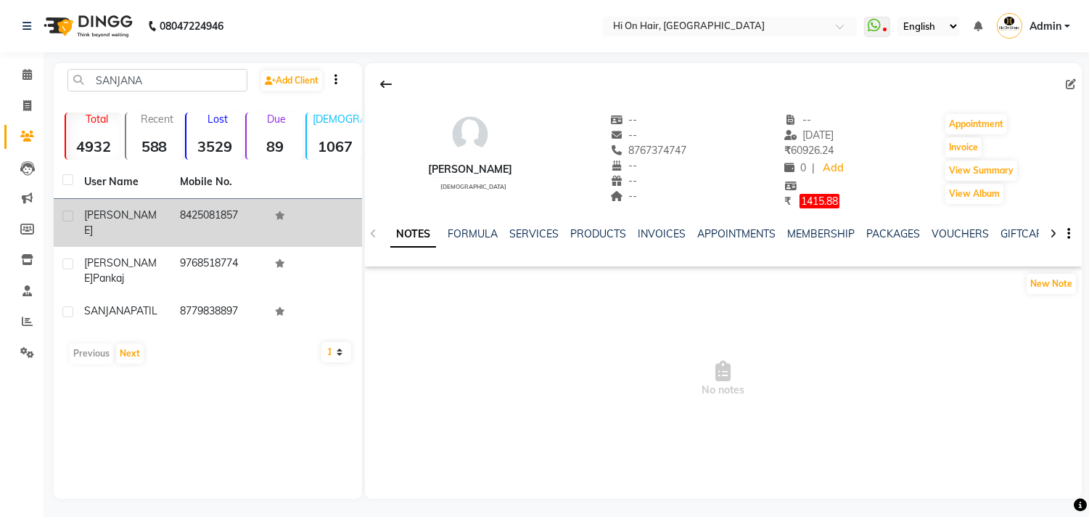
click at [136, 234] on div "[PERSON_NAME]" at bounding box center [123, 223] width 78 height 30
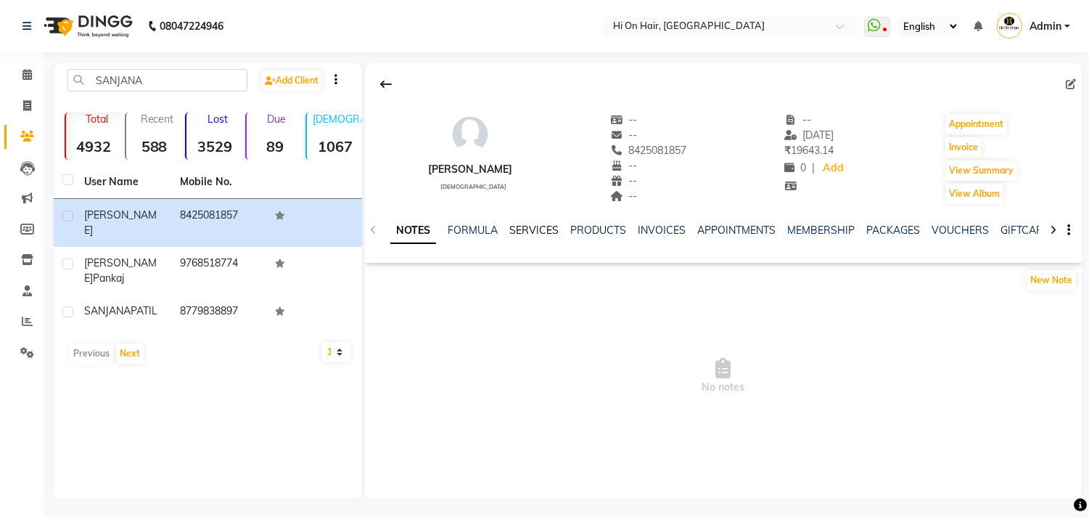
click at [546, 228] on link "SERVICES" at bounding box center [533, 230] width 49 height 13
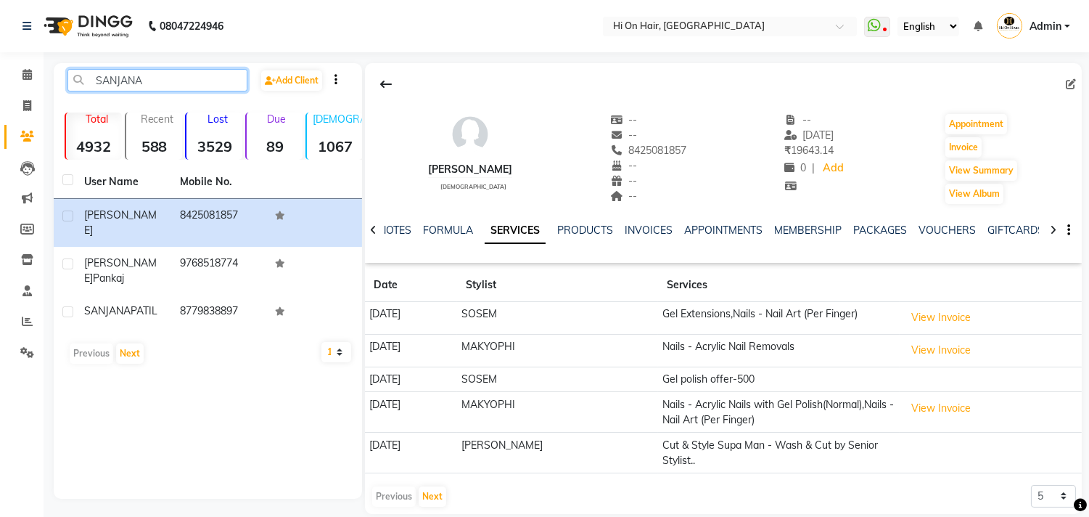
click at [162, 81] on input "SANJANA" at bounding box center [157, 80] width 180 height 22
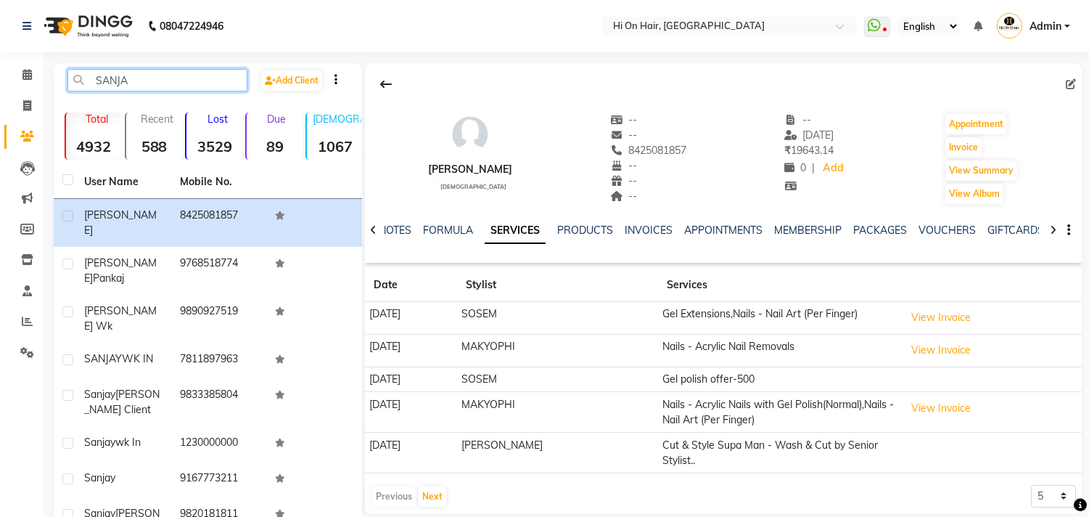
click at [157, 80] on input "SANJA" at bounding box center [157, 80] width 180 height 22
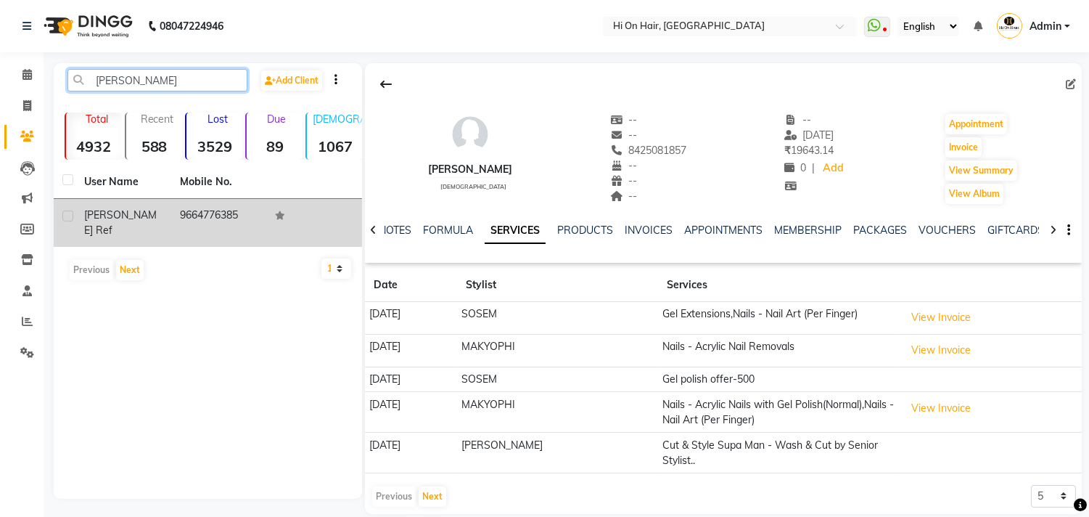
type input "[PERSON_NAME]"
click at [133, 230] on div "[PERSON_NAME] ref" at bounding box center [123, 223] width 78 height 30
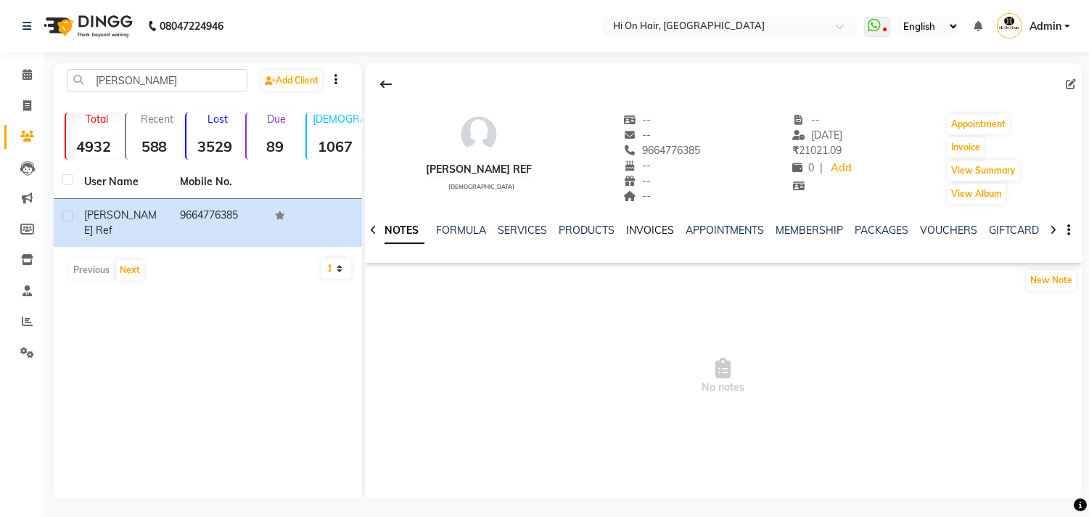
click at [639, 229] on link "INVOICES" at bounding box center [650, 230] width 48 height 13
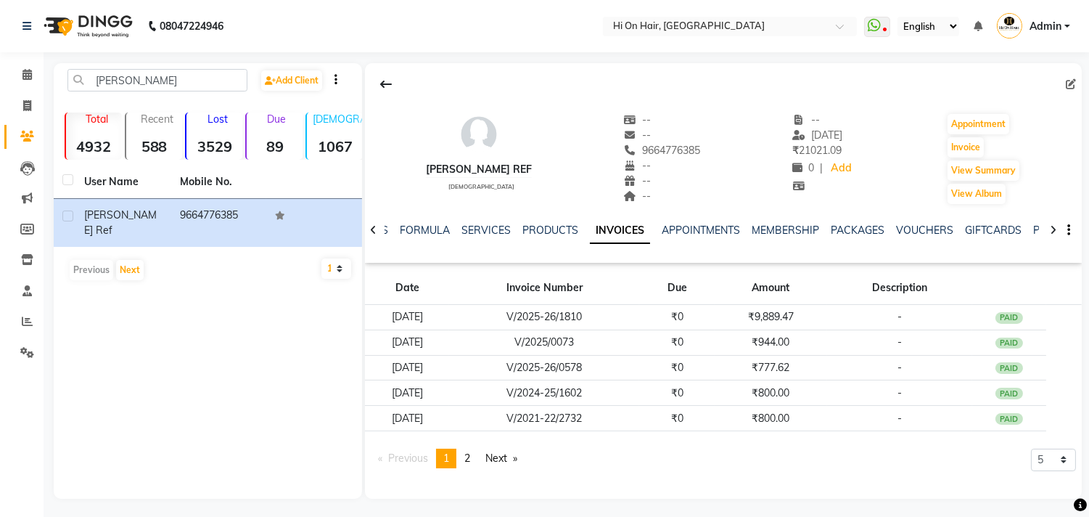
click at [578, 229] on ul "NOTES FORMULA SERVICES PRODUCTS INVOICES APPOINTMENTS MEMBERSHIP PACKAGES VOUCH…" at bounding box center [816, 230] width 921 height 15
click at [548, 229] on link "PRODUCTS" at bounding box center [550, 230] width 56 height 13
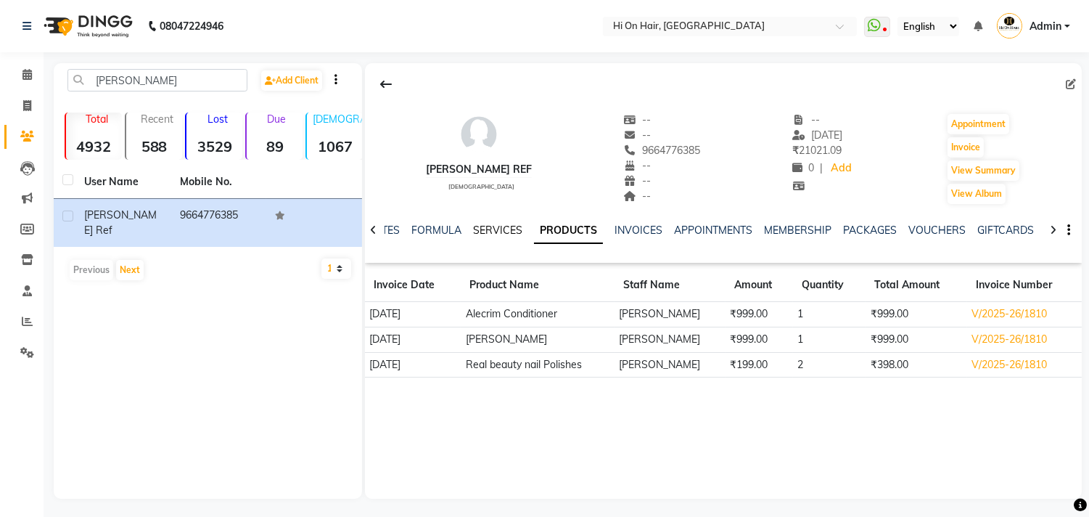
click at [492, 227] on link "SERVICES" at bounding box center [497, 230] width 49 height 13
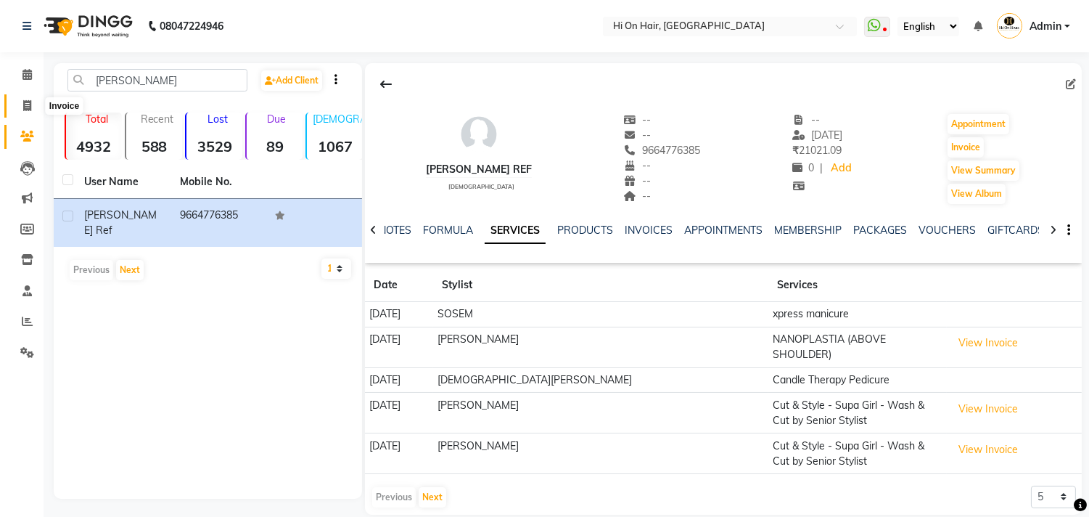
click at [30, 110] on icon at bounding box center [27, 105] width 8 height 11
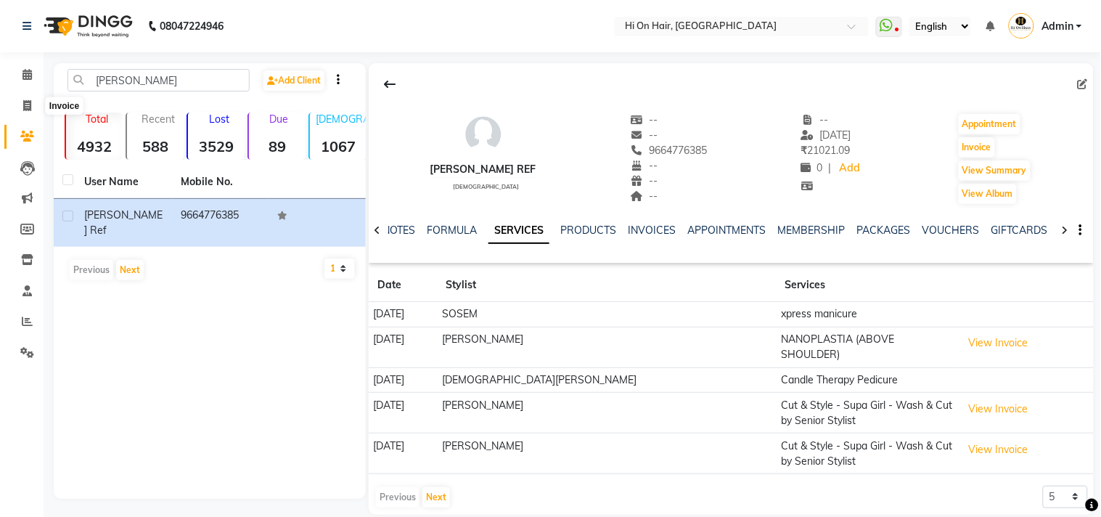
select select "535"
select select "service"
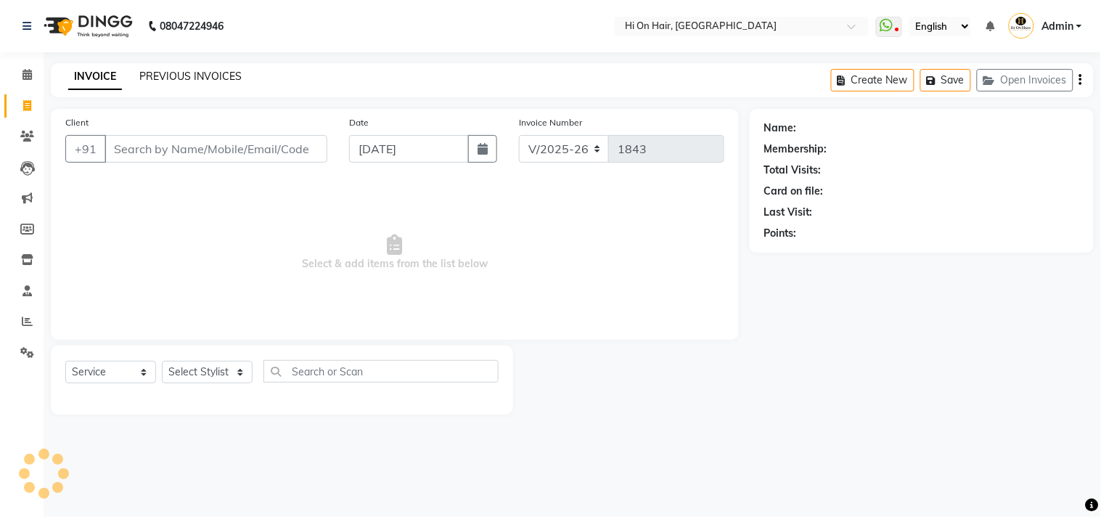
click at [161, 82] on link "PREVIOUS INVOICES" at bounding box center [190, 76] width 102 height 13
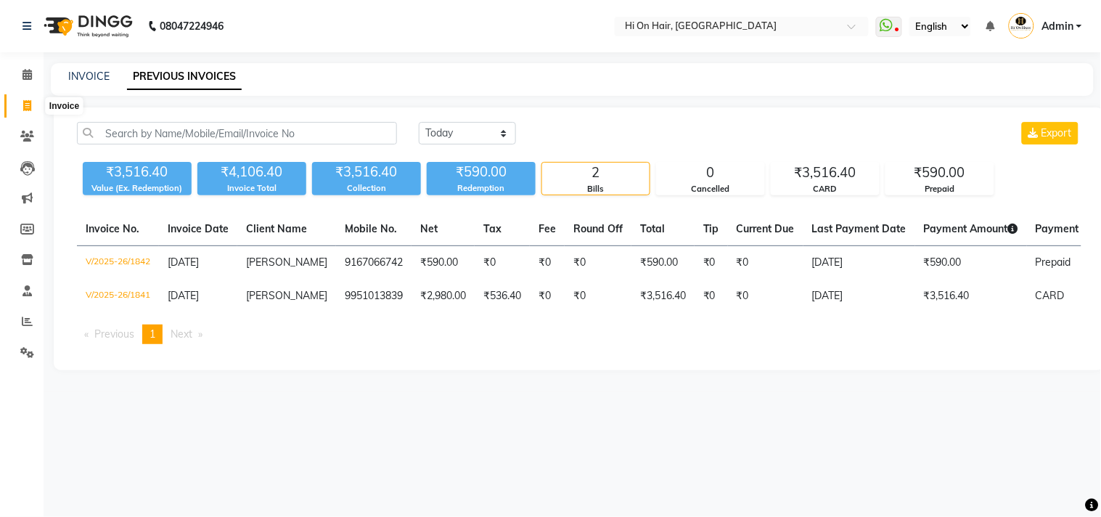
click at [27, 107] on icon at bounding box center [27, 105] width 8 height 11
select select "535"
select select "service"
